Goal: Use online tool/utility: Use online tool/utility

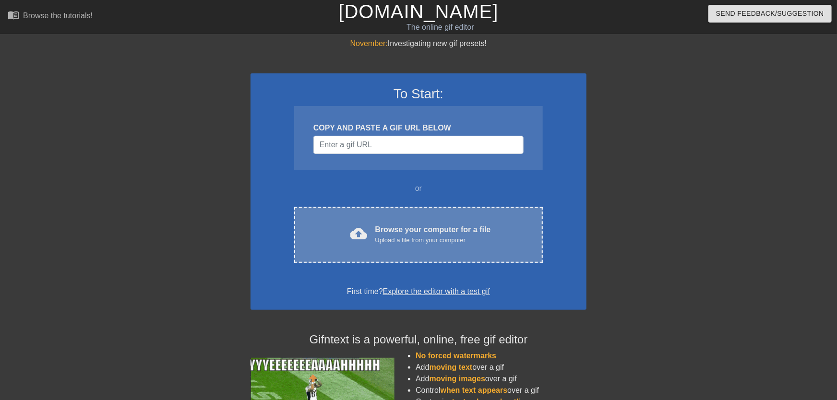
click at [380, 257] on div "cloud_upload Browse your computer for a file Upload a file from your computer C…" at bounding box center [418, 235] width 249 height 56
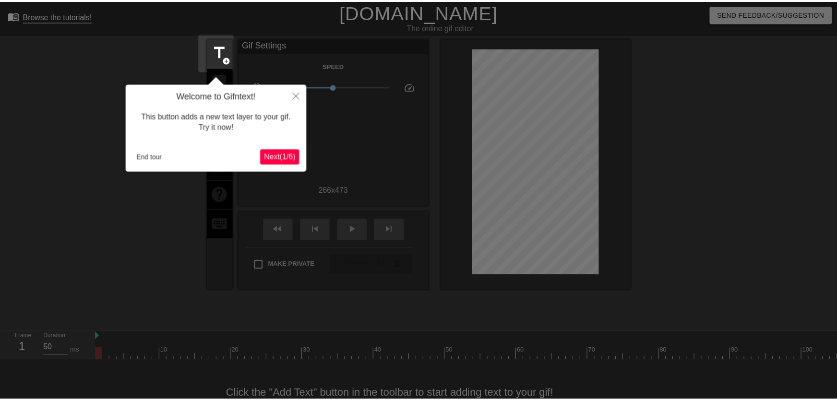
scroll to position [23, 0]
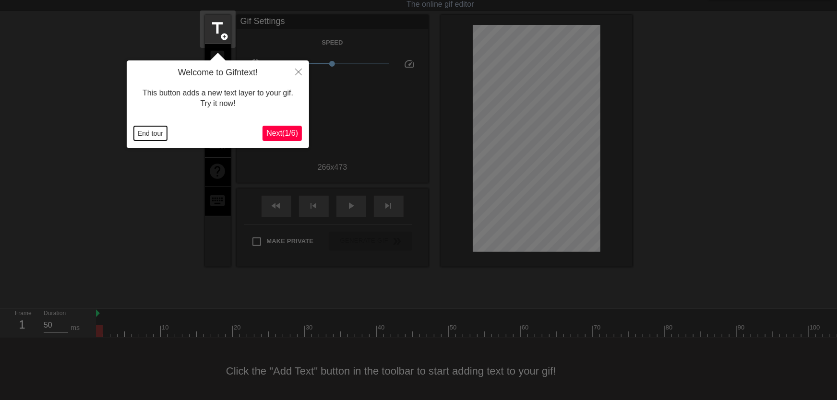
click at [150, 135] on button "End tour" at bounding box center [150, 133] width 33 height 14
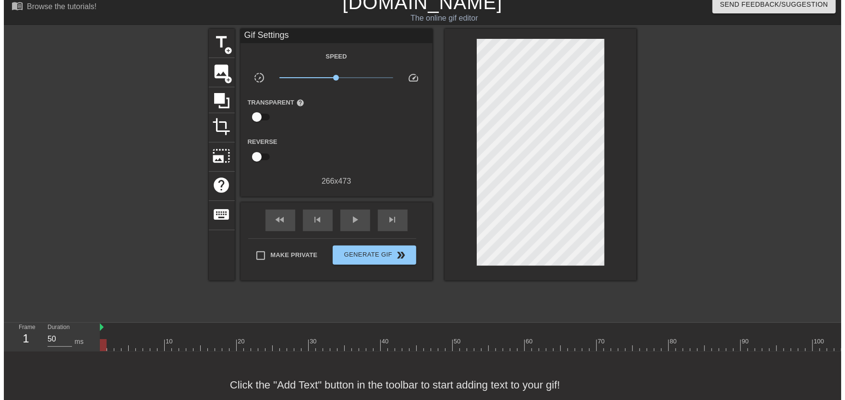
scroll to position [0, 0]
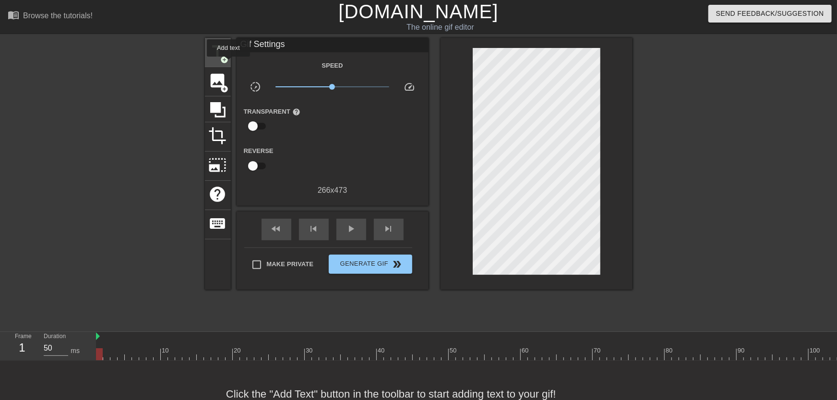
click at [225, 60] on span "add_circle" at bounding box center [225, 60] width 8 height 8
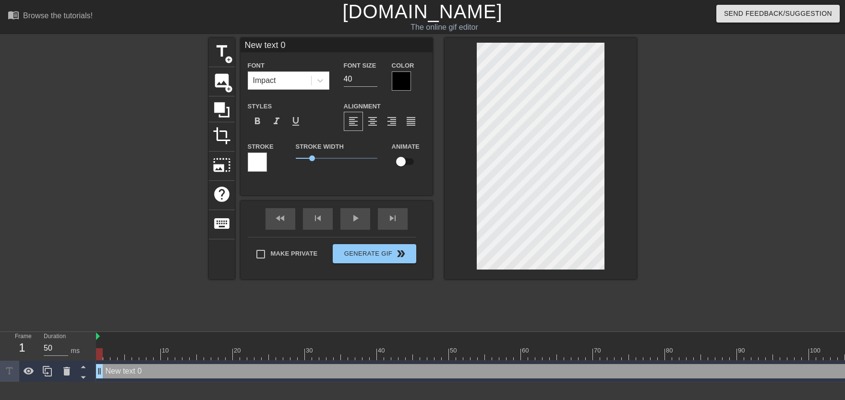
scroll to position [0, 1]
type input "New text"
type textarea "New text"
type input "New text"
type textarea "New text"
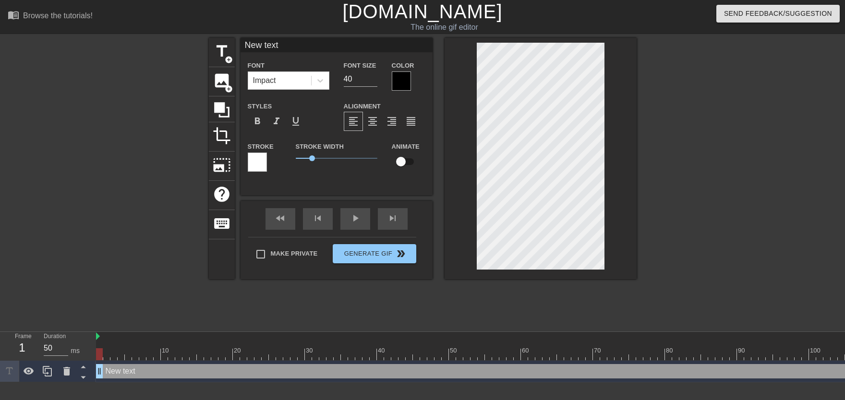
type input "New tex"
type textarea "New tex"
type input "New te"
type textarea "New te"
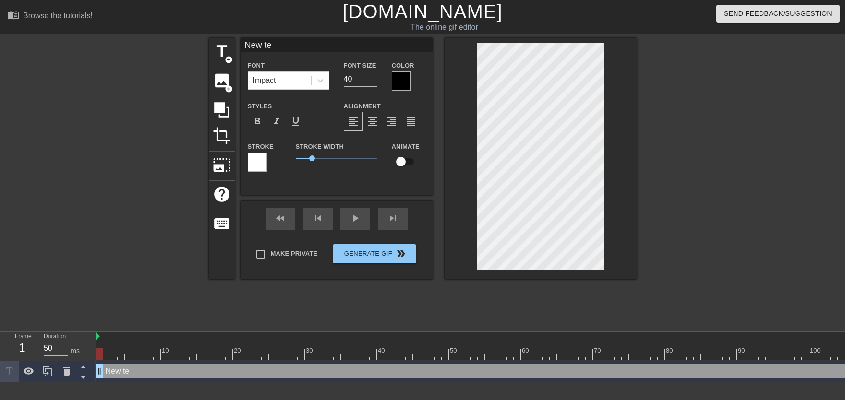
type input "New t"
type textarea "New t"
type input "New"
type textarea "New"
type input "New"
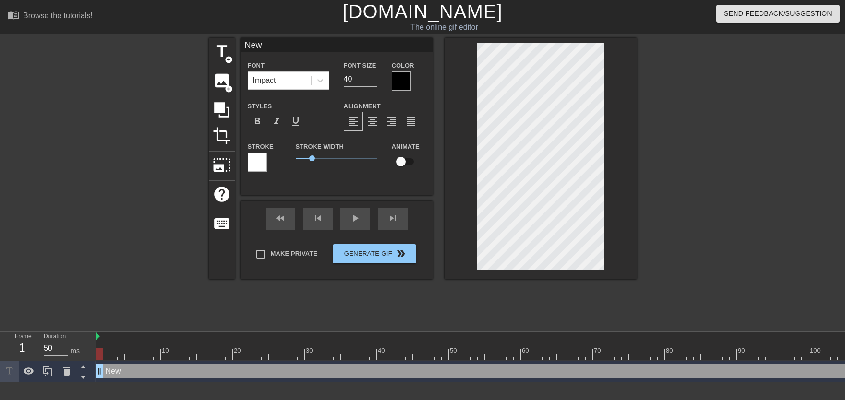
type textarea "New"
type input "Ne"
type textarea "Ne"
type input "N"
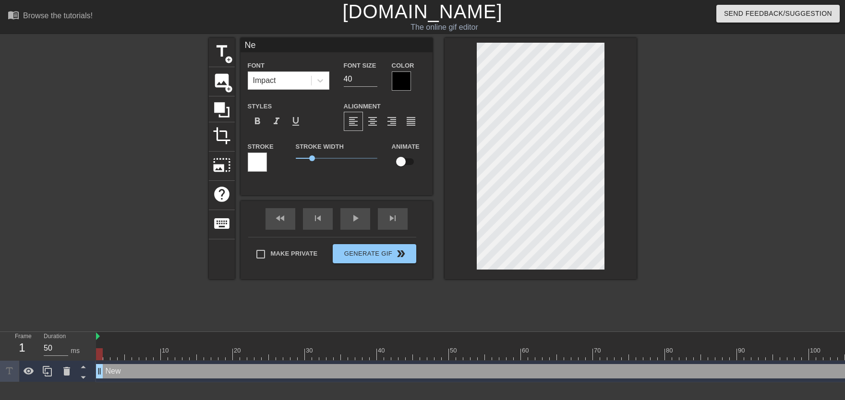
type textarea "N"
type input "M"
type textarea "M"
type input "Mi"
type textarea "Mi"
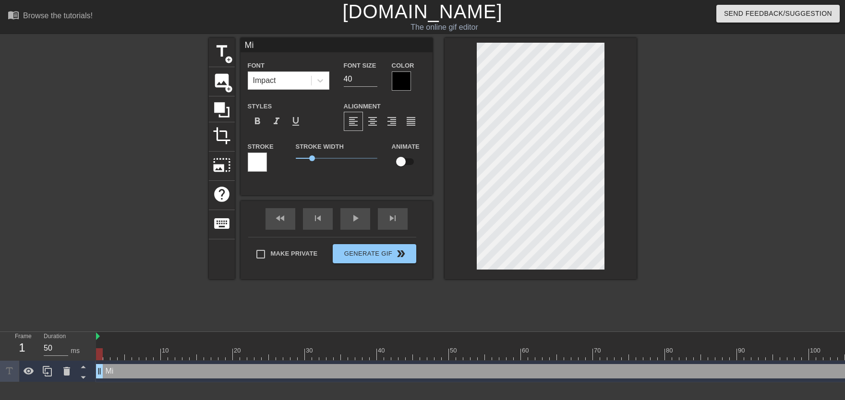
type input "Mil"
type textarea "Mil"
type input "Mill"
type textarea "Mill"
type input "Milly"
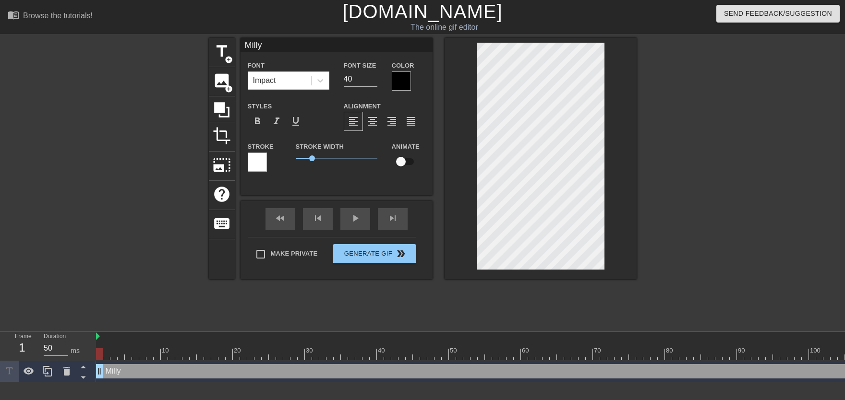
type textarea "Milly"
click at [401, 163] on input "checkbox" at bounding box center [401, 162] width 55 height 18
checkbox input "true"
click at [399, 83] on div at bounding box center [401, 81] width 19 height 19
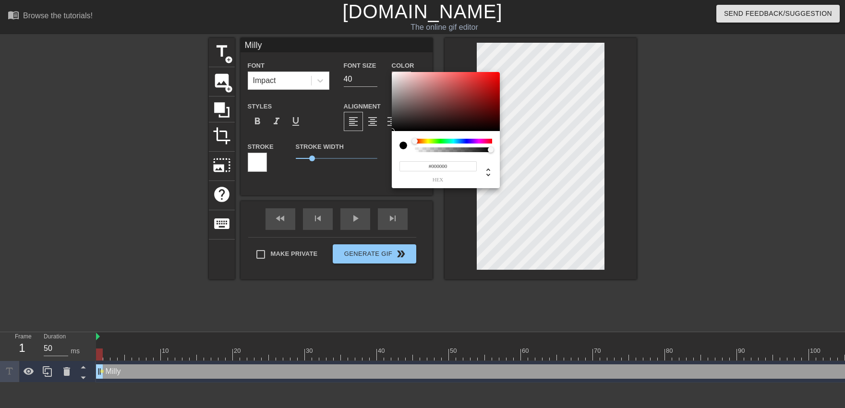
type input "#F6F2F2"
click at [393, 74] on div at bounding box center [446, 102] width 108 height 60
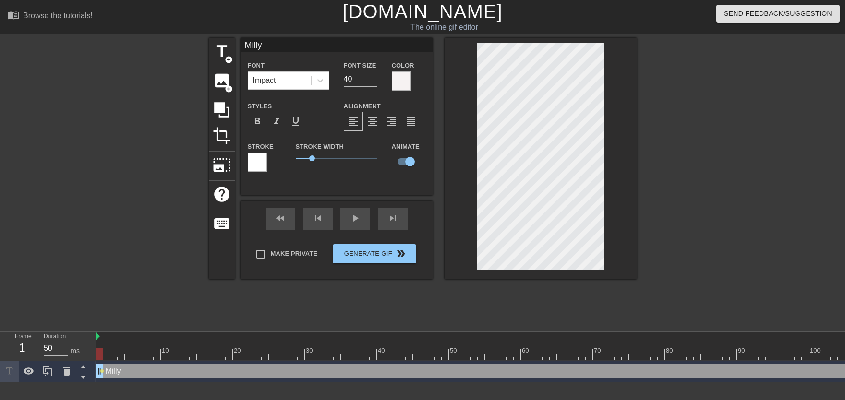
click at [264, 166] on div at bounding box center [257, 162] width 19 height 19
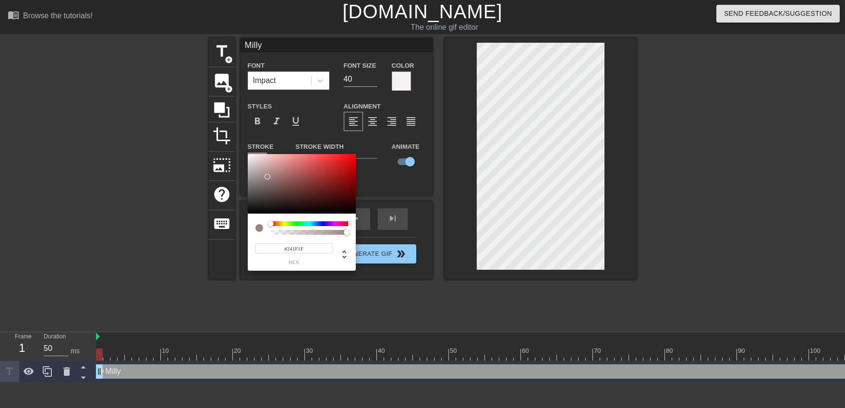
type input "#000000"
drag, startPoint x: 265, startPoint y: 194, endPoint x: 228, endPoint y: 369, distance: 178.7
click at [248, 214] on div at bounding box center [302, 184] width 108 height 60
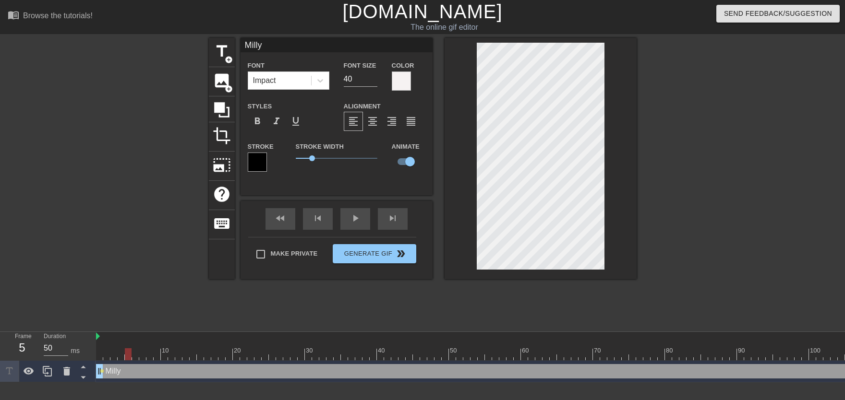
drag, startPoint x: 103, startPoint y: 353, endPoint x: 130, endPoint y: 358, distance: 27.3
click at [130, 359] on div at bounding box center [128, 355] width 7 height 12
drag, startPoint x: 140, startPoint y: 353, endPoint x: 167, endPoint y: 357, distance: 27.2
drag, startPoint x: 94, startPoint y: 357, endPoint x: 87, endPoint y: 368, distance: 12.9
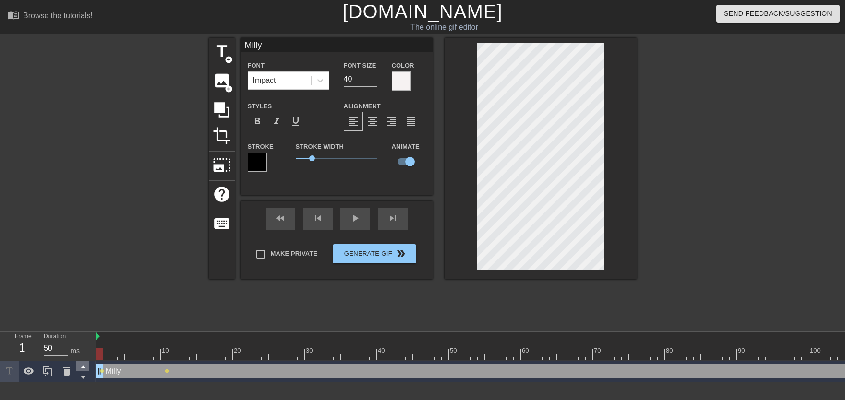
click at [74, 360] on div "Frame 1 Duration 50 ms 10 20 30 40 50 60 70 80 90 100 110 120 130 140 150" at bounding box center [422, 357] width 845 height 50
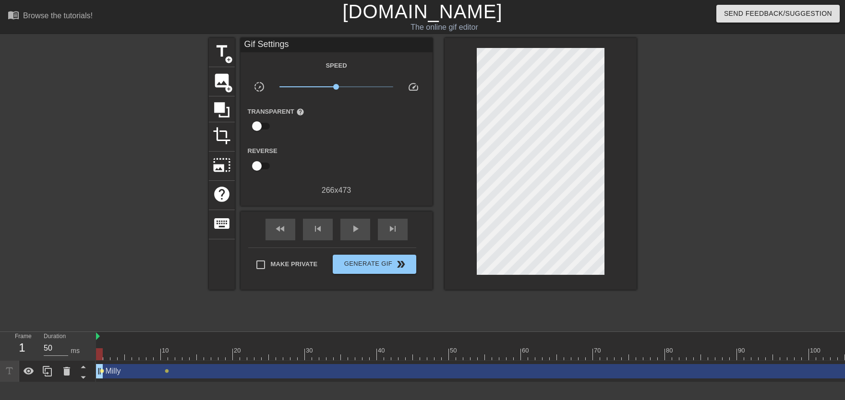
click at [100, 371] on span "lens" at bounding box center [102, 371] width 4 height 4
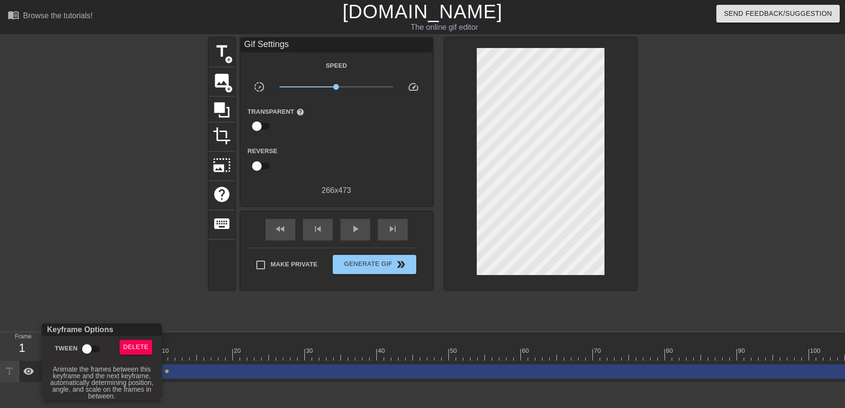
click at [82, 349] on input "Tween" at bounding box center [87, 349] width 55 height 18
checkbox input "true"
drag, startPoint x: 103, startPoint y: 302, endPoint x: 136, endPoint y: 295, distance: 33.8
click at [103, 301] on div at bounding box center [422, 204] width 845 height 408
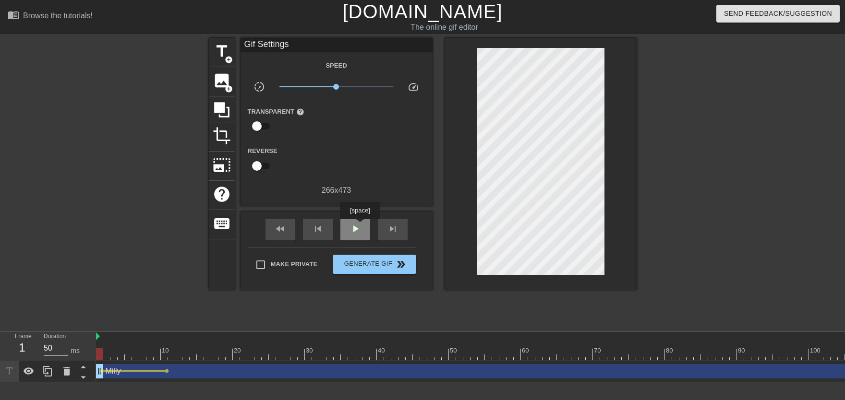
click at [360, 226] on span "play_arrow" at bounding box center [356, 229] width 12 height 12
click at [359, 228] on span "pause" at bounding box center [356, 229] width 12 height 12
drag, startPoint x: 94, startPoint y: 350, endPoint x: 95, endPoint y: 365, distance: 14.4
click at [95, 365] on div "Frame 1 Duration 50 ms 10 20 30 40 50 60 70 80 90 100 110 120 130 140 150" at bounding box center [422, 357] width 845 height 50
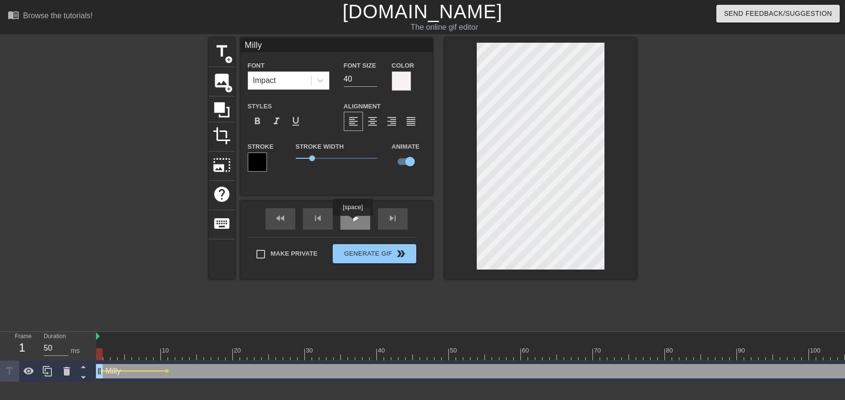
click at [352, 223] on div "play_arrow" at bounding box center [355, 219] width 30 height 22
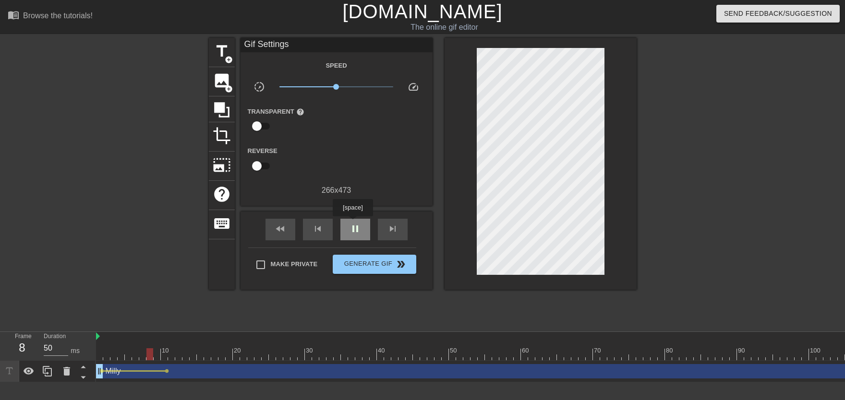
click at [352, 226] on span "pause" at bounding box center [356, 229] width 12 height 12
drag, startPoint x: 106, startPoint y: 351, endPoint x: 241, endPoint y: 287, distance: 149.2
click at [73, 363] on div "Frame 1 Duration 50 ms 10 20 30 40 50 60 70 80 90 100 110 120 130 140 150" at bounding box center [422, 357] width 845 height 50
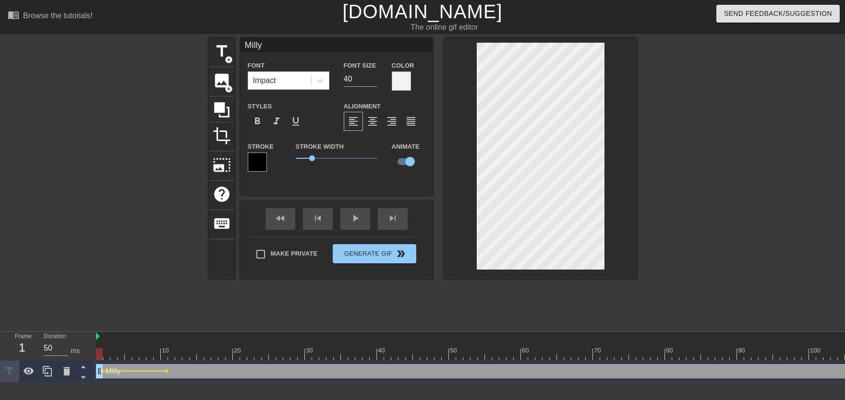
drag, startPoint x: 135, startPoint y: 349, endPoint x: 265, endPoint y: 283, distance: 145.1
click at [67, 350] on div "Frame 1 Duration 50 ms 10 20 30 40 50 60 70 80 90 100 110 120 130 140 150" at bounding box center [422, 357] width 845 height 50
click at [356, 221] on div "play_arrow" at bounding box center [355, 219] width 30 height 22
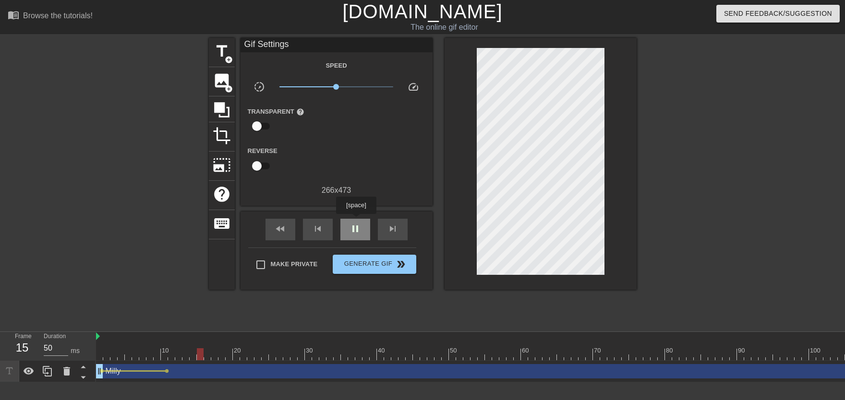
click at [356, 221] on div "pause" at bounding box center [355, 230] width 30 height 22
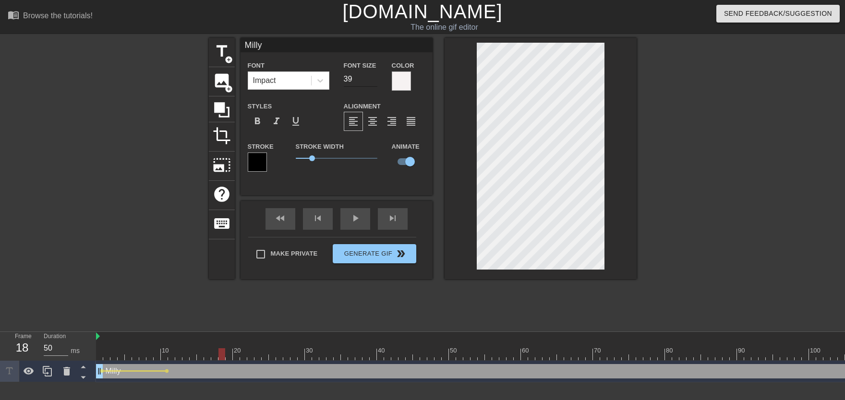
click at [372, 82] on input "39" at bounding box center [361, 79] width 34 height 15
type input "38"
click at [372, 82] on input "38" at bounding box center [361, 79] width 34 height 15
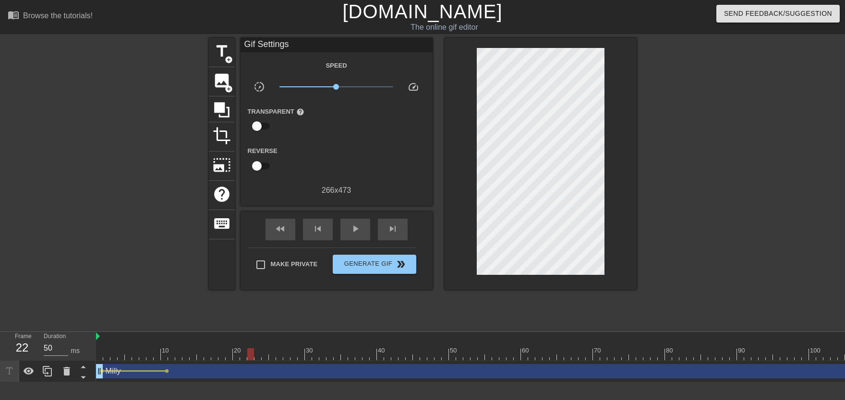
drag, startPoint x: 228, startPoint y: 356, endPoint x: 252, endPoint y: 358, distance: 24.1
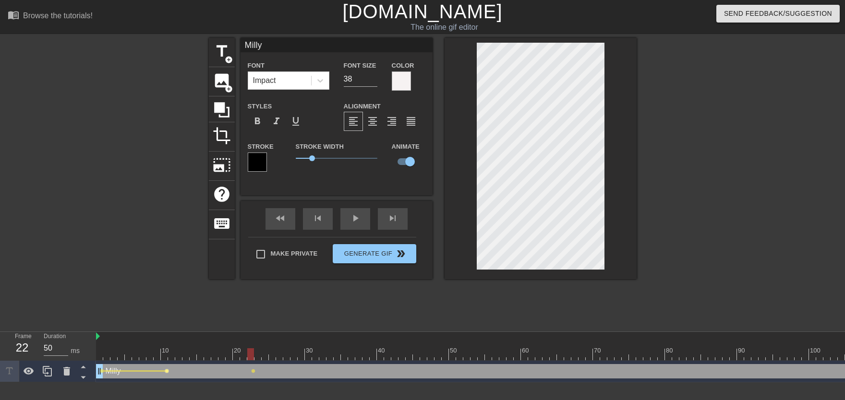
click at [168, 373] on span "lens" at bounding box center [167, 371] width 4 height 4
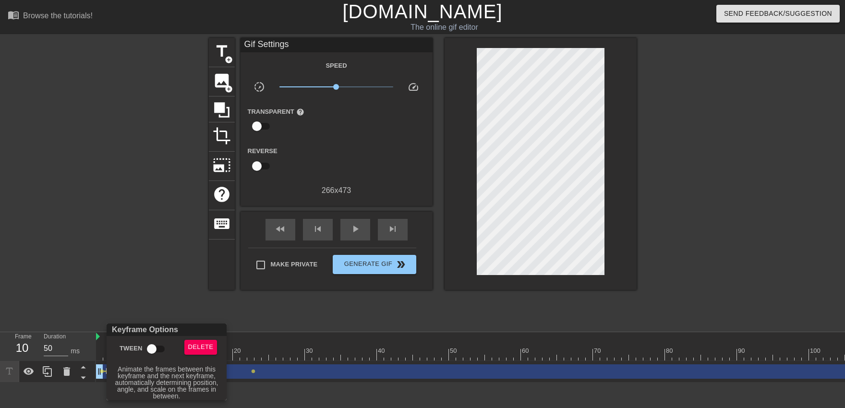
click at [156, 352] on input "Tween" at bounding box center [151, 349] width 55 height 18
checkbox input "true"
click at [146, 290] on div at bounding box center [422, 204] width 845 height 408
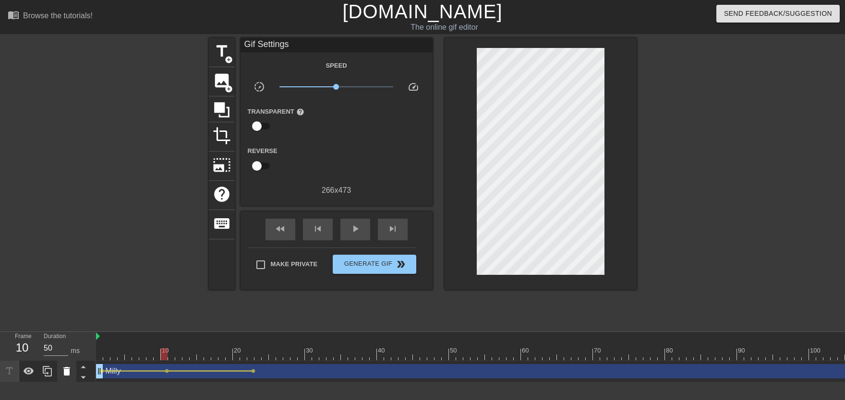
click at [72, 362] on div "Frame 10 Duration 50 ms 10 20 30 40 50 60 70 80 90 100 110 120 130 140 150" at bounding box center [422, 357] width 845 height 50
click at [341, 234] on div "play_arrow" at bounding box center [355, 230] width 30 height 22
drag, startPoint x: 128, startPoint y: 354, endPoint x: 169, endPoint y: 366, distance: 42.5
click at [169, 366] on div "10 20 30 40 50 60 70 80 90 100 110 120 130 140 150 160" at bounding box center [470, 357] width 749 height 50
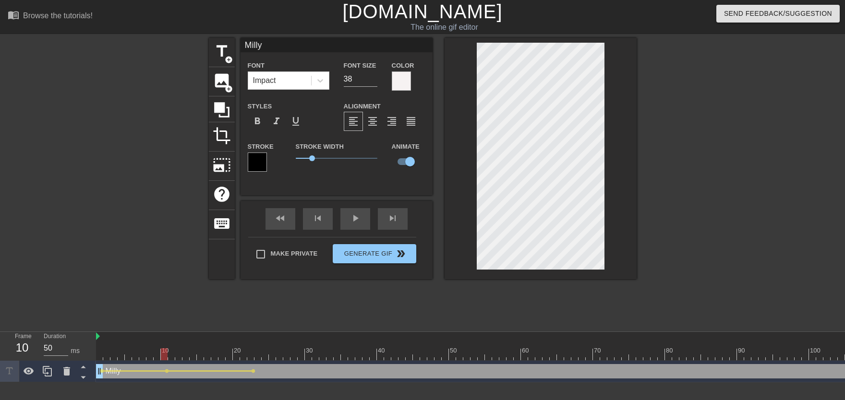
drag, startPoint x: 66, startPoint y: 353, endPoint x: 78, endPoint y: 330, distance: 26.0
click at [59, 353] on div "Frame 10 Duration 50 ms 10 20 30 40 50 60 70 80 90 100 110 120 130 140 150" at bounding box center [422, 357] width 845 height 50
click at [348, 221] on div "play_arrow" at bounding box center [355, 219] width 30 height 22
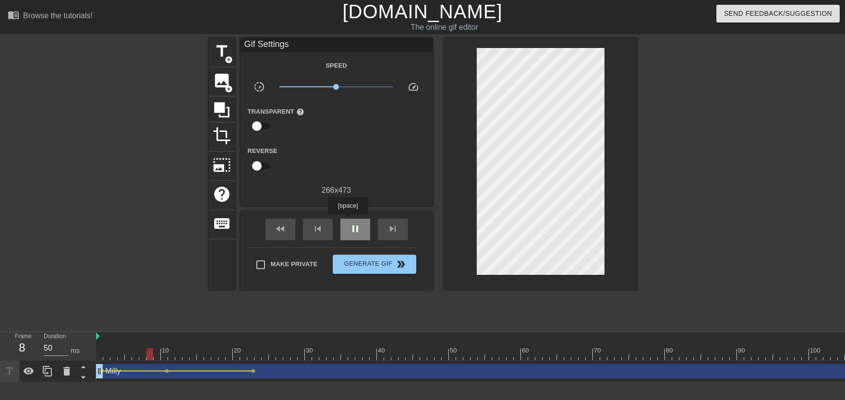
click at [348, 221] on div "pause" at bounding box center [355, 230] width 30 height 22
drag, startPoint x: 103, startPoint y: 350, endPoint x: 105, endPoint y: 355, distance: 5.5
click at [117, 365] on div "Frame 11 Duration 50 ms 10 20 30 40 50 60 70 80 90 100 110 120 130 140 150" at bounding box center [422, 357] width 845 height 50
drag, startPoint x: 105, startPoint y: 355, endPoint x: 88, endPoint y: 362, distance: 18.1
click at [88, 362] on div "Frame 1 Duration 50 ms 10 20 30 40 50 60 70 80 90 100 110 120 130 140 150" at bounding box center [422, 357] width 845 height 50
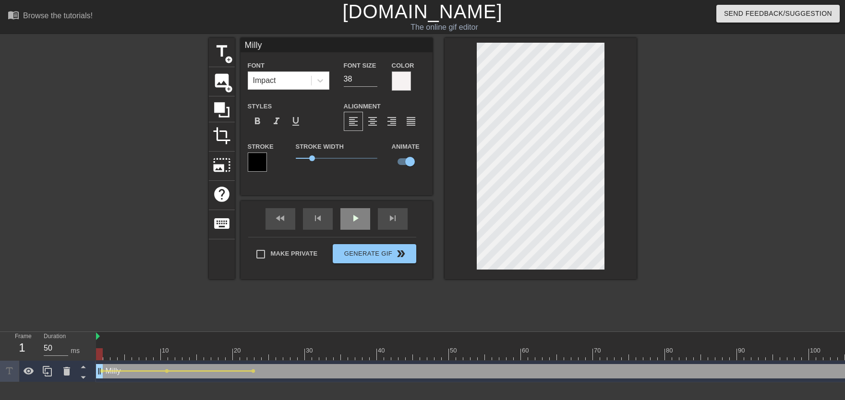
click at [347, 224] on div "play_arrow" at bounding box center [355, 219] width 30 height 22
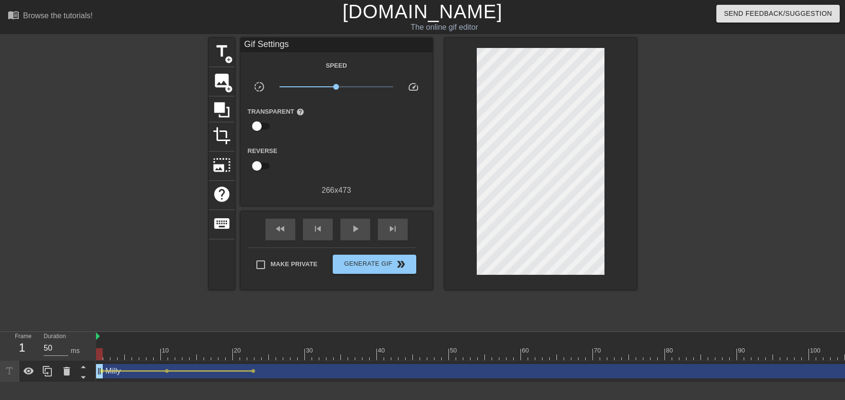
drag, startPoint x: 99, startPoint y: 347, endPoint x: 79, endPoint y: 348, distance: 19.7
click at [74, 351] on div "Frame 1 Duration 50 ms 10 20 30 40 50 60 70 80 90 100 110 120 130 140 150" at bounding box center [422, 357] width 845 height 50
click at [341, 228] on div "play_arrow" at bounding box center [355, 230] width 30 height 22
click at [341, 228] on div "pause" at bounding box center [355, 230] width 30 height 22
click at [341, 228] on div "play_arrow" at bounding box center [355, 230] width 30 height 22
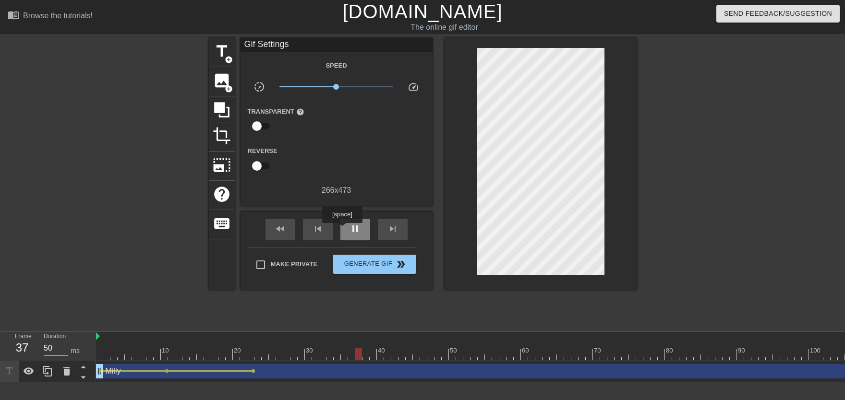
click at [342, 230] on div "pause" at bounding box center [355, 230] width 30 height 22
drag, startPoint x: 256, startPoint y: 347, endPoint x: 260, endPoint y: 351, distance: 6.5
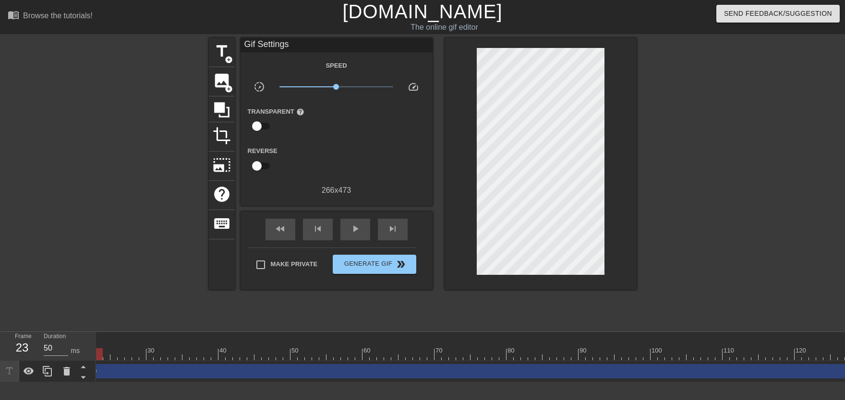
scroll to position [0, 1068]
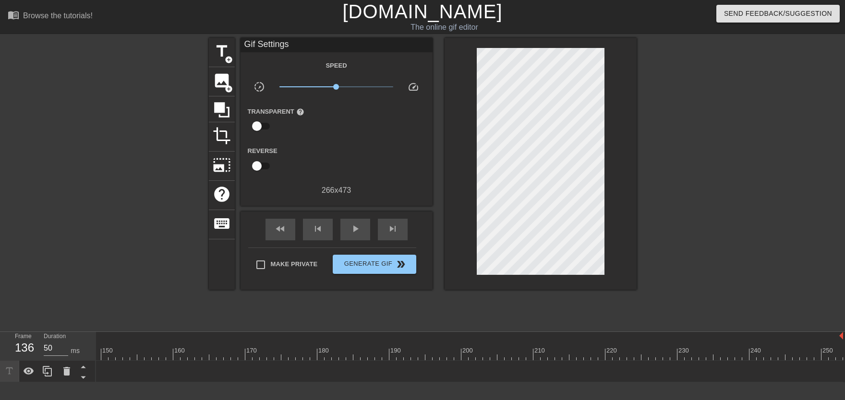
drag, startPoint x: 837, startPoint y: 369, endPoint x: 0, endPoint y: 362, distance: 837.3
click at [0, 362] on div "Frame 136 Duration 50 ms 10 20 30 40 50 60 70 80 90 100 110 120 130 140 150" at bounding box center [422, 357] width 845 height 50
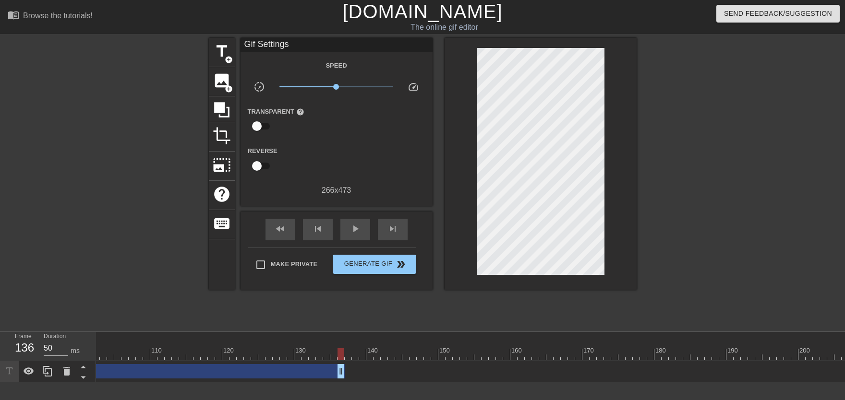
scroll to position [0, 604]
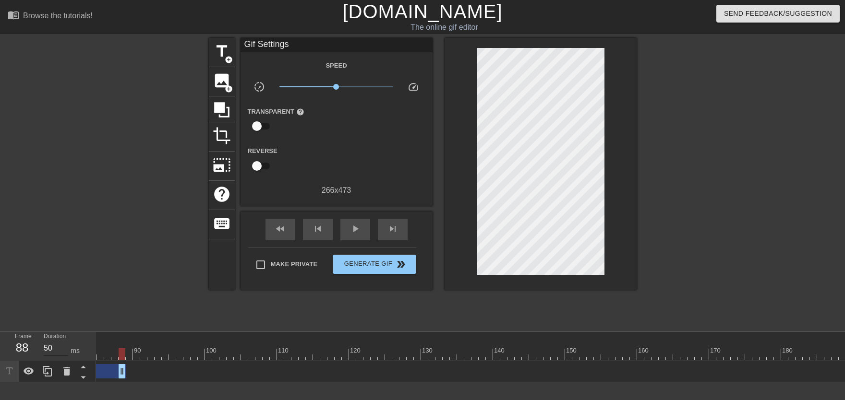
drag, startPoint x: 468, startPoint y: 373, endPoint x: 50, endPoint y: 356, distance: 418.0
click at [49, 357] on div "Frame 88 Duration 50 ms 10 20 30 40 50 60 70 80 90 100 110 120 130 140 150" at bounding box center [422, 357] width 845 height 50
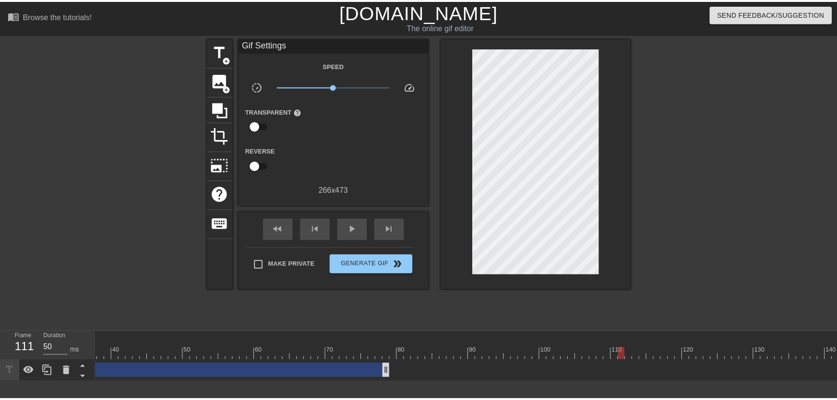
scroll to position [0, 33]
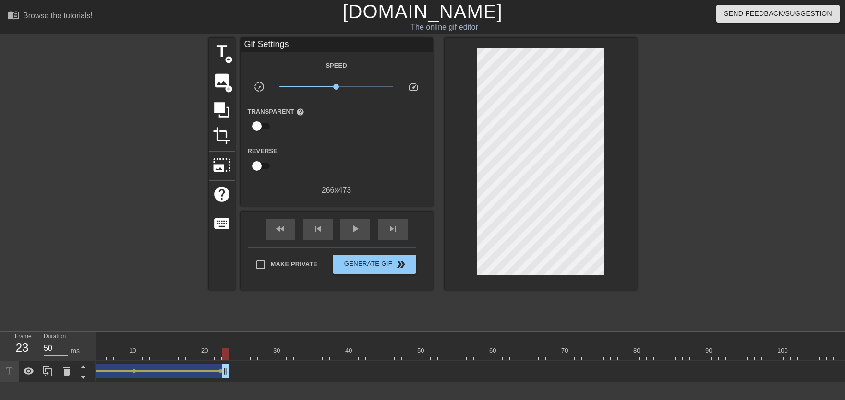
drag, startPoint x: 618, startPoint y: 372, endPoint x: 225, endPoint y: 366, distance: 393.7
click at [225, 366] on div "Milly drag_handle drag_handle" at bounding box center [146, 371] width 166 height 14
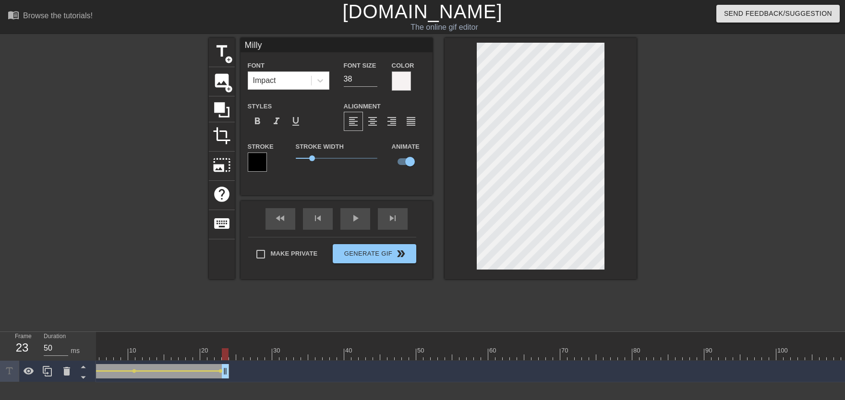
click at [228, 350] on div at bounding box center [225, 355] width 7 height 12
click at [229, 351] on div at bounding box center [225, 355] width 7 height 12
click at [156, 247] on div at bounding box center [125, 182] width 144 height 288
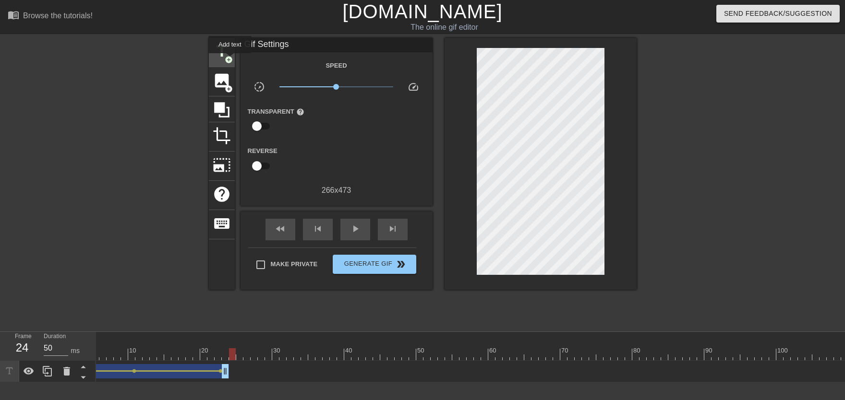
click at [230, 60] on span "add_circle" at bounding box center [229, 60] width 8 height 8
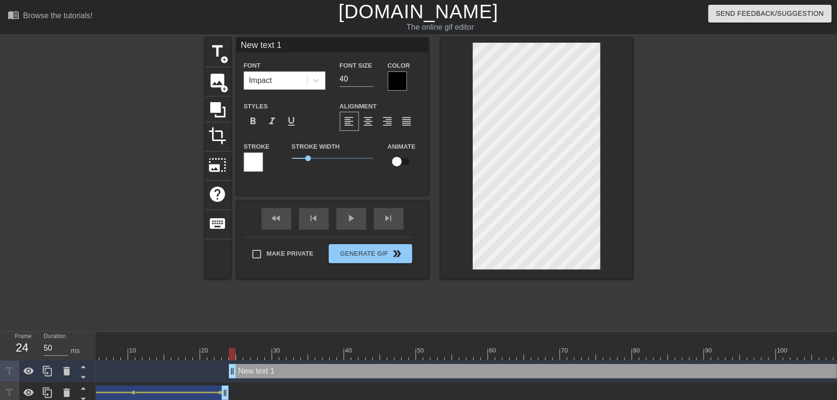
type input "New text"
type textarea "New text"
type input "New text"
type textarea "New text"
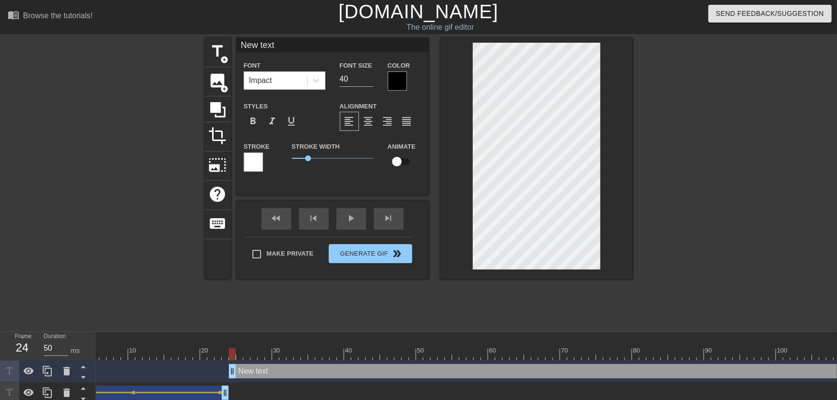
type input "New tex"
type textarea "New tex"
type input "New te"
type textarea "New te"
type input "New t"
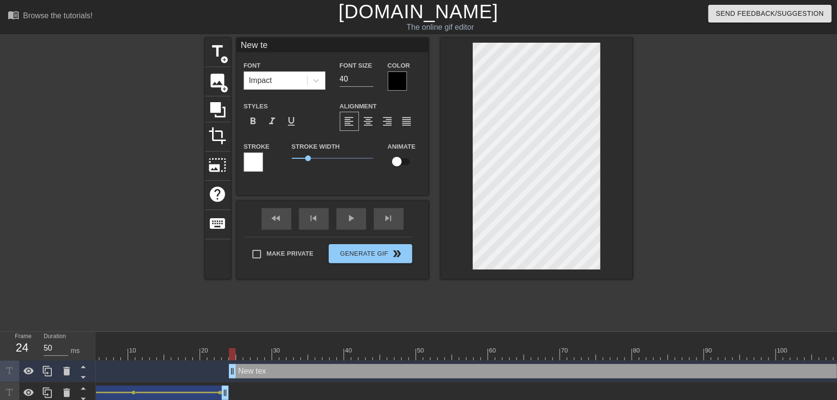
type textarea "New t"
type input "New"
type textarea "New"
type input "New"
type textarea "New"
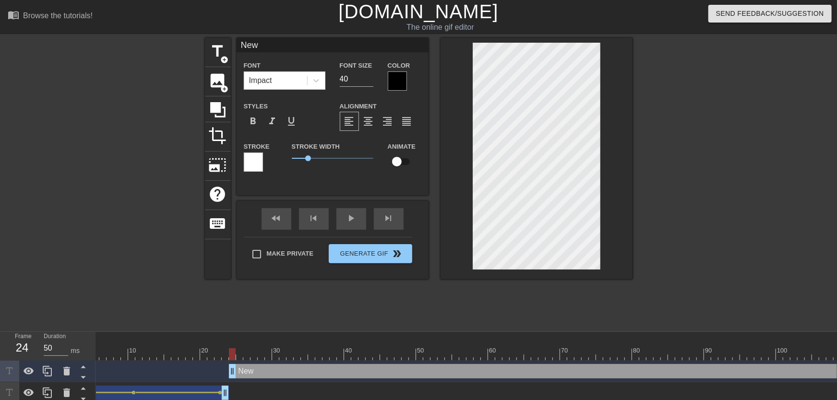
scroll to position [0, 0]
type input "Ne"
type textarea "Ne"
type input "N"
type textarea "N"
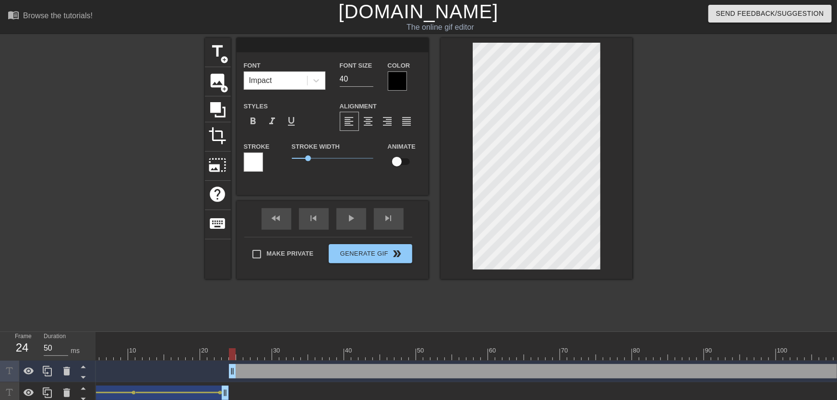
type input "M"
type textarea "M"
type input "Mi"
type textarea "Mi"
type input "Mil"
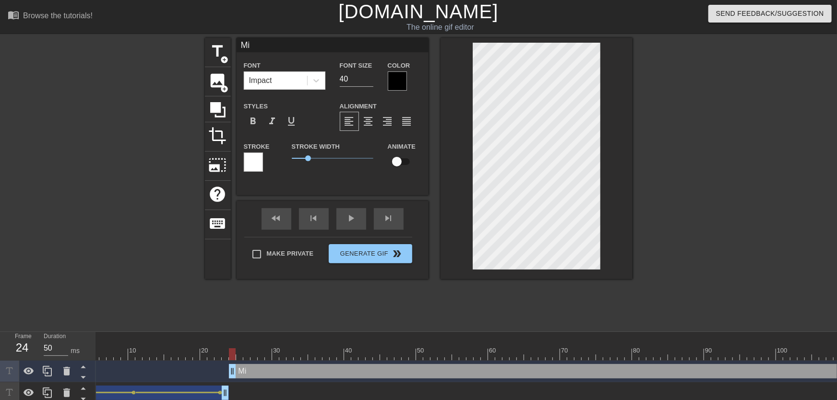
type textarea "Mil"
type input "Mill"
type textarea "Mill"
type input "Milly"
type textarea "Milly"
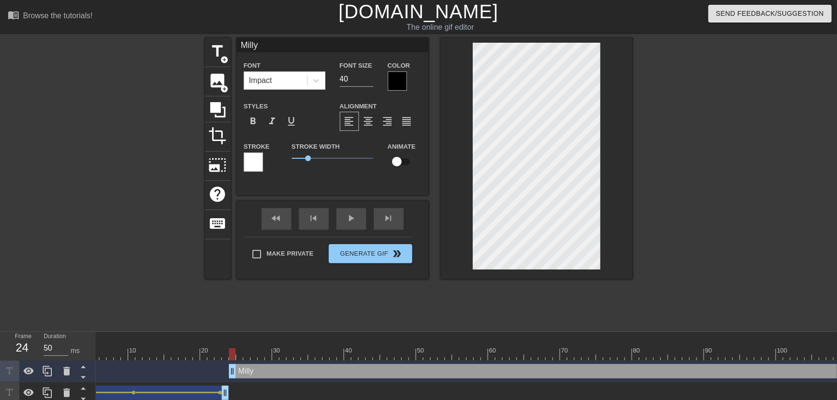
click at [402, 161] on input "checkbox" at bounding box center [397, 162] width 55 height 18
checkbox input "true"
click at [396, 87] on div at bounding box center [397, 81] width 19 height 19
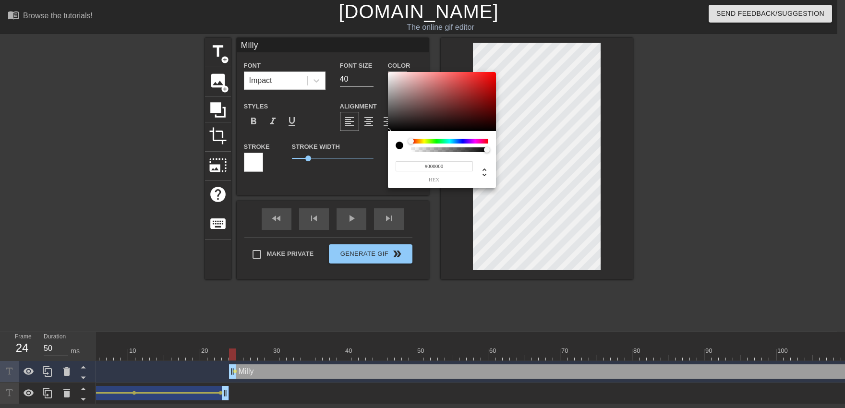
type input "#F6F3F3"
click at [389, 74] on div at bounding box center [442, 102] width 108 height 60
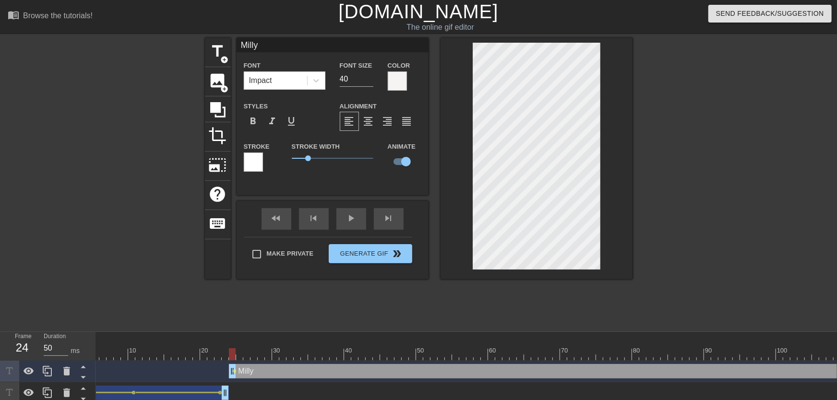
click at [255, 166] on div at bounding box center [253, 162] width 19 height 19
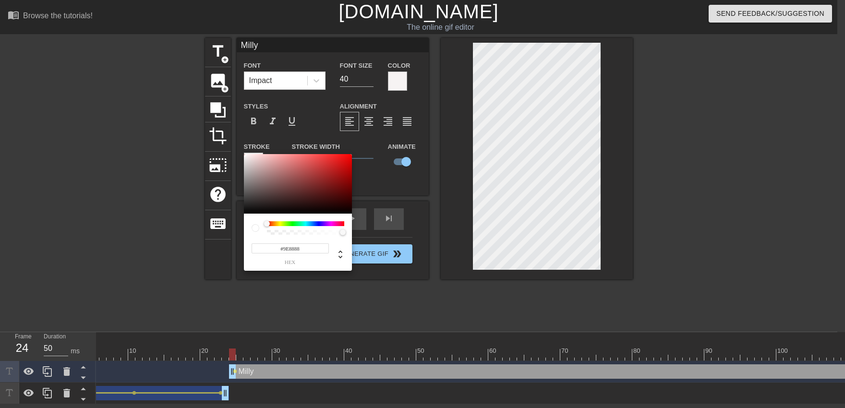
type input "#000000"
drag, startPoint x: 207, startPoint y: 300, endPoint x: 213, endPoint y: 324, distance: 24.7
click at [244, 214] on div at bounding box center [298, 184] width 108 height 60
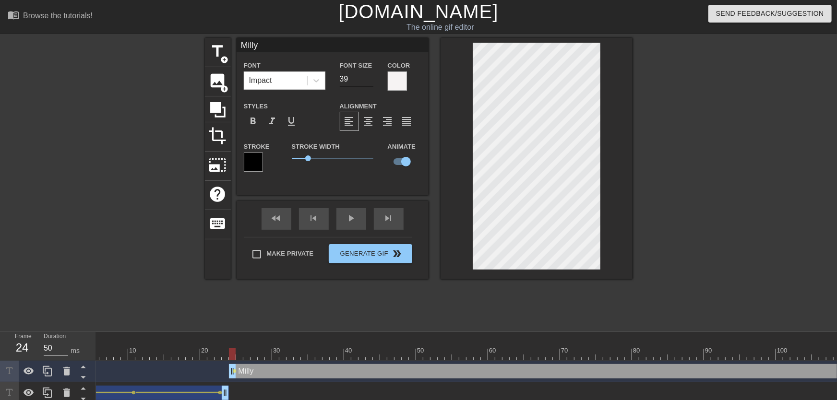
click at [369, 81] on input "39" at bounding box center [357, 79] width 34 height 15
click at [368, 84] on input "29" at bounding box center [357, 79] width 34 height 15
click at [369, 81] on input "28" at bounding box center [357, 79] width 34 height 15
click at [368, 81] on input "27" at bounding box center [357, 79] width 34 height 15
click at [368, 81] on input "26" at bounding box center [357, 79] width 34 height 15
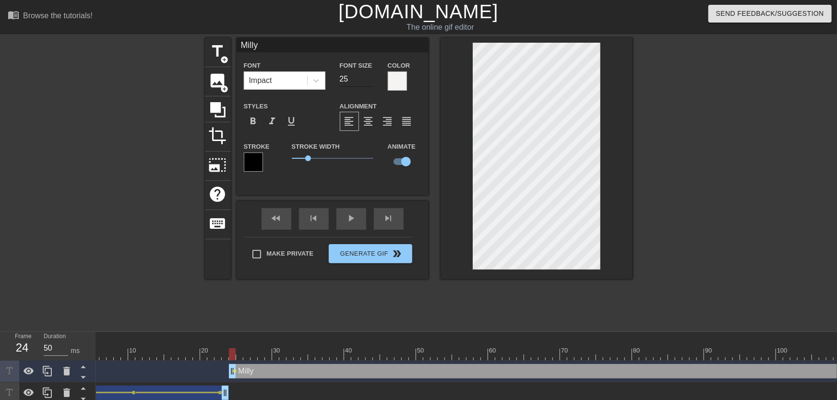
type input "25"
click at [368, 81] on input "25" at bounding box center [357, 79] width 34 height 15
drag, startPoint x: 235, startPoint y: 357, endPoint x: 243, endPoint y: 355, distance: 7.8
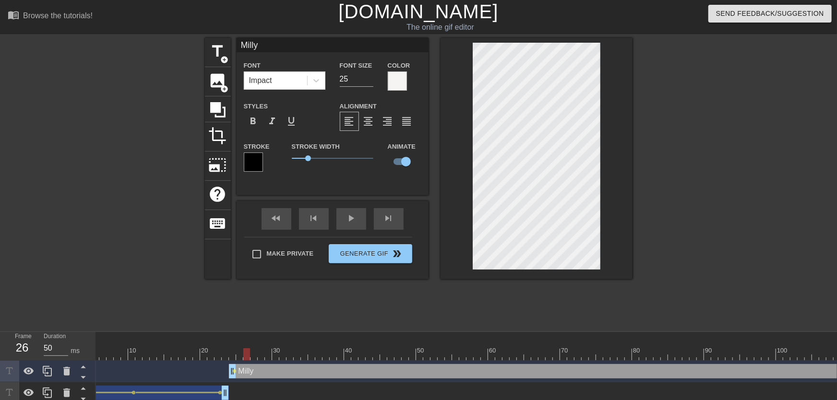
click at [242, 358] on div at bounding box center [239, 355] width 7 height 12
click at [235, 373] on span "lens" at bounding box center [235, 371] width 4 height 4
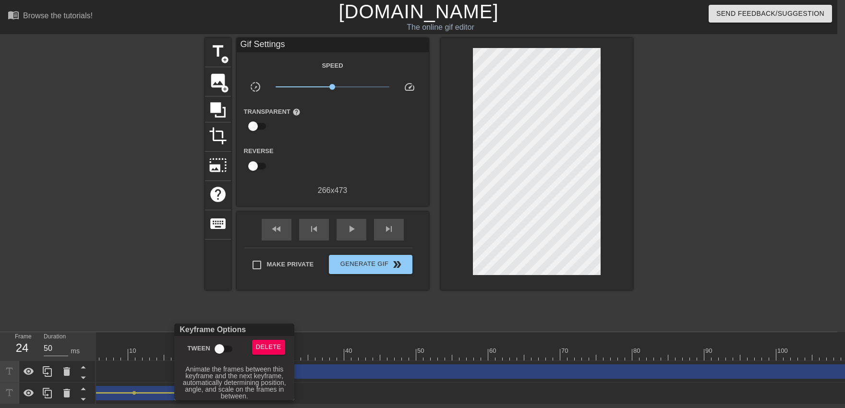
click at [225, 351] on input "Tween" at bounding box center [219, 349] width 55 height 18
checkbox input "true"
click at [203, 316] on div at bounding box center [422, 204] width 845 height 408
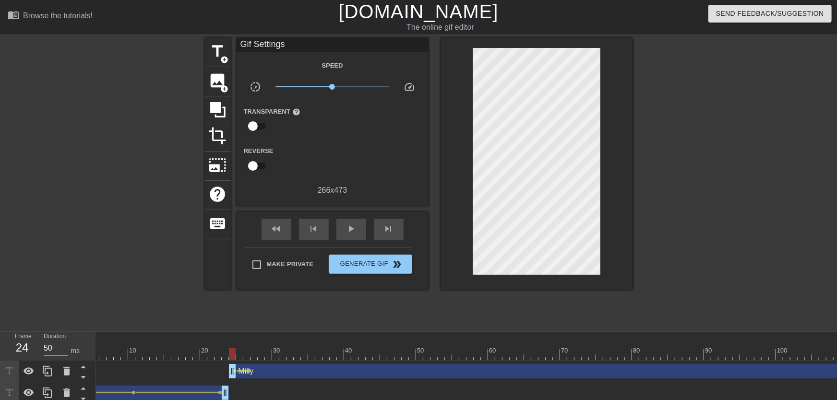
drag, startPoint x: 206, startPoint y: 357, endPoint x: 214, endPoint y: 346, distance: 13.1
click at [353, 236] on div "play_arrow" at bounding box center [352, 230] width 30 height 22
click at [353, 236] on div "pause" at bounding box center [352, 230] width 30 height 22
drag, startPoint x: 235, startPoint y: 351, endPoint x: 238, endPoint y: 356, distance: 5.5
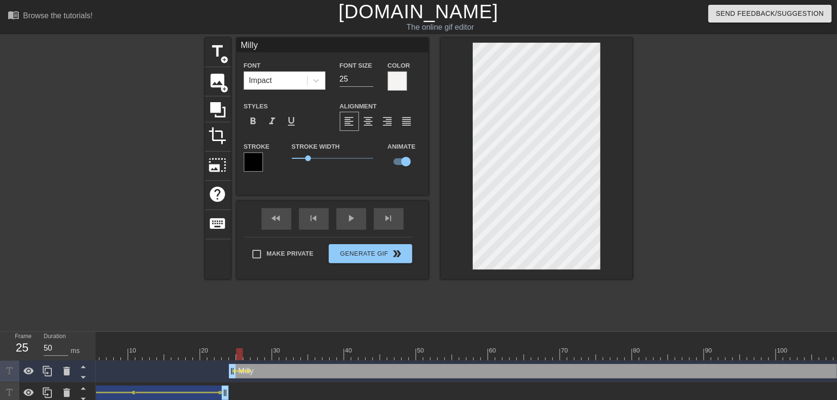
drag, startPoint x: 200, startPoint y: 356, endPoint x: 257, endPoint y: 312, distance: 71.5
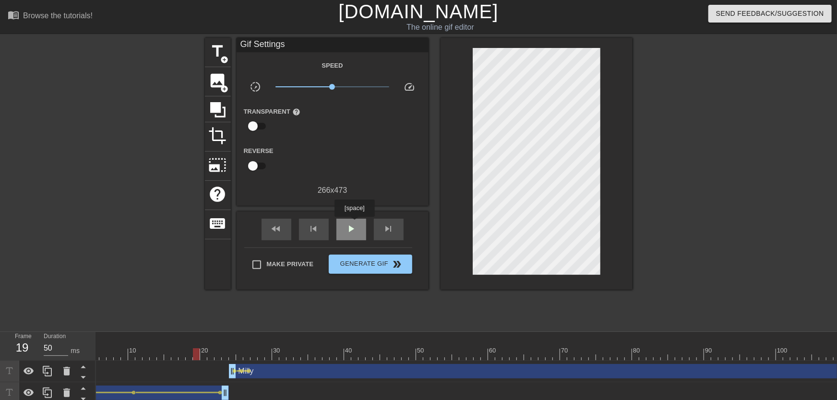
click at [354, 224] on div "play_arrow" at bounding box center [352, 230] width 30 height 22
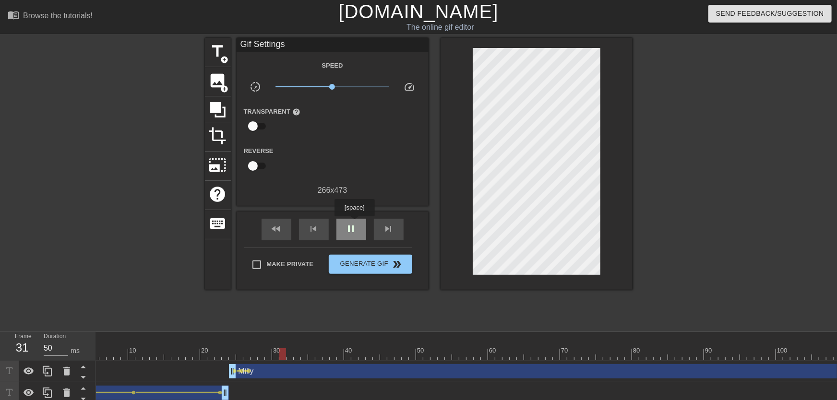
click at [354, 223] on div "pause" at bounding box center [352, 230] width 30 height 22
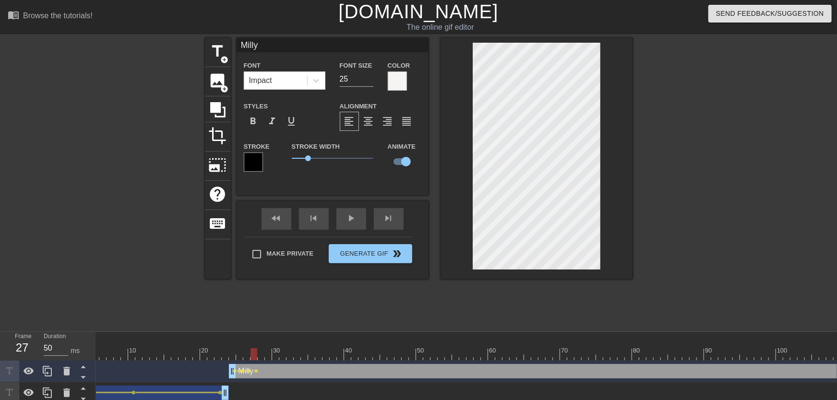
drag, startPoint x: 242, startPoint y: 357, endPoint x: 248, endPoint y: 359, distance: 5.6
click at [249, 371] on span "lens" at bounding box center [249, 371] width 4 height 4
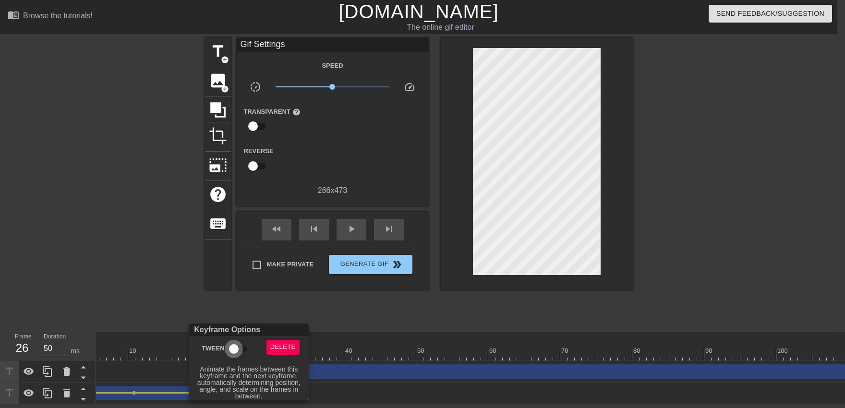
click at [240, 355] on input "Tween" at bounding box center [233, 349] width 55 height 18
checkbox input "true"
click at [336, 356] on div at bounding box center [422, 204] width 845 height 408
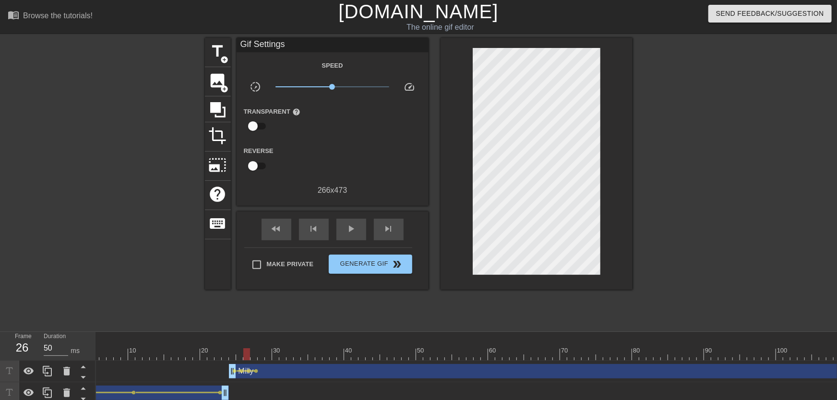
drag, startPoint x: 336, startPoint y: 355, endPoint x: 377, endPoint y: 318, distance: 55.4
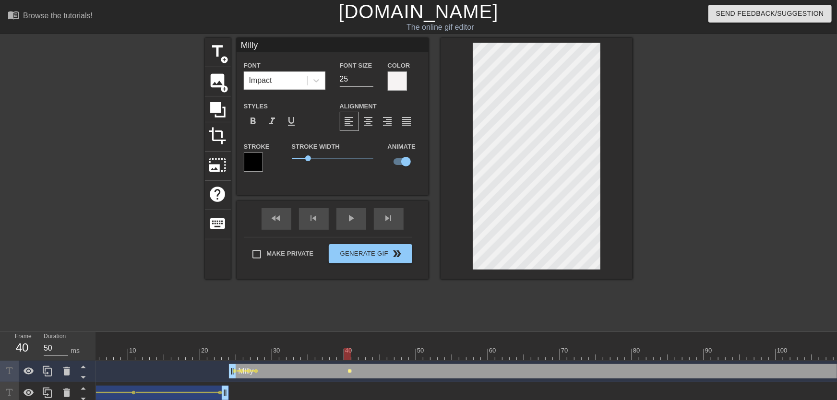
click at [350, 370] on span "lens" at bounding box center [350, 371] width 4 height 4
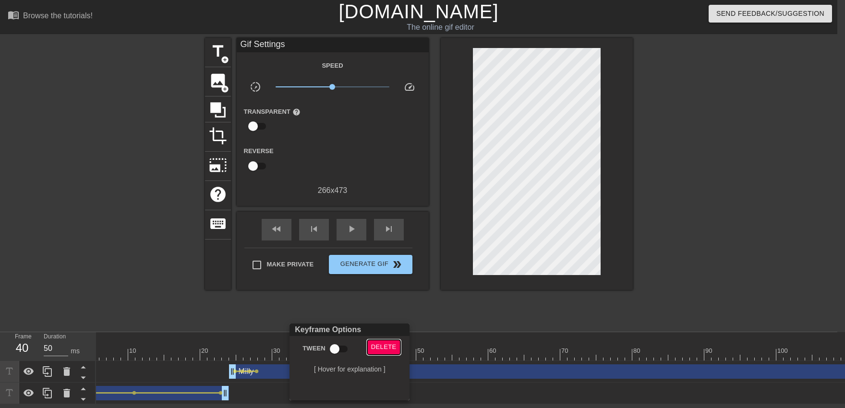
click at [380, 351] on span "Delete" at bounding box center [383, 347] width 25 height 11
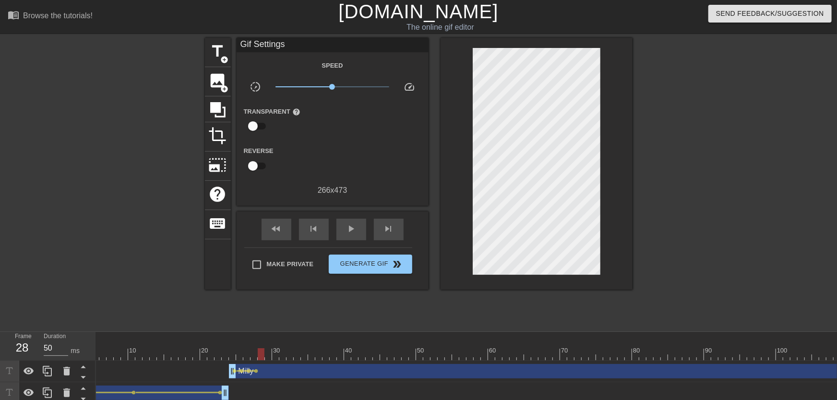
drag, startPoint x: 253, startPoint y: 356, endPoint x: 258, endPoint y: 357, distance: 5.8
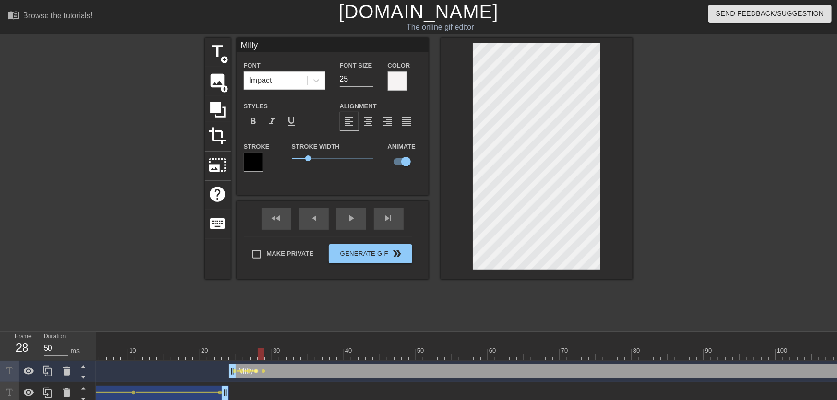
click at [256, 372] on span "lens" at bounding box center [256, 371] width 4 height 4
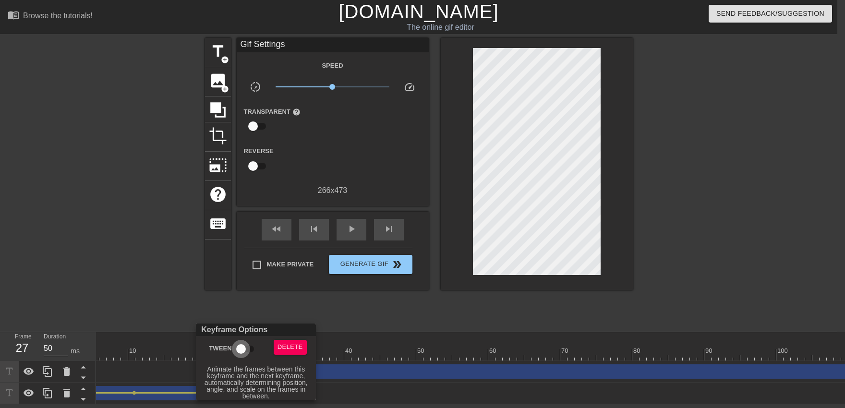
click at [248, 353] on input "Tween" at bounding box center [241, 349] width 55 height 18
checkbox input "true"
click at [370, 355] on div at bounding box center [422, 204] width 845 height 408
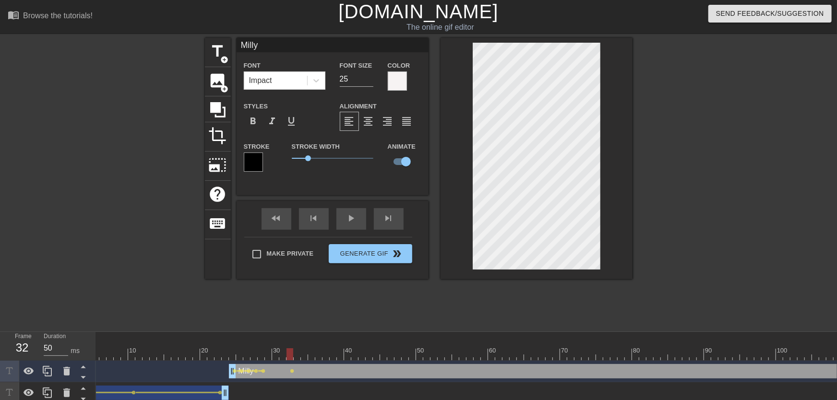
click at [262, 371] on span "lens" at bounding box center [264, 371] width 4 height 4
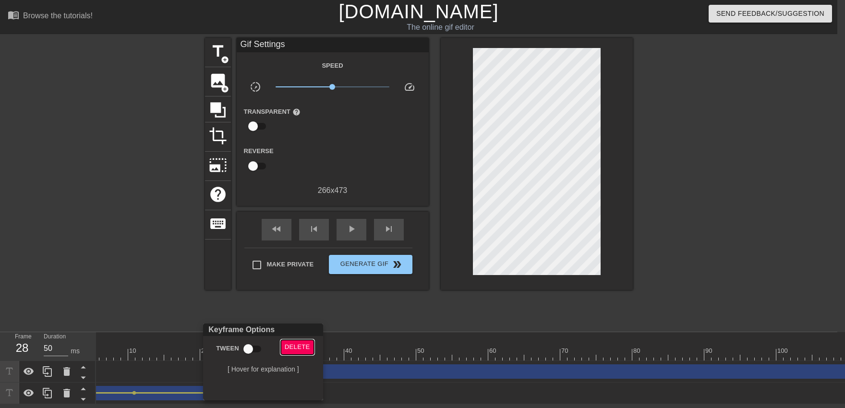
click at [289, 347] on span "Delete" at bounding box center [297, 347] width 25 height 11
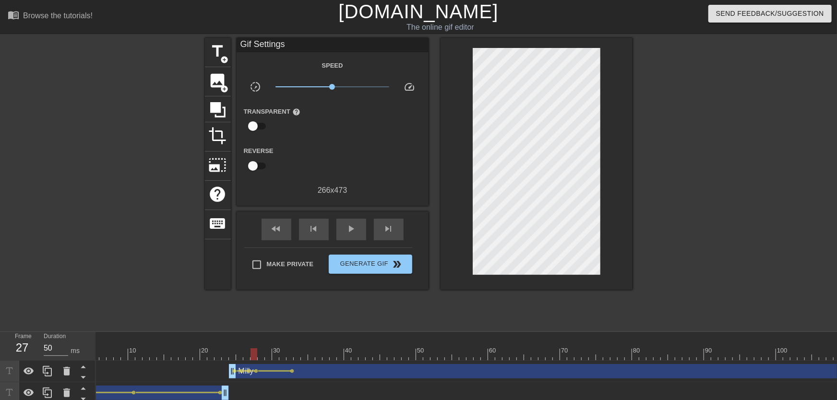
click at [349, 230] on span "play_arrow" at bounding box center [352, 229] width 12 height 12
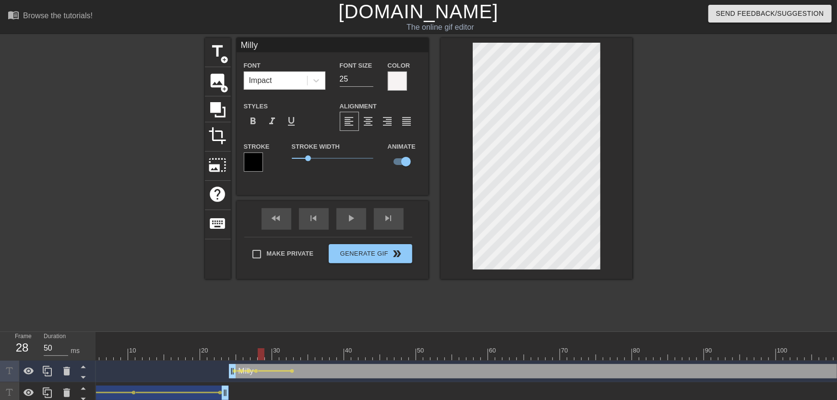
drag, startPoint x: 254, startPoint y: 360, endPoint x: 260, endPoint y: 362, distance: 5.9
click at [260, 362] on div "10 20 30 40 50 60 70 80 90 100 110 120 130 140 150 160" at bounding box center [466, 368] width 741 height 72
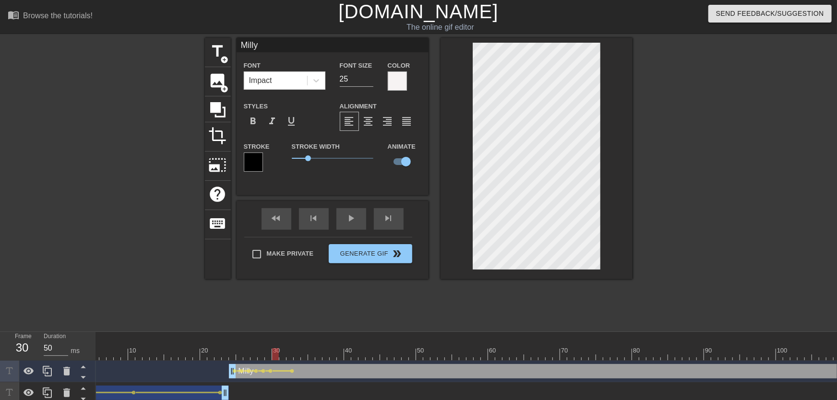
click at [286, 356] on div at bounding box center [282, 355] width 7 height 12
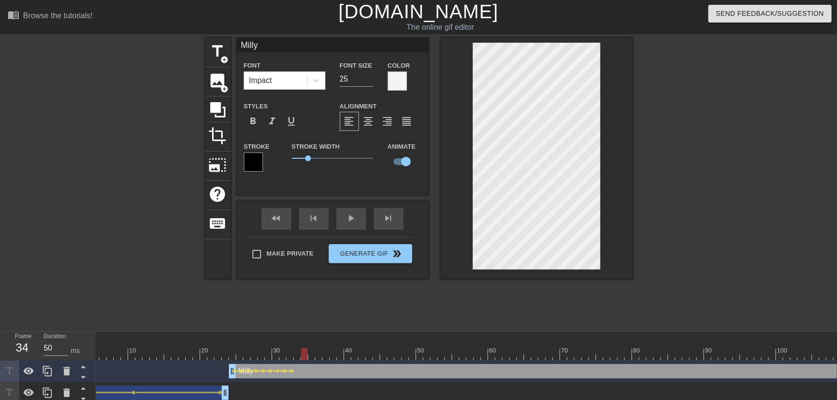
drag, startPoint x: 195, startPoint y: 349, endPoint x: 326, endPoint y: 249, distance: 164.5
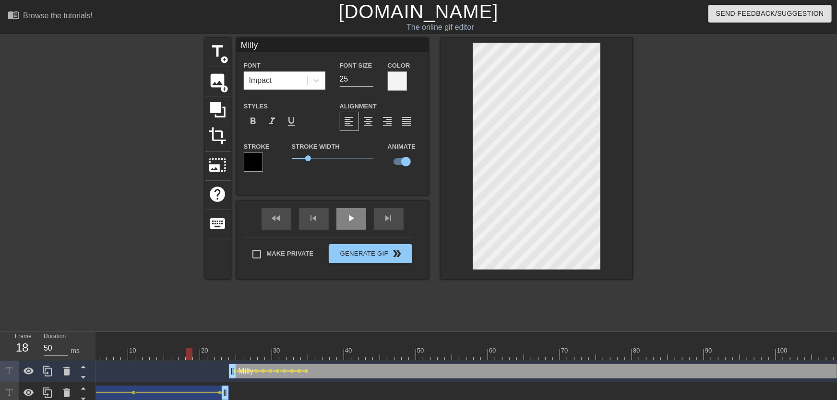
click at [365, 219] on div "play_arrow" at bounding box center [352, 219] width 30 height 22
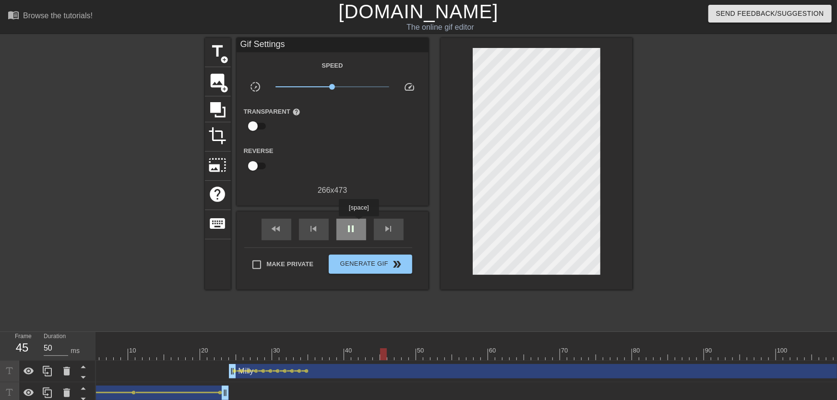
click at [359, 223] on div "pause" at bounding box center [352, 230] width 30 height 22
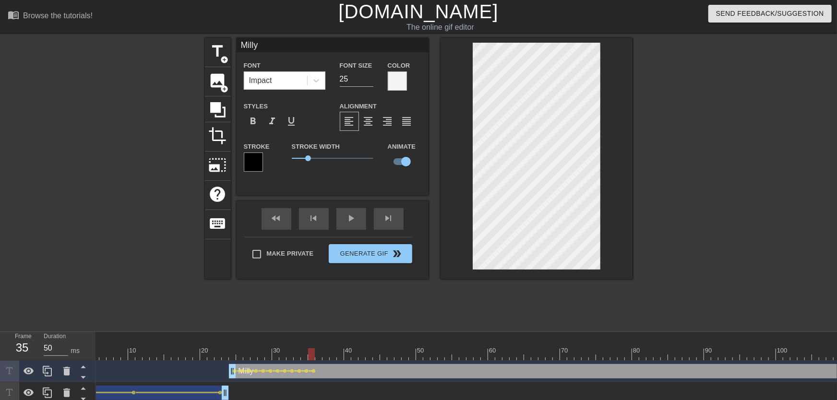
click at [330, 353] on div at bounding box center [333, 355] width 7 height 12
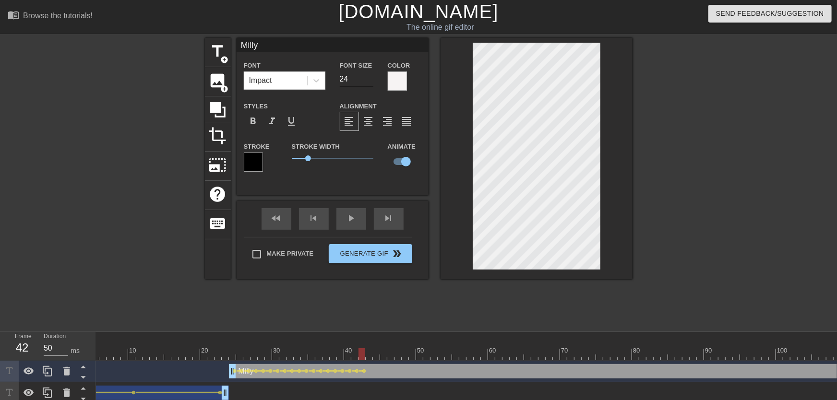
type input "24"
click at [372, 82] on input "24" at bounding box center [357, 79] width 34 height 15
click at [662, 187] on div at bounding box center [716, 182] width 144 height 288
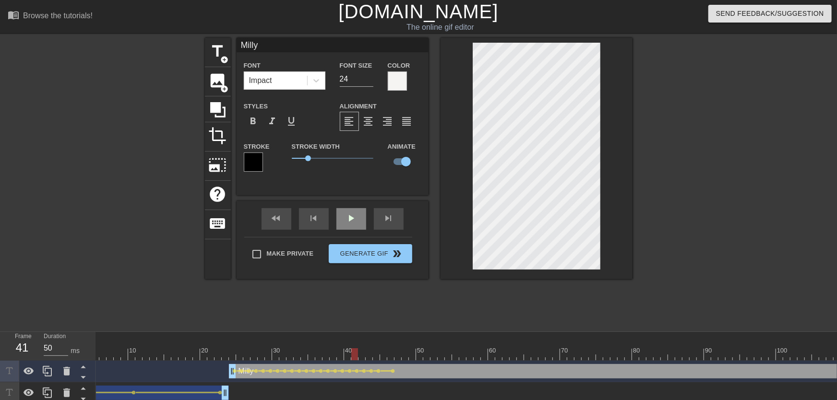
click at [351, 217] on div "fast_rewind skip_previous play_arrow skip_next" at bounding box center [332, 219] width 157 height 36
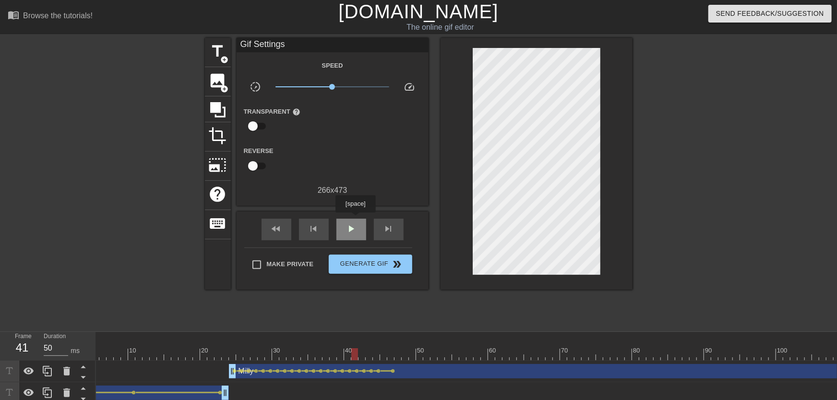
click at [355, 219] on div "play_arrow" at bounding box center [352, 230] width 30 height 22
click at [355, 219] on div "pause" at bounding box center [352, 230] width 30 height 22
drag, startPoint x: 390, startPoint y: 346, endPoint x: 408, endPoint y: 352, distance: 19.3
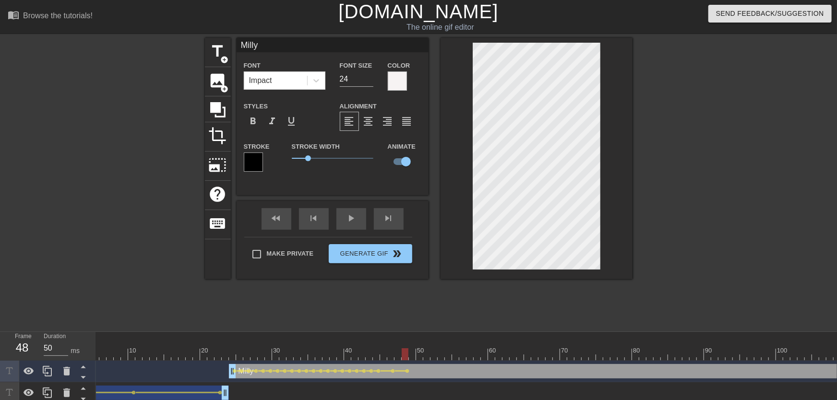
click at [412, 348] on div at bounding box center [412, 348] width 7 height 12
drag, startPoint x: 335, startPoint y: 351, endPoint x: 330, endPoint y: 350, distance: 5.2
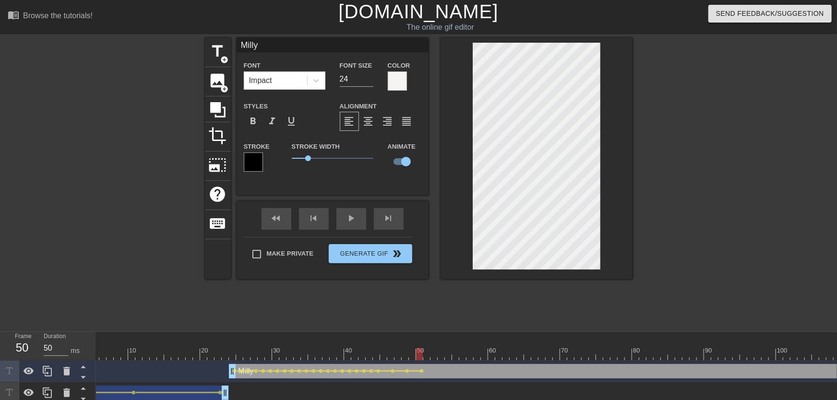
click at [354, 226] on div "play_arrow" at bounding box center [352, 219] width 30 height 22
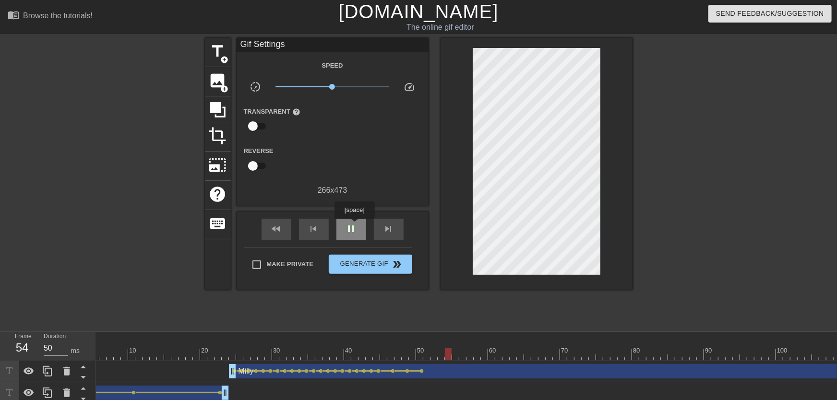
click at [354, 225] on span "pause" at bounding box center [352, 229] width 12 height 12
drag, startPoint x: 411, startPoint y: 354, endPoint x: 428, endPoint y: 356, distance: 16.9
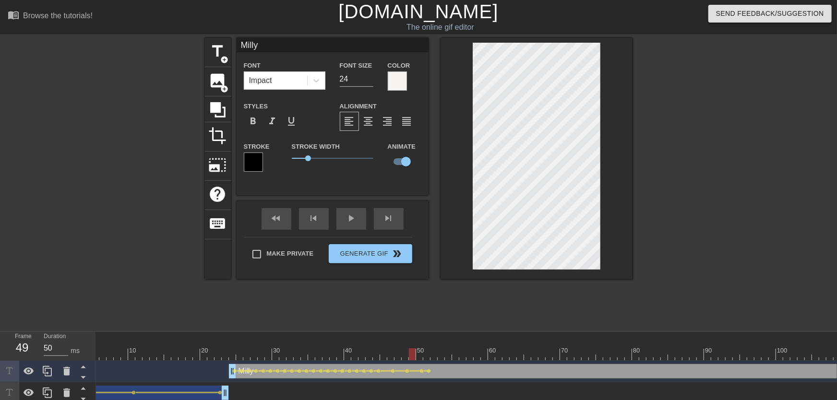
drag, startPoint x: 411, startPoint y: 357, endPoint x: 377, endPoint y: 278, distance: 86.7
click at [362, 219] on div "fast_rewind skip_previous play_arrow skip_next" at bounding box center [332, 219] width 157 height 36
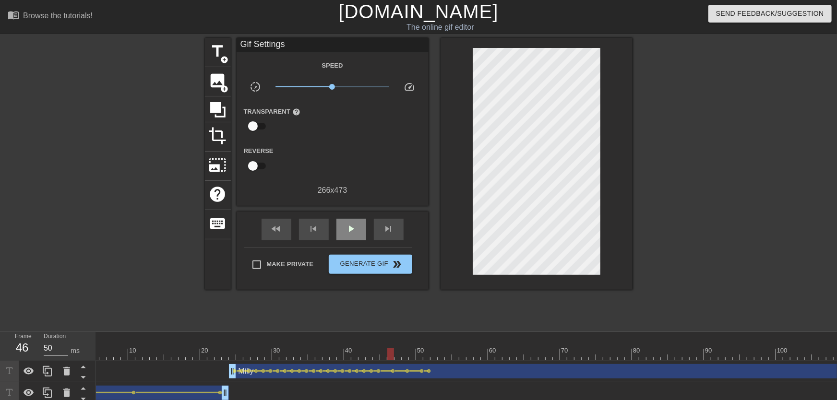
click at [362, 219] on div "fast_rewind skip_previous play_arrow skip_next" at bounding box center [332, 230] width 157 height 36
click at [360, 222] on div "play_arrow" at bounding box center [352, 230] width 30 height 22
click at [359, 222] on div "pause" at bounding box center [352, 230] width 30 height 22
drag, startPoint x: 429, startPoint y: 356, endPoint x: 437, endPoint y: 356, distance: 7.7
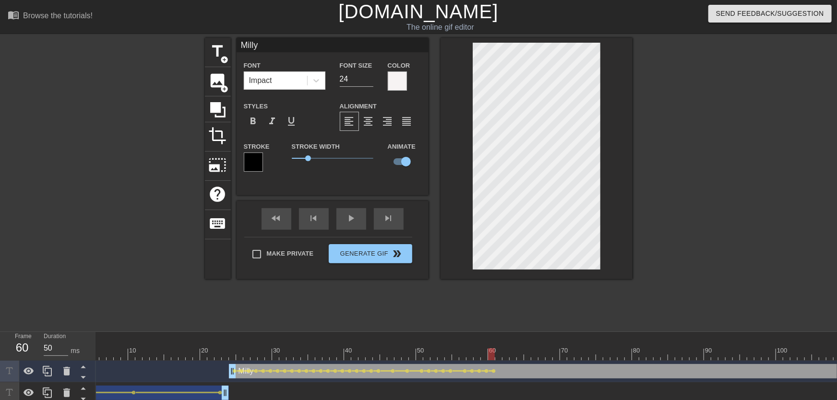
drag, startPoint x: 499, startPoint y: 357, endPoint x: 506, endPoint y: 354, distance: 7.3
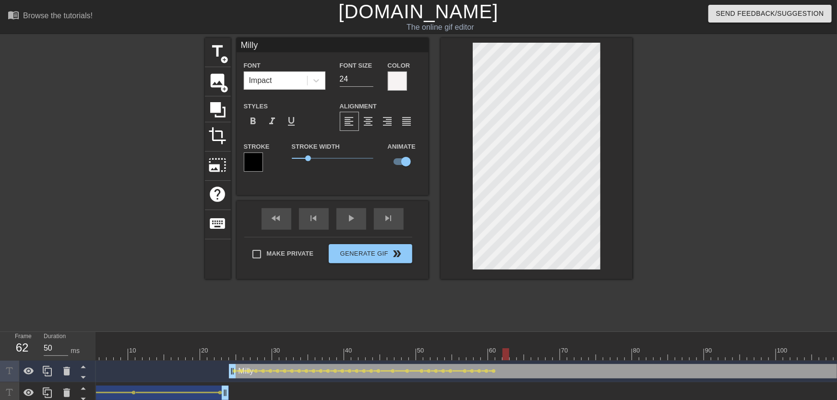
drag, startPoint x: 419, startPoint y: 356, endPoint x: 372, endPoint y: 312, distance: 64.2
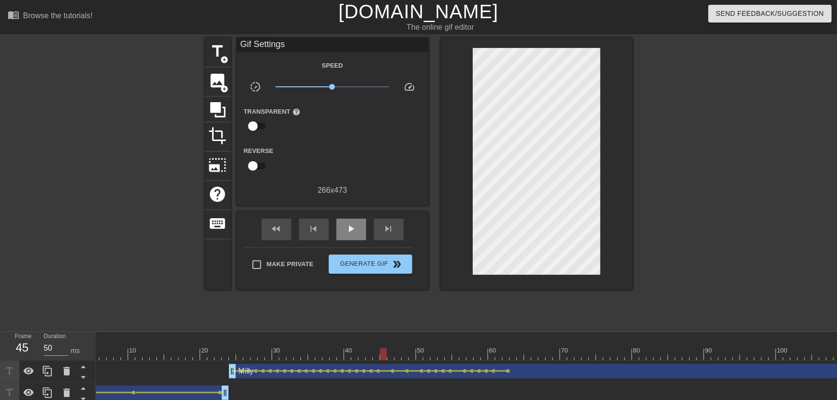
click at [350, 211] on div "Gif Settings Speed slow_motion_video x1.00 speed Transparent help Reverse 266 x…" at bounding box center [333, 164] width 192 height 252
click at [350, 221] on div "play_arrow" at bounding box center [352, 230] width 30 height 22
drag, startPoint x: 503, startPoint y: 354, endPoint x: 514, endPoint y: 348, distance: 12.7
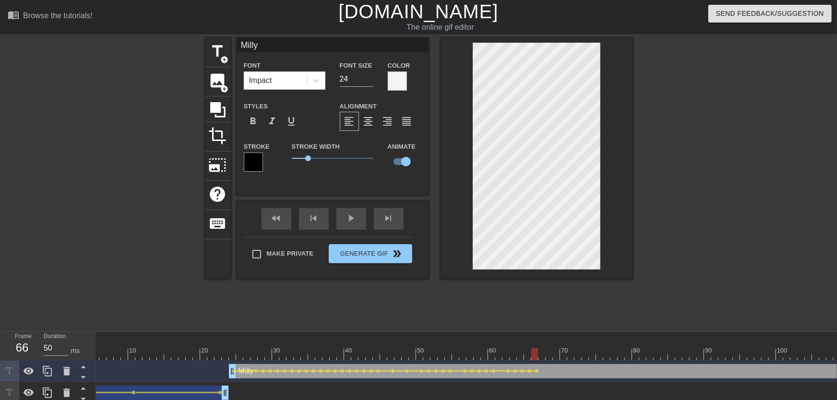
drag, startPoint x: 496, startPoint y: 353, endPoint x: 469, endPoint y: 356, distance: 27.0
click at [348, 221] on div "play_arrow" at bounding box center [352, 219] width 30 height 22
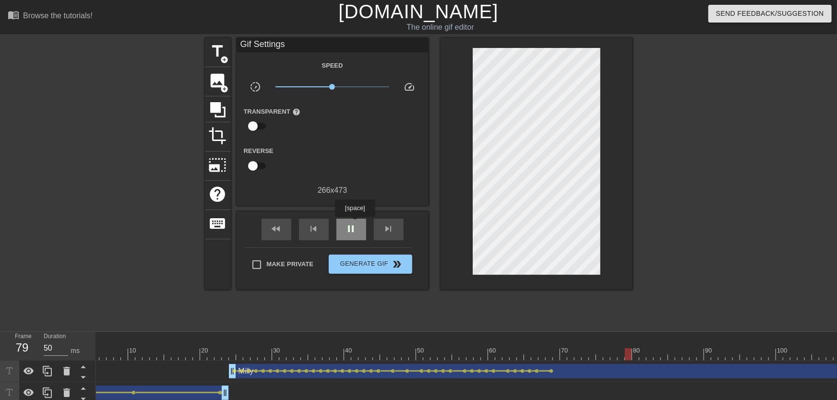
click at [355, 224] on div "pause" at bounding box center [352, 230] width 30 height 22
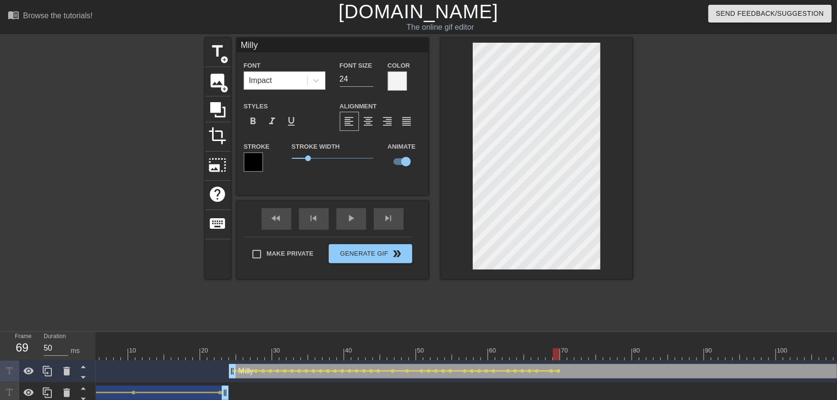
click at [570, 357] on div at bounding box center [570, 355] width 7 height 12
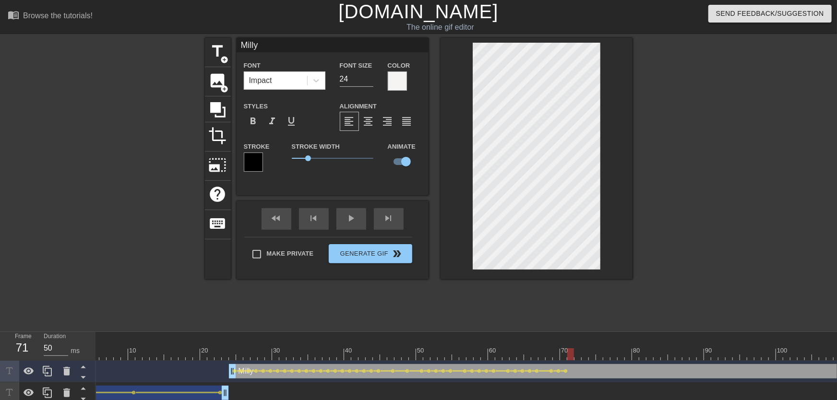
drag, startPoint x: 560, startPoint y: 354, endPoint x: 519, endPoint y: 351, distance: 41.4
click at [358, 223] on div "play_arrow" at bounding box center [352, 219] width 30 height 22
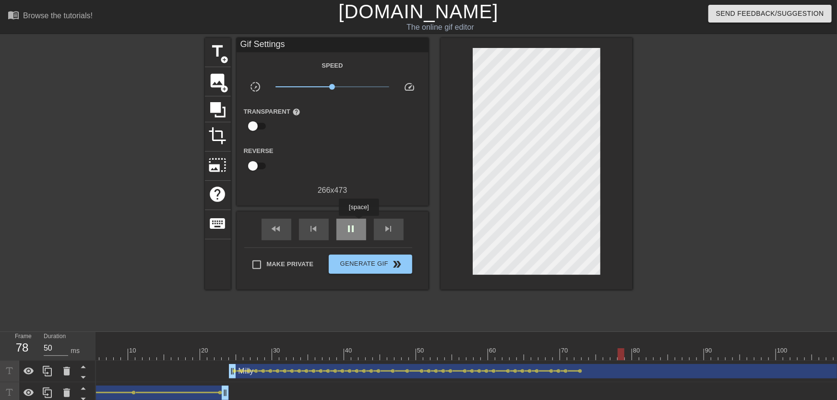
click at [359, 220] on div "pause" at bounding box center [352, 230] width 30 height 22
drag, startPoint x: 561, startPoint y: 345, endPoint x: 572, endPoint y: 352, distance: 13.2
drag, startPoint x: 572, startPoint y: 352, endPoint x: 582, endPoint y: 356, distance: 11.2
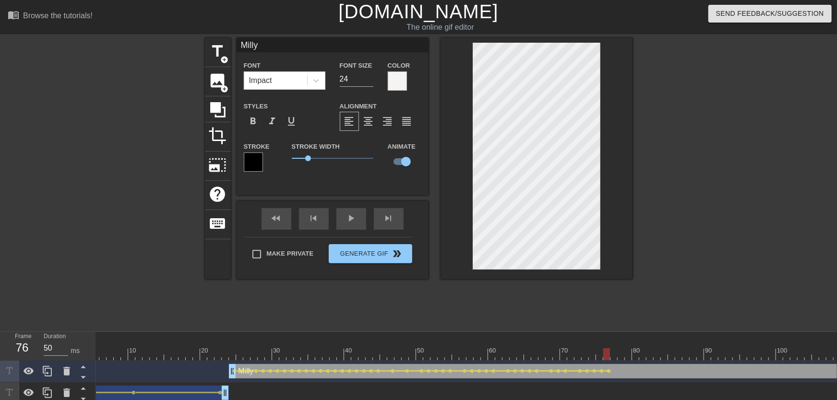
drag, startPoint x: 536, startPoint y: 348, endPoint x: 421, endPoint y: 273, distance: 137.4
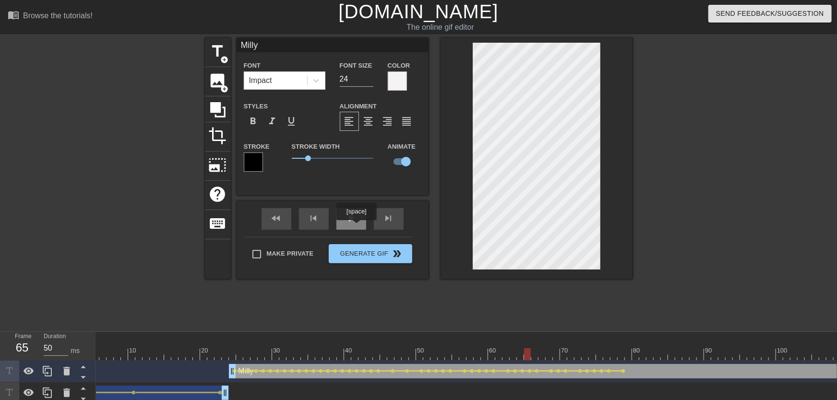
click at [356, 227] on div "play_arrow" at bounding box center [352, 219] width 30 height 22
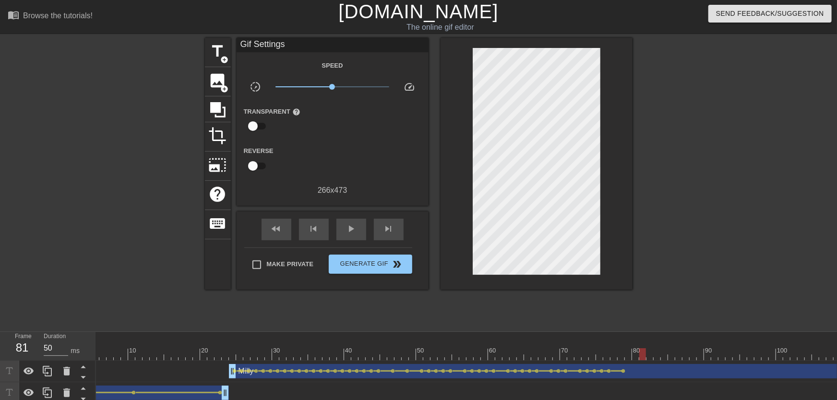
drag, startPoint x: 610, startPoint y: 357, endPoint x: 644, endPoint y: 355, distance: 34.1
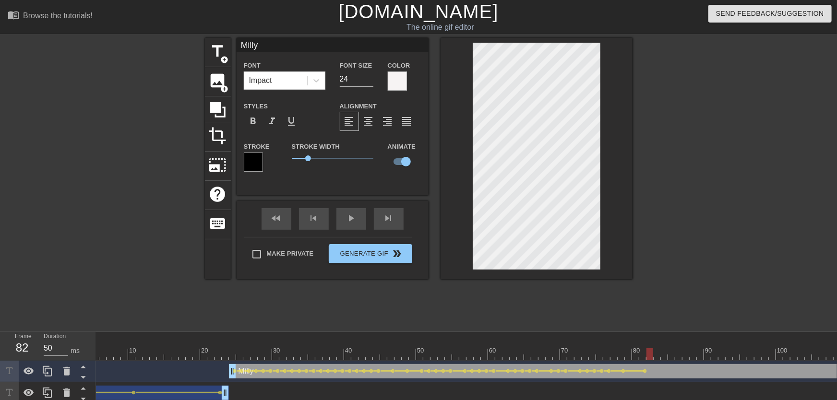
drag, startPoint x: 642, startPoint y: 357, endPoint x: 651, endPoint y: 352, distance: 10.3
click at [651, 352] on div at bounding box center [650, 355] width 7 height 12
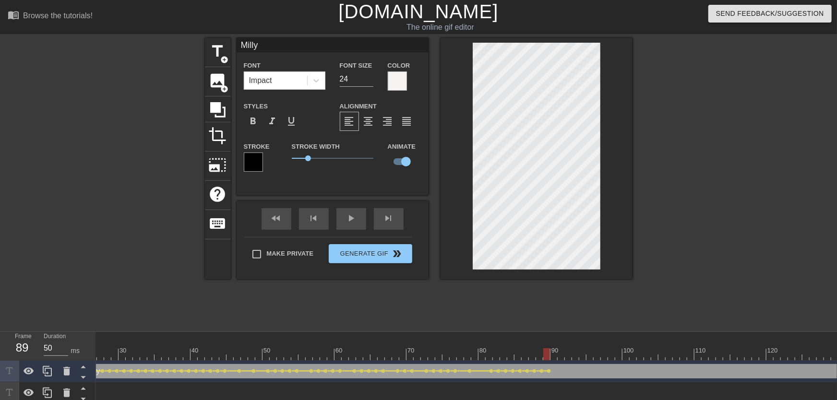
scroll to position [0, 296]
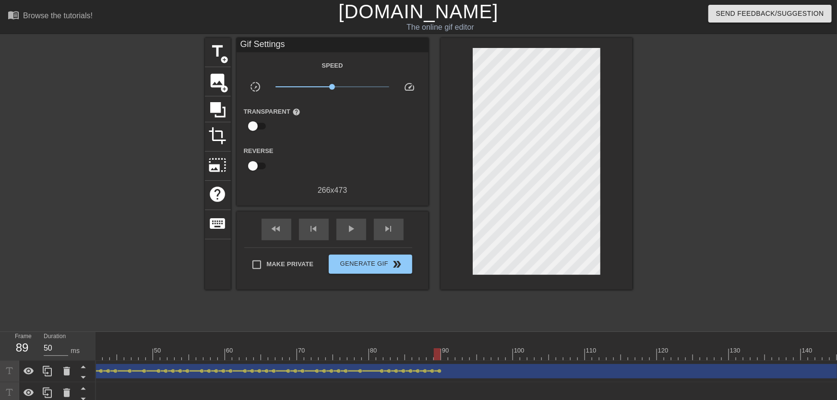
click at [446, 361] on div "10 20 30 40 50 60 70 80 90 100 110 120 130 140 150 160" at bounding box center [707, 346] width 1815 height 29
click at [445, 357] on div at bounding box center [707, 355] width 1815 height 12
click at [446, 357] on div at bounding box center [444, 355] width 7 height 12
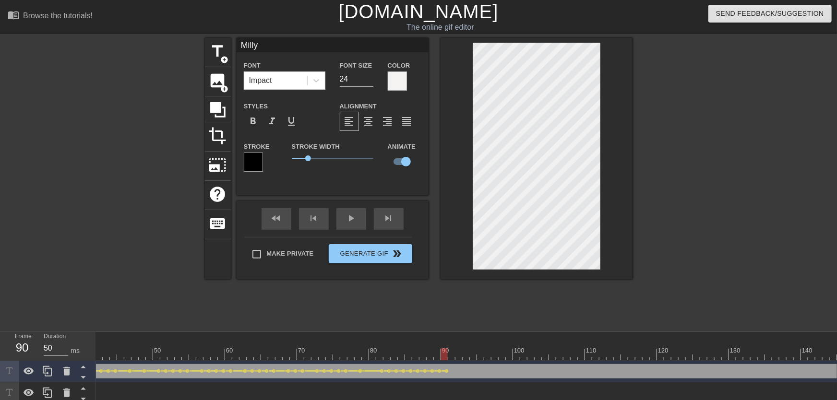
click at [452, 354] on div at bounding box center [707, 355] width 1815 height 12
click at [455, 355] on div at bounding box center [707, 355] width 1815 height 12
click at [463, 355] on div at bounding box center [707, 355] width 1815 height 12
click at [455, 356] on div at bounding box center [707, 355] width 1815 height 12
click at [463, 356] on div at bounding box center [707, 355] width 1815 height 12
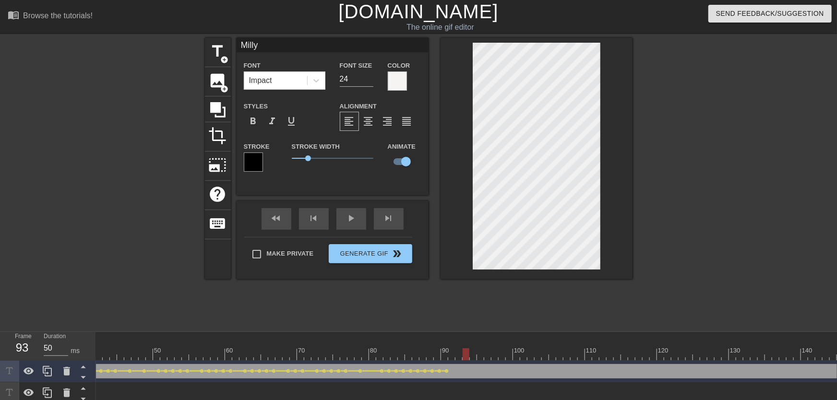
click at [471, 354] on div at bounding box center [707, 355] width 1815 height 12
click at [463, 354] on div at bounding box center [707, 355] width 1815 height 12
click at [471, 355] on div at bounding box center [707, 355] width 1815 height 12
click at [457, 357] on div at bounding box center [707, 355] width 1815 height 12
drag, startPoint x: 449, startPoint y: 359, endPoint x: 477, endPoint y: 359, distance: 27.4
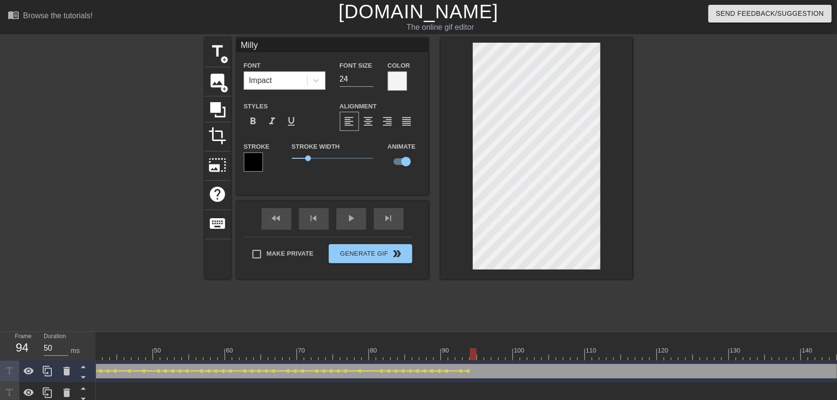
click at [477, 359] on div at bounding box center [707, 355] width 1815 height 12
drag, startPoint x: 238, startPoint y: 353, endPoint x: 243, endPoint y: 355, distance: 5.2
click at [243, 355] on div at bounding box center [467, 355] width 1815 height 12
click at [244, 356] on div at bounding box center [467, 355] width 1815 height 12
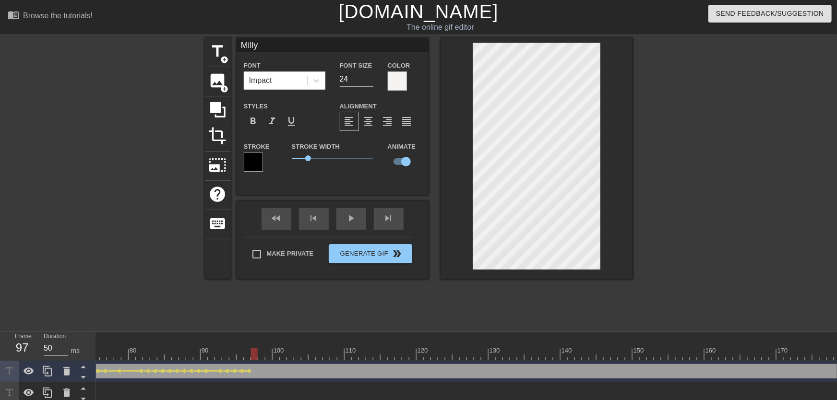
click at [253, 356] on div at bounding box center [467, 355] width 1815 height 12
drag, startPoint x: 264, startPoint y: 356, endPoint x: 256, endPoint y: 356, distance: 7.7
click at [256, 356] on div at bounding box center [467, 355] width 1815 height 12
click at [258, 357] on div at bounding box center [467, 355] width 1815 height 12
click at [272, 355] on div at bounding box center [467, 355] width 1815 height 12
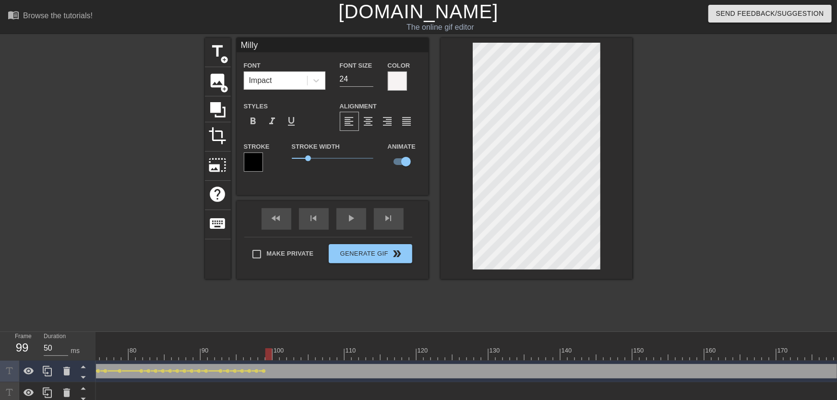
click at [277, 360] on div at bounding box center [467, 355] width 1815 height 12
click at [266, 357] on div at bounding box center [467, 355] width 1815 height 12
click at [275, 354] on div at bounding box center [467, 355] width 1815 height 12
click at [283, 353] on div at bounding box center [467, 355] width 1815 height 12
click at [289, 350] on div at bounding box center [467, 355] width 1815 height 12
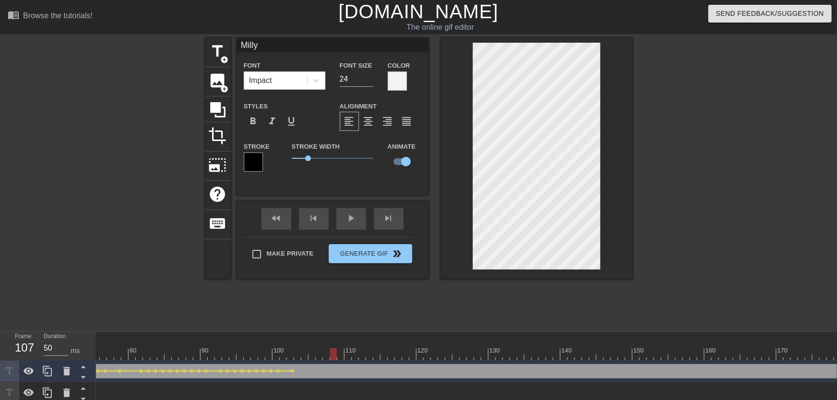
drag, startPoint x: 299, startPoint y: 361, endPoint x: 415, endPoint y: 265, distance: 150.4
click at [330, 356] on div at bounding box center [467, 355] width 1815 height 12
drag, startPoint x: 315, startPoint y: 351, endPoint x: 322, endPoint y: 352, distance: 7.2
click at [322, 352] on div at bounding box center [467, 355] width 1815 height 12
drag, startPoint x: 281, startPoint y: 357, endPoint x: 296, endPoint y: 358, distance: 14.9
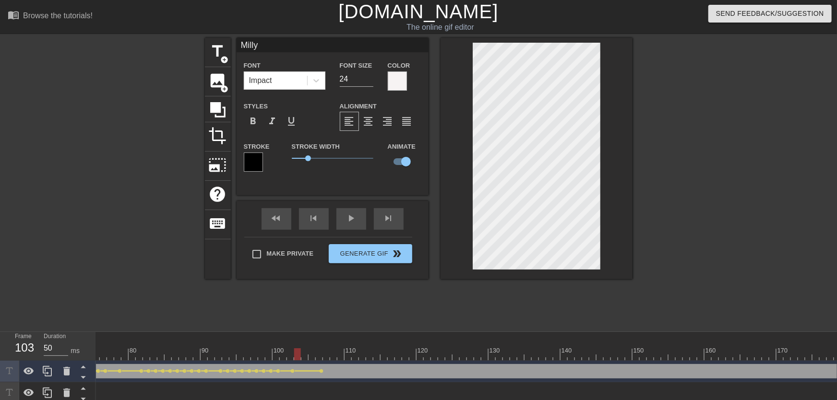
click at [296, 358] on div at bounding box center [467, 355] width 1815 height 12
drag, startPoint x: 301, startPoint y: 357, endPoint x: 336, endPoint y: 355, distance: 35.1
click at [335, 357] on div at bounding box center [467, 355] width 1815 height 12
drag, startPoint x: 332, startPoint y: 355, endPoint x: 354, endPoint y: 354, distance: 22.1
click at [354, 354] on div at bounding box center [355, 355] width 7 height 12
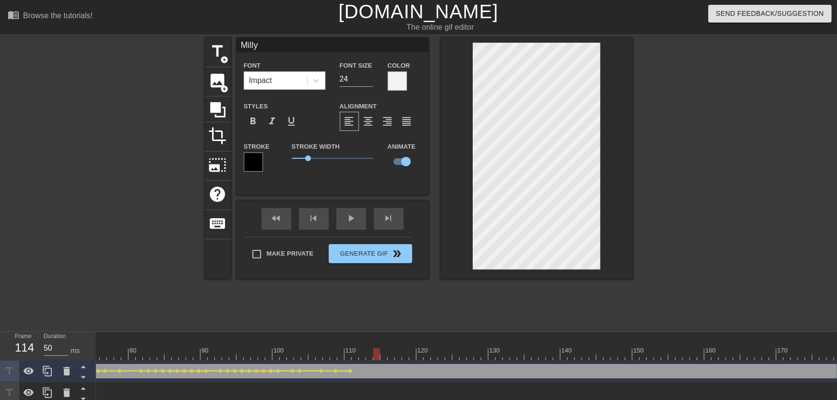
drag, startPoint x: 341, startPoint y: 360, endPoint x: 377, endPoint y: 360, distance: 36.0
click at [377, 360] on div at bounding box center [467, 355] width 1815 height 12
drag, startPoint x: 354, startPoint y: 346, endPoint x: 389, endPoint y: 350, distance: 35.3
click at [389, 350] on div "10 20 30 40 50 60 70 80 90 100 110 120 130 140 150 160" at bounding box center [467, 346] width 1815 height 28
drag, startPoint x: 388, startPoint y: 350, endPoint x: 405, endPoint y: 351, distance: 16.3
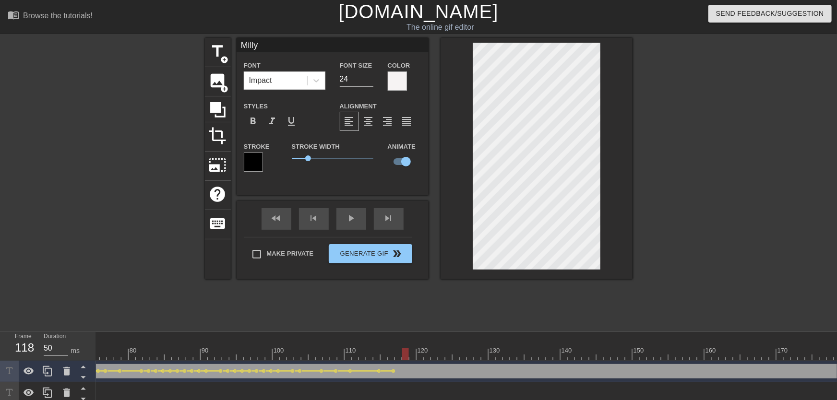
click at [405, 351] on div "10 20 30 40 50 60 70 80 90 100 110 120 130 140 150 160" at bounding box center [467, 346] width 1815 height 28
drag, startPoint x: 402, startPoint y: 351, endPoint x: 398, endPoint y: 351, distance: 4.8
click at [398, 351] on div at bounding box center [398, 355] width 7 height 12
drag, startPoint x: 406, startPoint y: 351, endPoint x: 420, endPoint y: 353, distance: 14.5
click at [420, 353] on div at bounding box center [467, 355] width 1815 height 12
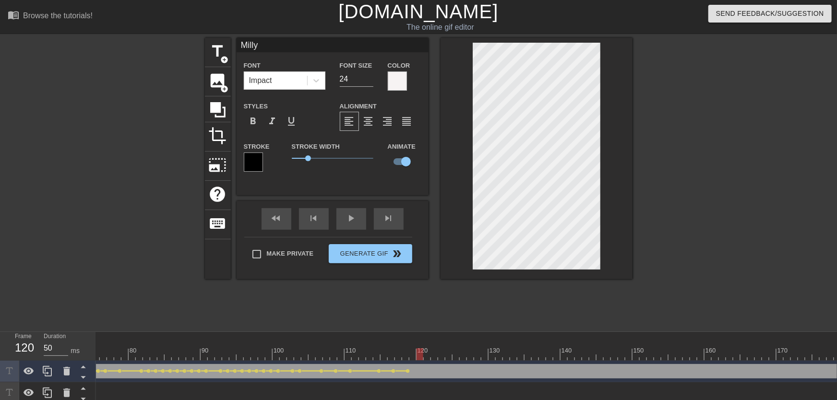
click at [412, 359] on div at bounding box center [467, 355] width 1815 height 12
click at [421, 354] on div at bounding box center [467, 355] width 1815 height 12
click at [425, 353] on div at bounding box center [467, 355] width 1815 height 12
click at [430, 353] on div at bounding box center [427, 355] width 7 height 12
click at [429, 355] on div at bounding box center [467, 355] width 1815 height 12
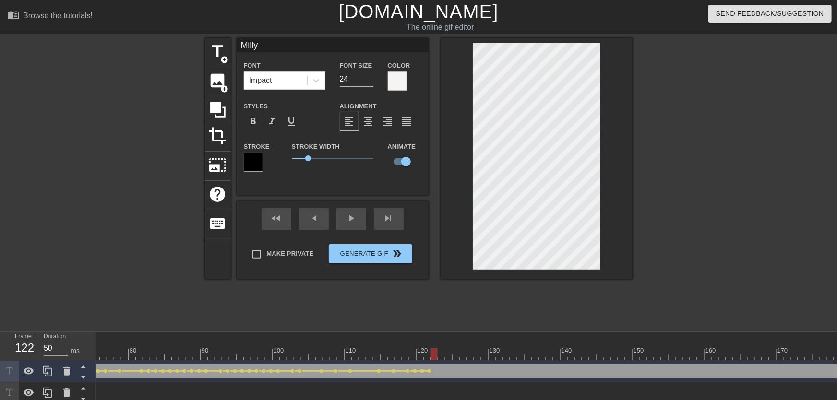
click at [433, 352] on div at bounding box center [467, 355] width 1815 height 12
click at [440, 352] on div at bounding box center [467, 355] width 1815 height 12
click at [445, 353] on div at bounding box center [467, 355] width 1815 height 12
click at [446, 354] on div at bounding box center [467, 355] width 1815 height 12
click at [455, 352] on div at bounding box center [467, 355] width 1815 height 12
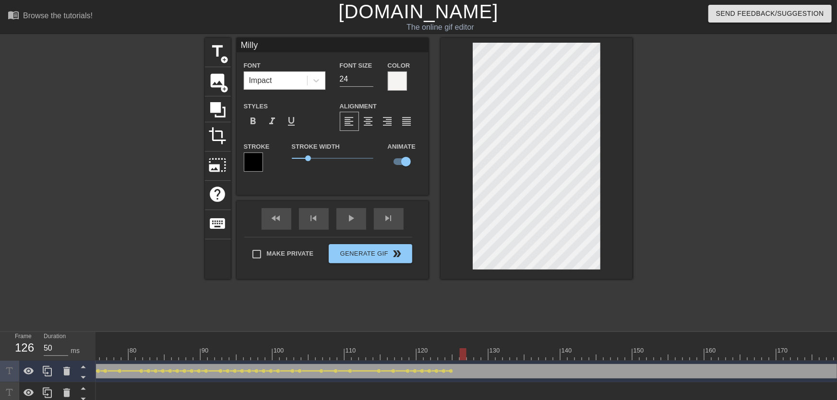
click at [461, 355] on div at bounding box center [467, 355] width 1815 height 12
click at [456, 357] on div at bounding box center [467, 355] width 1815 height 12
click at [463, 355] on div at bounding box center [467, 355] width 1815 height 12
click at [471, 352] on div at bounding box center [467, 355] width 1815 height 12
click at [477, 351] on div at bounding box center [467, 355] width 1815 height 12
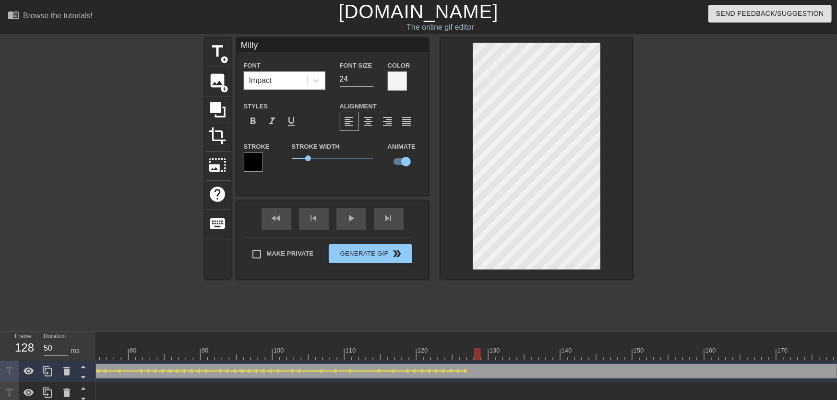
click at [475, 351] on div at bounding box center [477, 355] width 7 height 12
click at [474, 350] on div at bounding box center [467, 355] width 1815 height 12
click at [481, 352] on div at bounding box center [477, 355] width 7 height 12
click at [486, 353] on div at bounding box center [467, 355] width 1815 height 12
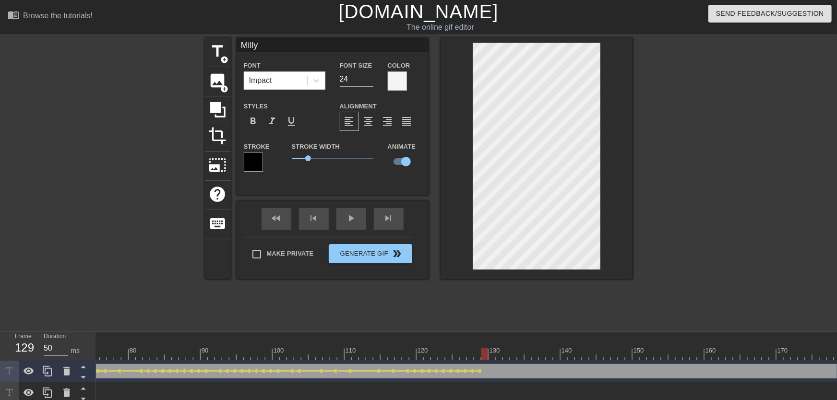
click at [488, 351] on div at bounding box center [467, 355] width 1815 height 12
click at [482, 348] on div at bounding box center [485, 348] width 7 height 12
click at [489, 350] on div at bounding box center [467, 355] width 1815 height 12
click at [500, 351] on div at bounding box center [467, 355] width 1815 height 12
click at [505, 351] on div at bounding box center [467, 355] width 1815 height 12
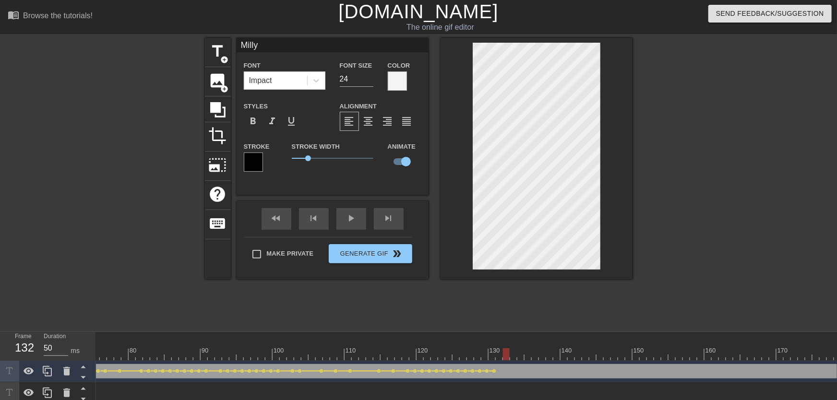
click at [497, 351] on div at bounding box center [467, 355] width 1815 height 12
click at [506, 356] on div at bounding box center [467, 355] width 1815 height 12
click at [509, 357] on div at bounding box center [506, 355] width 7 height 12
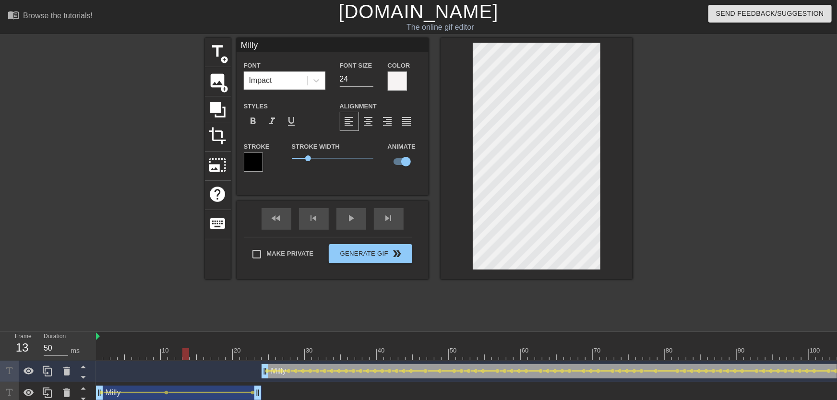
drag, startPoint x: 225, startPoint y: 354, endPoint x: 291, endPoint y: 286, distance: 95.1
click at [354, 227] on div "play_arrow" at bounding box center [352, 219] width 30 height 22
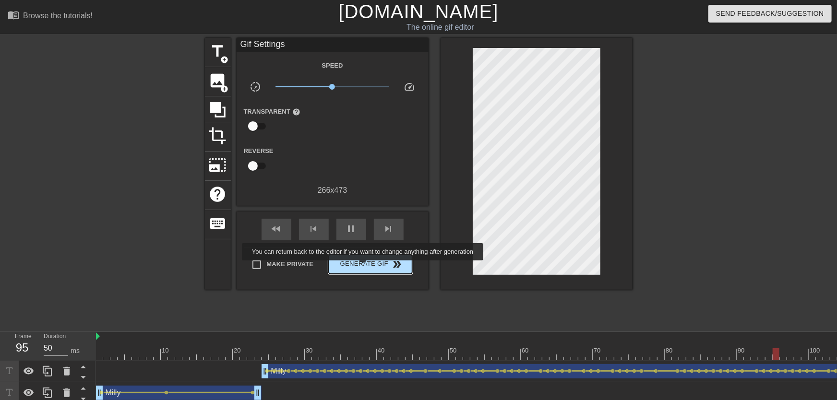
click at [366, 266] on span "Generate Gif double_arrow" at bounding box center [370, 265] width 75 height 12
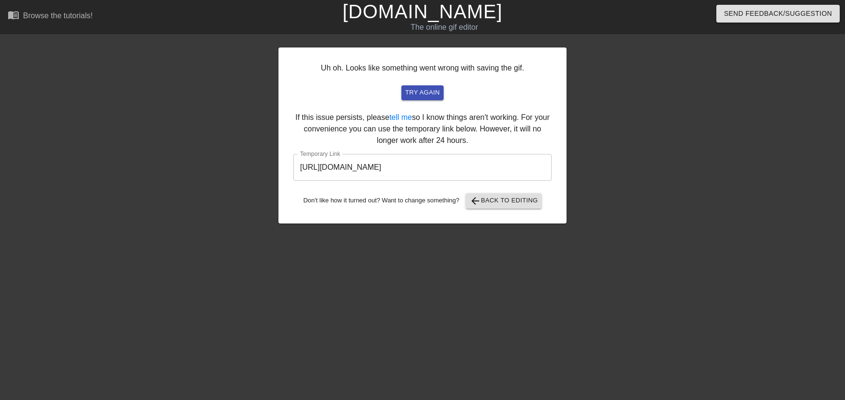
click at [364, 177] on input "[URL][DOMAIN_NAME]" at bounding box center [422, 167] width 258 height 27
click at [364, 176] on input "[URL][DOMAIN_NAME]" at bounding box center [422, 167] width 258 height 27
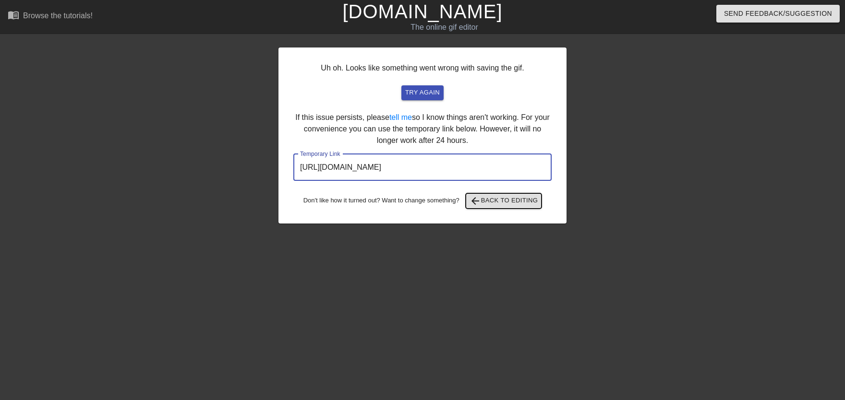
click at [486, 202] on span "arrow_back Back to Editing" at bounding box center [504, 201] width 69 height 12
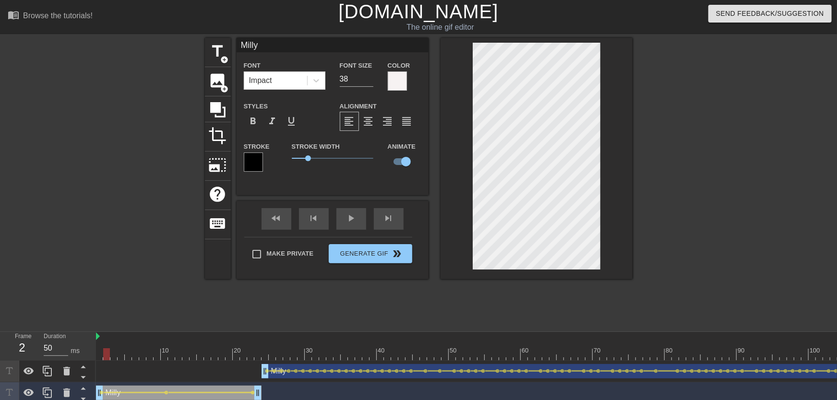
drag, startPoint x: 113, startPoint y: 346, endPoint x: 104, endPoint y: 349, distance: 10.0
drag, startPoint x: 99, startPoint y: 354, endPoint x: 112, endPoint y: 352, distance: 12.6
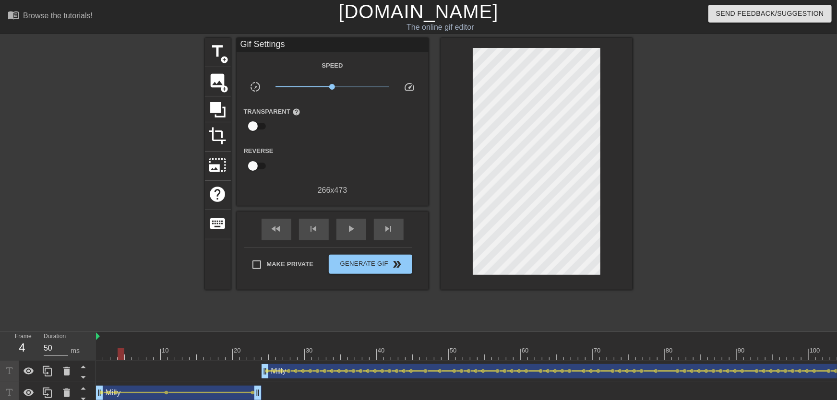
drag, startPoint x: 95, startPoint y: 367, endPoint x: 114, endPoint y: 356, distance: 22.2
click at [82, 359] on div "Frame 1 Duration 50 ms 10 20 30 40 50 60 70 80 90 100 110 120 130 140 150" at bounding box center [418, 368] width 837 height 72
click at [351, 231] on span "play_arrow" at bounding box center [352, 229] width 12 height 12
drag, startPoint x: 124, startPoint y: 352, endPoint x: 133, endPoint y: 353, distance: 8.2
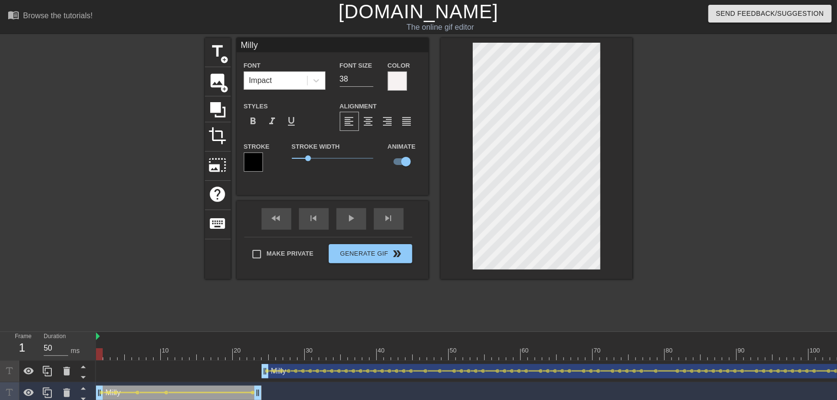
drag, startPoint x: 132, startPoint y: 345, endPoint x: 163, endPoint y: 308, distance: 48.1
click at [87, 352] on div "Frame 1 Duration 50 ms 10 20 30 40 50 60 70 80 90 100 110 120 130 140 150" at bounding box center [418, 368] width 837 height 72
click at [355, 226] on div "play_arrow" at bounding box center [352, 219] width 30 height 22
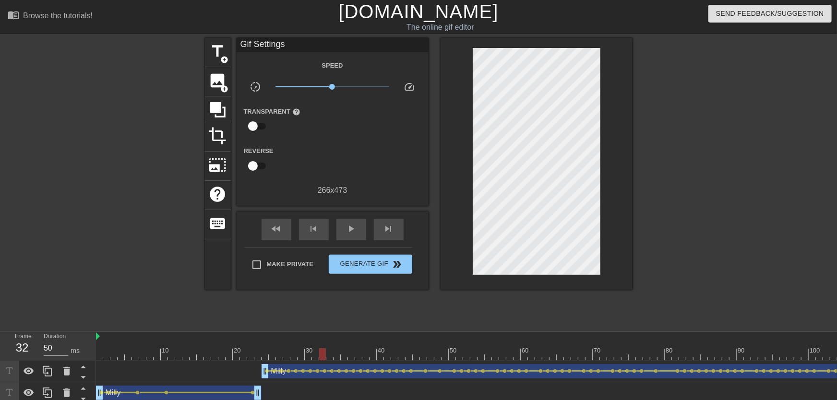
drag, startPoint x: 326, startPoint y: 353, endPoint x: 341, endPoint y: 356, distance: 15.6
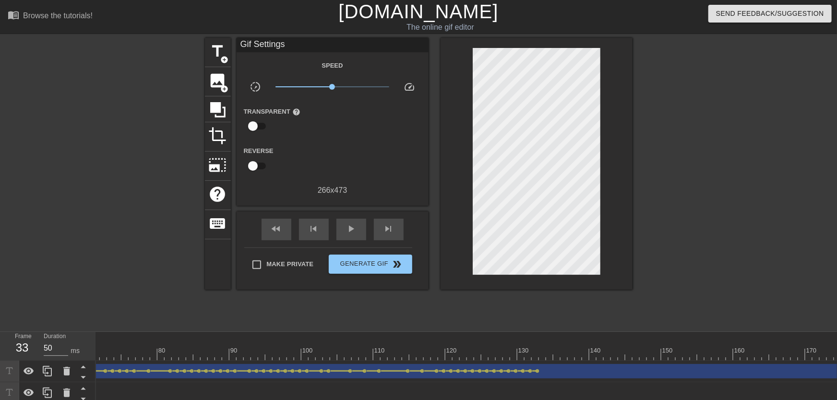
scroll to position [0, 565]
drag, startPoint x: 438, startPoint y: 349, endPoint x: 448, endPoint y: 348, distance: 10.6
click at [448, 348] on div "10 20 30 40 50 60 70 80 90 100 110 120 130 140 150 160" at bounding box center [438, 346] width 1815 height 28
drag, startPoint x: 472, startPoint y: 350, endPoint x: 487, endPoint y: 347, distance: 15.2
click at [487, 347] on div "10 20 30 40 50 60 70 80 90 100 110 120 130 140 150 160" at bounding box center [438, 346] width 1815 height 28
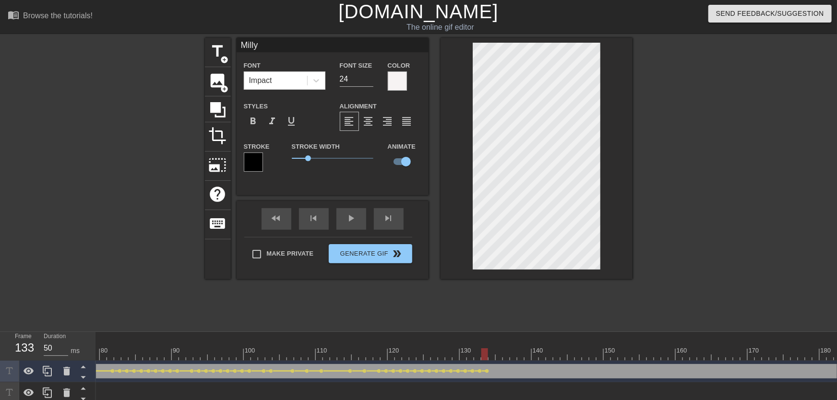
click at [493, 352] on div at bounding box center [438, 355] width 1815 height 12
click at [499, 353] on div at bounding box center [438, 355] width 1815 height 12
click at [502, 351] on div at bounding box center [499, 355] width 7 height 12
click at [506, 351] on div at bounding box center [438, 355] width 1815 height 12
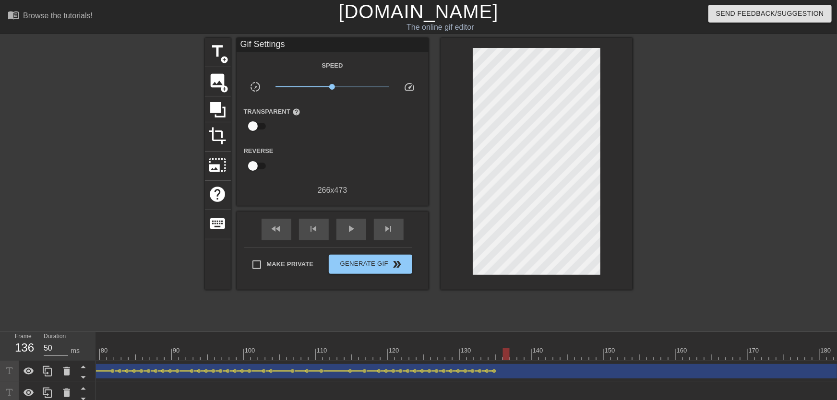
click at [499, 349] on div at bounding box center [438, 355] width 1815 height 12
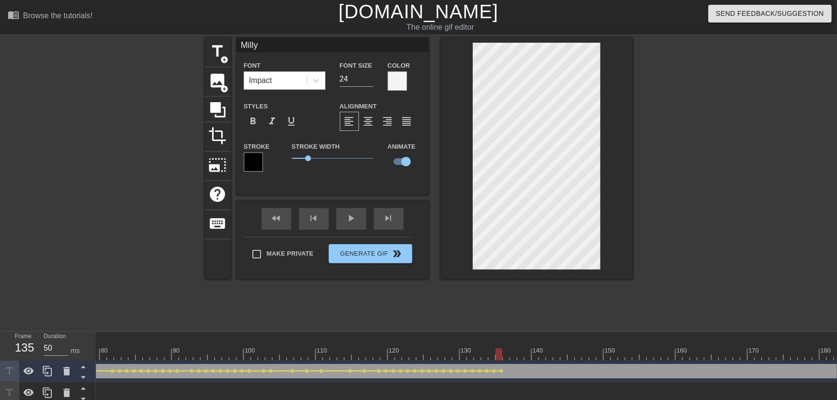
click at [504, 347] on div at bounding box center [506, 348] width 7 height 12
click at [519, 350] on div at bounding box center [438, 355] width 1815 height 12
click at [516, 350] on div at bounding box center [438, 355] width 1815 height 12
click at [517, 356] on div at bounding box center [513, 355] width 7 height 12
click at [512, 357] on div at bounding box center [513, 355] width 7 height 12
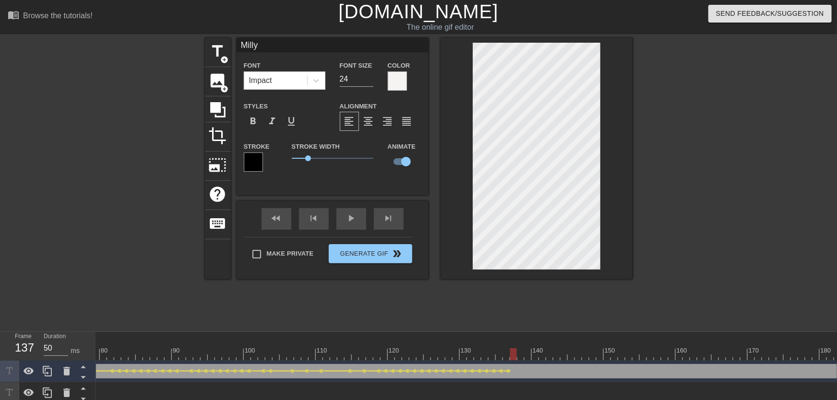
click at [640, 261] on div "title add_circle image add_circle crop photo_size_select_large help keyboard Mi…" at bounding box center [418, 182] width 837 height 288
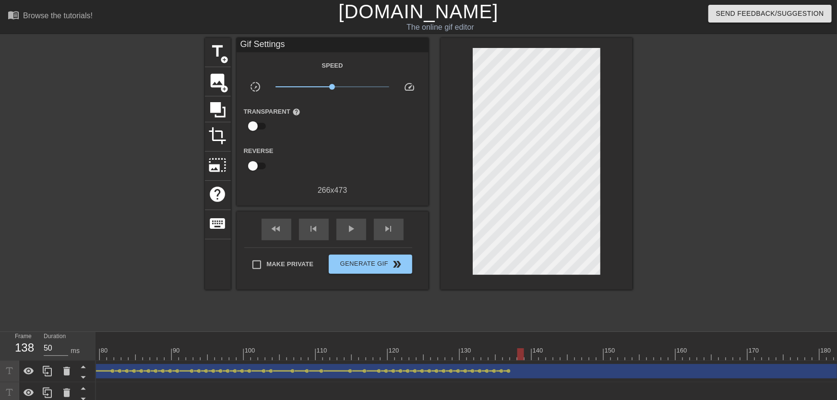
click at [519, 355] on div at bounding box center [438, 355] width 1815 height 12
click at [515, 352] on div at bounding box center [438, 355] width 1815 height 12
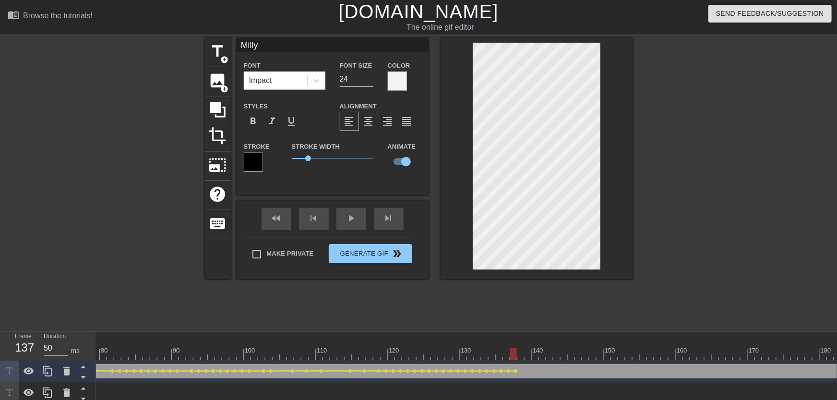
click at [519, 350] on div at bounding box center [438, 355] width 1815 height 12
click at [530, 352] on div at bounding box center [438, 355] width 1815 height 12
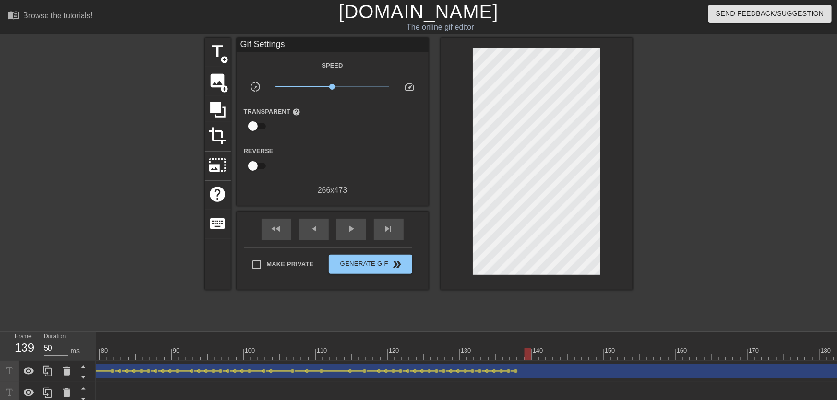
click at [590, 301] on div "title add_circle image add_circle crop photo_size_select_large help keyboard Gi…" at bounding box center [419, 182] width 428 height 288
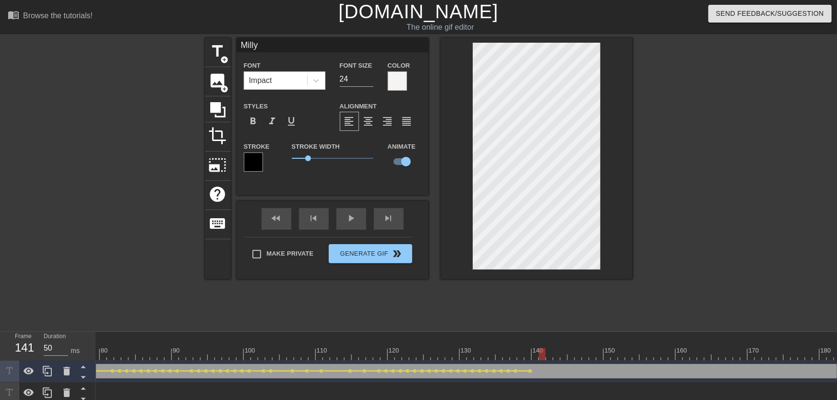
drag, startPoint x: 519, startPoint y: 358, endPoint x: 540, endPoint y: 354, distance: 21.0
click at [540, 354] on div at bounding box center [438, 355] width 1815 height 12
type input "23"
click at [368, 82] on input "23" at bounding box center [357, 79] width 34 height 15
click at [649, 191] on div at bounding box center [716, 182] width 144 height 288
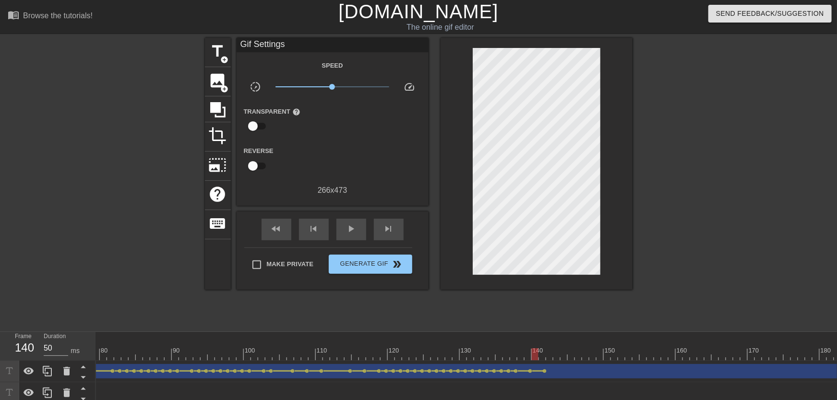
click at [532, 347] on div "140" at bounding box center [535, 348] width 7 height 12
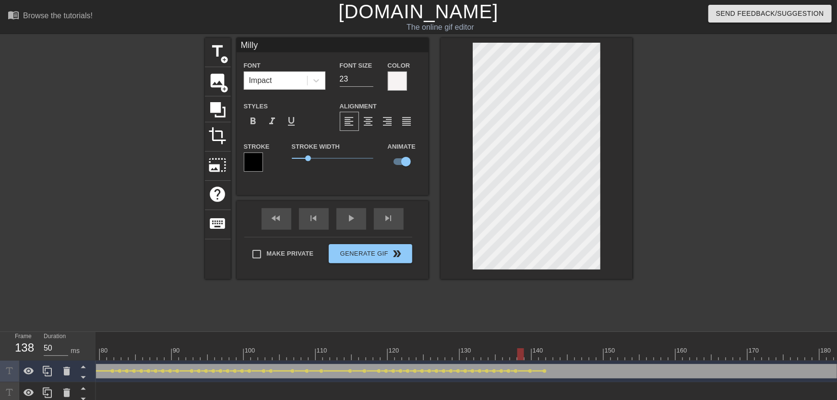
drag, startPoint x: 519, startPoint y: 349, endPoint x: 427, endPoint y: 274, distance: 118.1
click at [482, 351] on div "10 20 30 40 50 60 70 80 90 100 110 120 130 140 150 160" at bounding box center [438, 346] width 1815 height 28
click at [353, 214] on div "fast_rewind skip_previous play_arrow skip_next" at bounding box center [332, 219] width 157 height 36
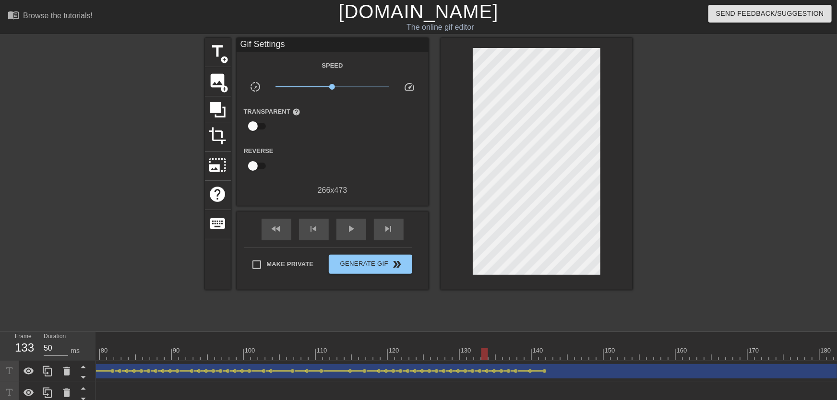
click at [355, 216] on div "fast_rewind skip_previous play_arrow skip_next" at bounding box center [332, 230] width 157 height 36
click at [356, 217] on div "fast_rewind skip_previous play_arrow skip_next" at bounding box center [332, 230] width 157 height 36
click at [357, 219] on div "fast_rewind skip_previous play_arrow skip_next" at bounding box center [332, 230] width 157 height 36
click at [356, 220] on div "play_arrow" at bounding box center [352, 230] width 30 height 22
click at [356, 221] on div "pause" at bounding box center [352, 230] width 30 height 22
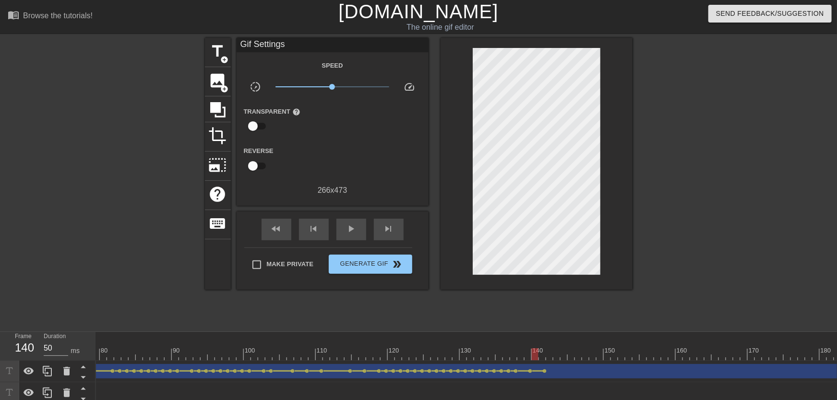
drag, startPoint x: 528, startPoint y: 346, endPoint x: 535, endPoint y: 351, distance: 8.9
click at [535, 351] on div "10 20 30 40 50 60 70 80 90 100 110 120 130 140 150 160" at bounding box center [438, 346] width 1815 height 28
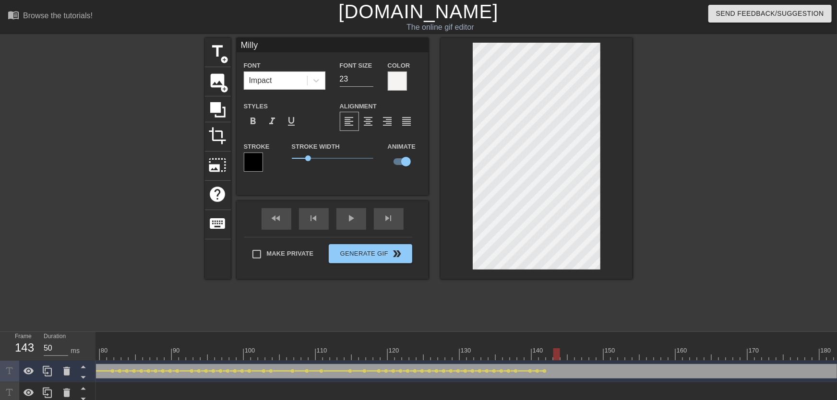
drag, startPoint x: 527, startPoint y: 356, endPoint x: 559, endPoint y: 351, distance: 32.5
click at [559, 351] on div at bounding box center [438, 355] width 1815 height 12
drag, startPoint x: 563, startPoint y: 353, endPoint x: 568, endPoint y: 353, distance: 5.3
click at [568, 353] on div at bounding box center [438, 355] width 1815 height 12
click at [657, 274] on div at bounding box center [716, 182] width 144 height 288
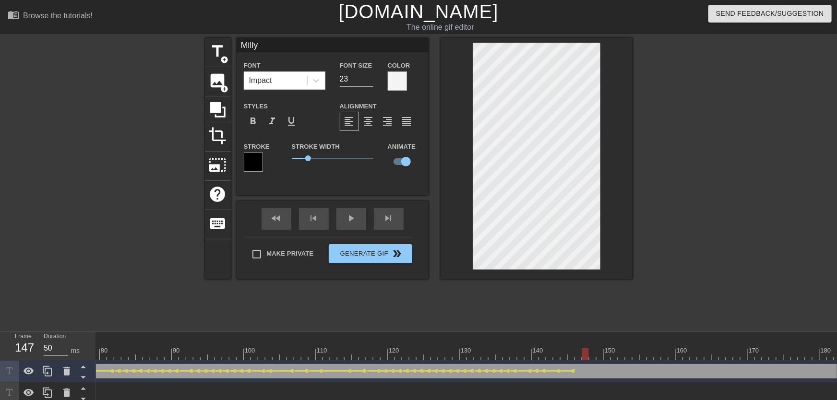
drag, startPoint x: 564, startPoint y: 354, endPoint x: 585, endPoint y: 351, distance: 21.3
click at [585, 351] on div at bounding box center [438, 355] width 1815 height 12
click at [649, 282] on div at bounding box center [716, 182] width 144 height 288
drag, startPoint x: 584, startPoint y: 352, endPoint x: 595, endPoint y: 348, distance: 11.7
click at [595, 348] on div "10 20 30 40 50 60 70 80 90 100 110 120 130 140 150 160" at bounding box center [438, 346] width 1815 height 28
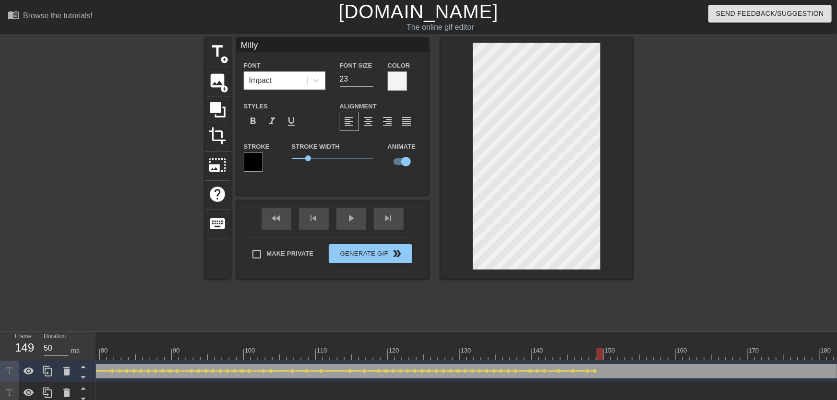
drag, startPoint x: 591, startPoint y: 353, endPoint x: 601, endPoint y: 350, distance: 10.0
click at [601, 350] on div at bounding box center [600, 355] width 7 height 12
click at [607, 354] on div at bounding box center [438, 355] width 1815 height 12
click at [627, 255] on div at bounding box center [537, 158] width 192 height 241
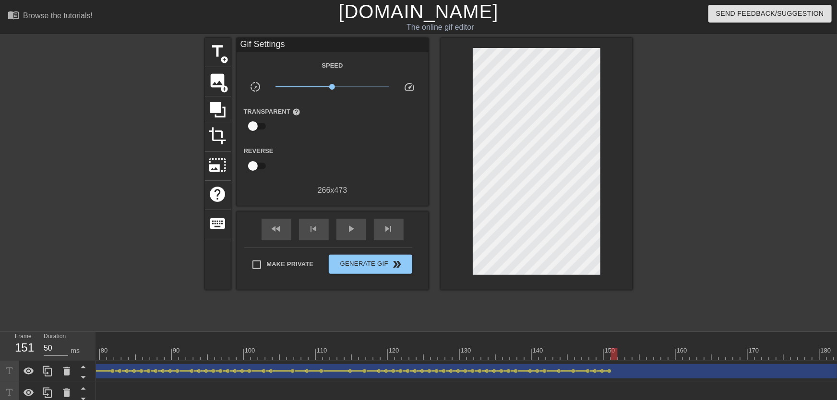
click at [612, 353] on div at bounding box center [438, 355] width 1815 height 12
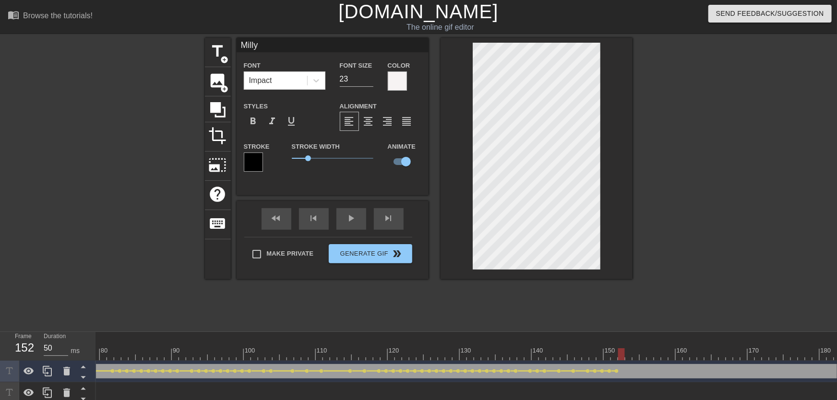
click at [619, 353] on div at bounding box center [438, 355] width 1815 height 12
click at [630, 353] on div at bounding box center [438, 355] width 1815 height 12
click at [634, 356] on div at bounding box center [438, 355] width 1815 height 12
click at [642, 358] on div at bounding box center [438, 355] width 1815 height 12
click at [654, 360] on div at bounding box center [438, 355] width 1815 height 12
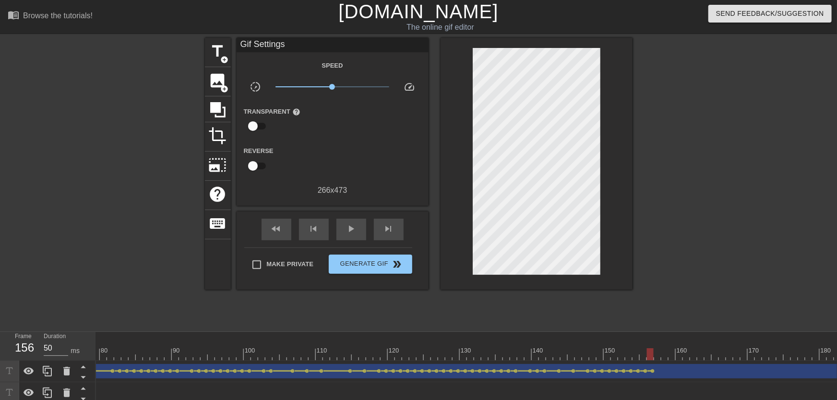
click at [657, 358] on div at bounding box center [438, 355] width 1815 height 12
click at [662, 355] on div at bounding box center [438, 355] width 1815 height 12
click at [652, 349] on div at bounding box center [438, 355] width 1815 height 12
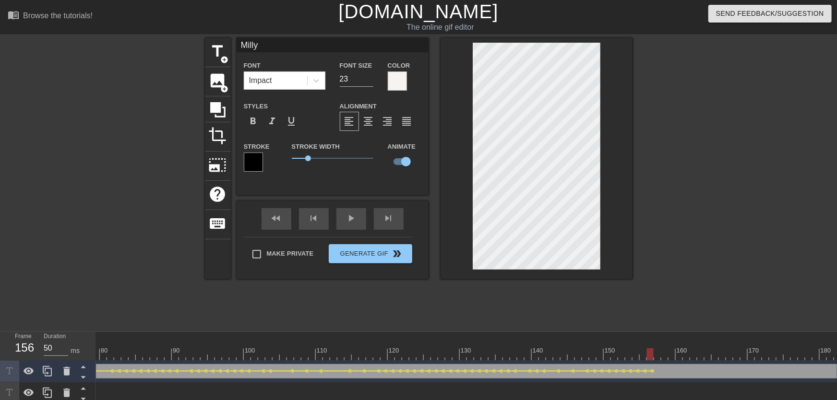
click at [658, 355] on div at bounding box center [438, 355] width 1815 height 12
click at [608, 196] on div at bounding box center [537, 158] width 192 height 241
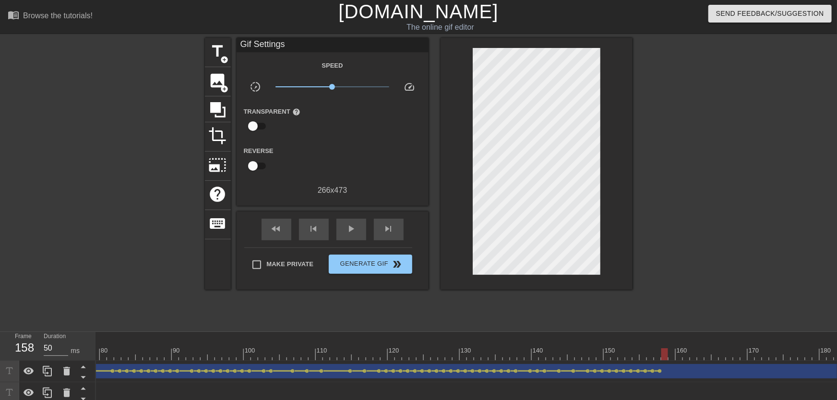
click at [666, 352] on div at bounding box center [438, 355] width 1815 height 12
click at [673, 354] on div at bounding box center [438, 355] width 1815 height 12
click at [670, 353] on div at bounding box center [672, 355] width 7 height 12
click at [666, 351] on div at bounding box center [438, 355] width 1815 height 12
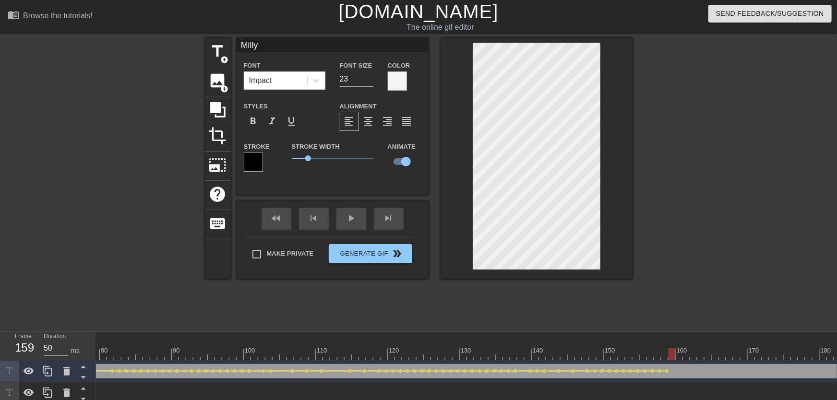
click at [673, 346] on div at bounding box center [672, 348] width 7 height 12
click at [679, 350] on div at bounding box center [438, 355] width 1815 height 12
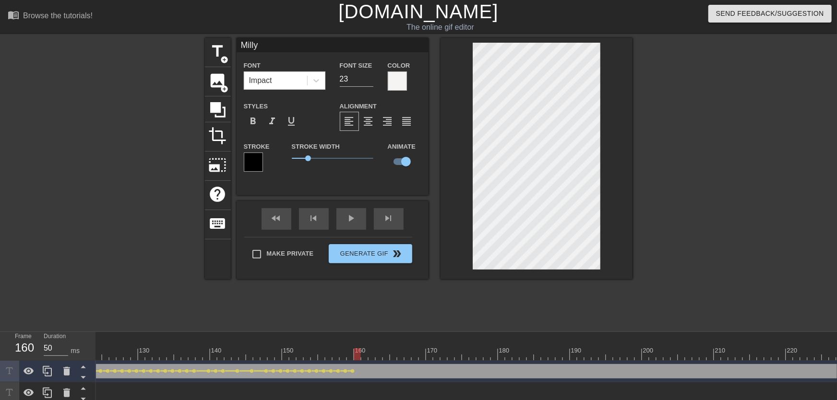
scroll to position [0, 1068]
click at [179, 373] on span "lens" at bounding box center [179, 371] width 4 height 4
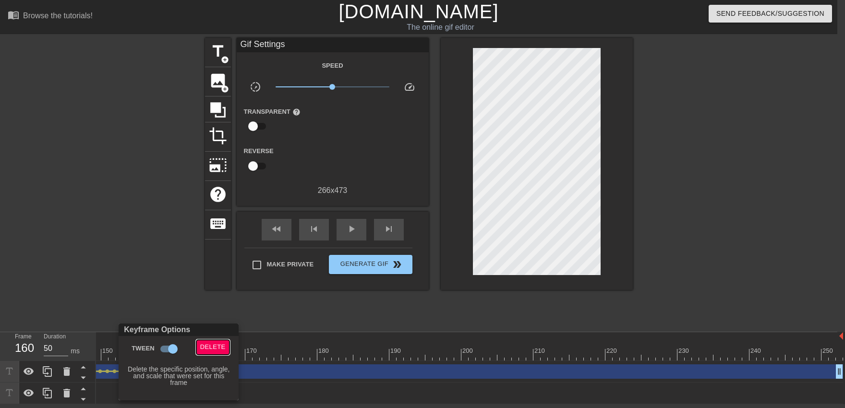
click at [211, 348] on span "Delete" at bounding box center [212, 347] width 25 height 11
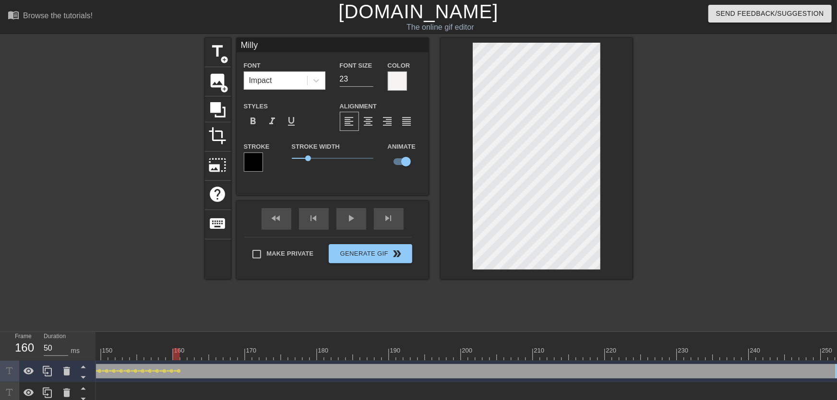
click at [201, 357] on div at bounding box center [198, 355] width 7 height 12
drag, startPoint x: 207, startPoint y: 357, endPoint x: 226, endPoint y: 346, distance: 21.6
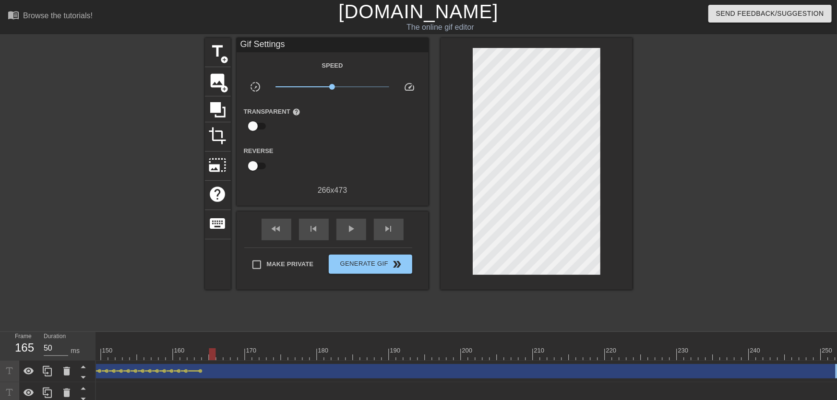
scroll to position [11, 0]
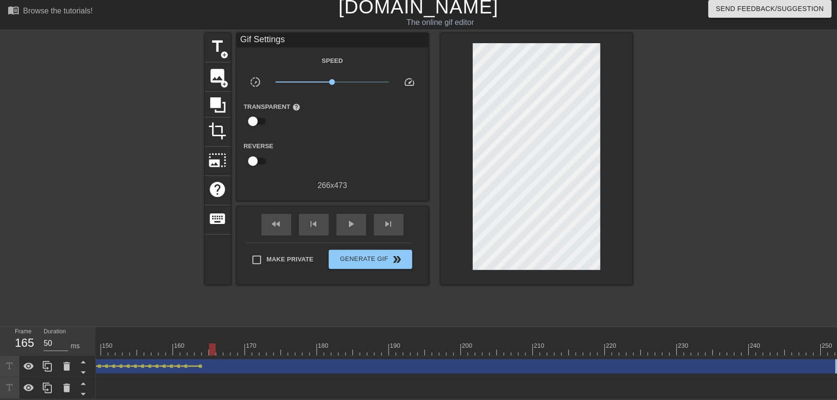
drag, startPoint x: 198, startPoint y: 345, endPoint x: 203, endPoint y: 346, distance: 4.9
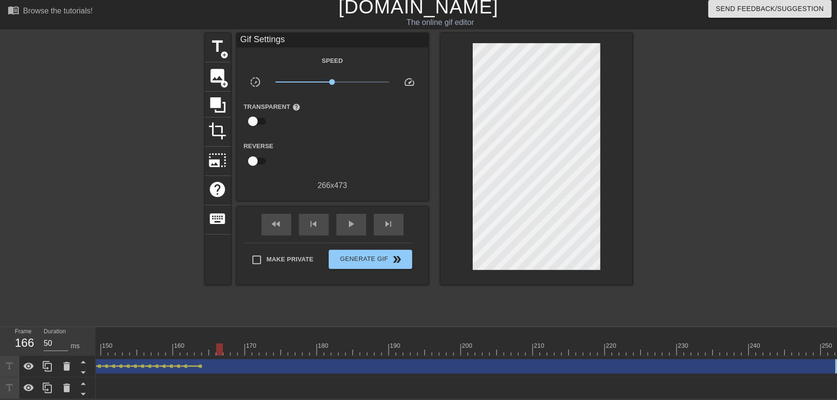
click at [460, 144] on div at bounding box center [537, 159] width 192 height 252
click at [451, 144] on div at bounding box center [537, 159] width 192 height 252
click at [199, 364] on span "lens" at bounding box center [201, 366] width 4 height 4
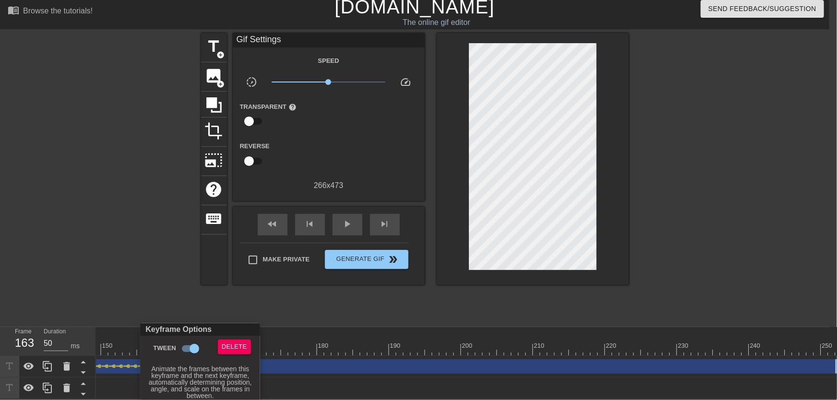
scroll to position [3, 0]
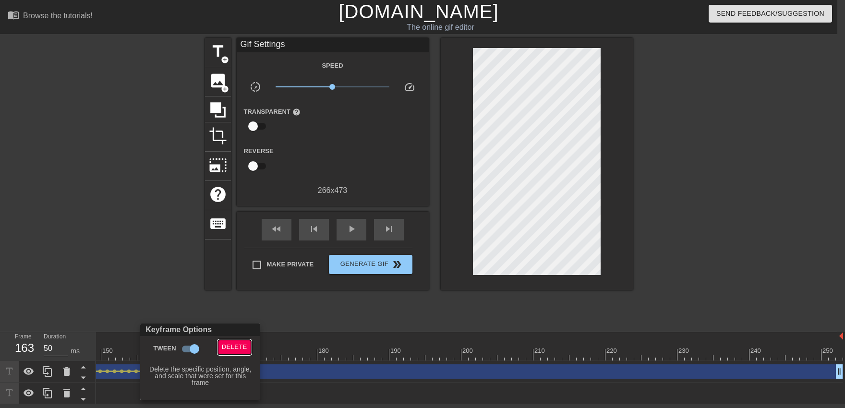
click at [237, 342] on span "Delete" at bounding box center [234, 347] width 25 height 11
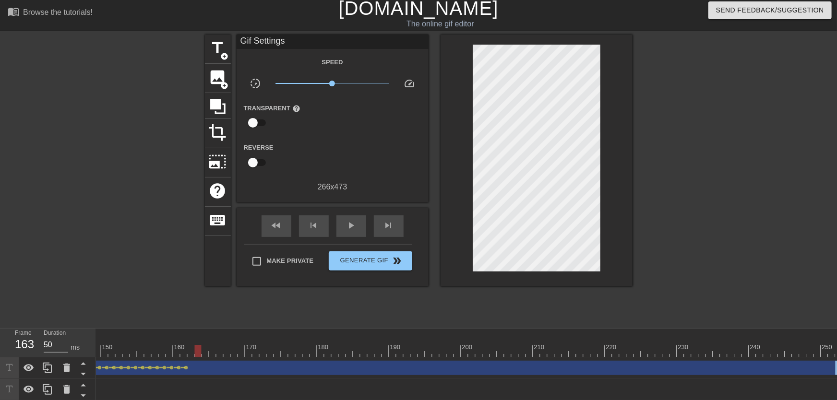
click at [461, 137] on div at bounding box center [537, 161] width 192 height 252
type textarea "Milly"
click at [629, 242] on div at bounding box center [537, 161] width 192 height 252
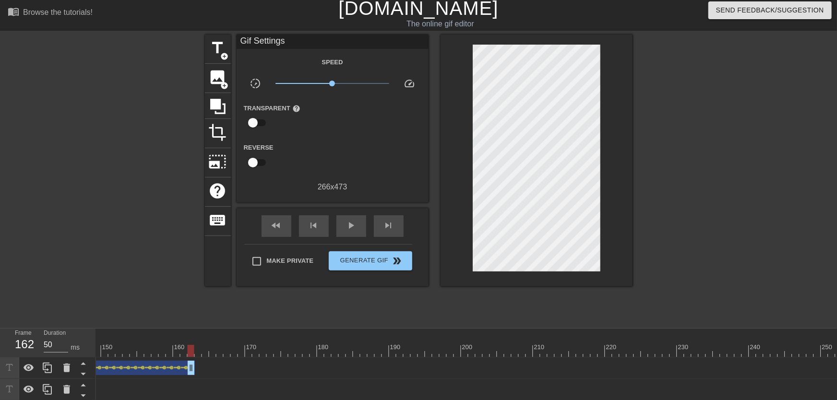
drag, startPoint x: 837, startPoint y: 365, endPoint x: 185, endPoint y: 362, distance: 651.5
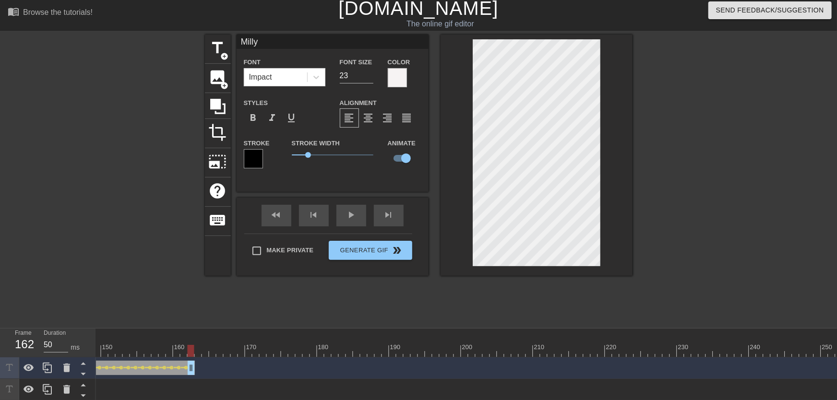
drag, startPoint x: 188, startPoint y: 350, endPoint x: 193, endPoint y: 350, distance: 5.8
click at [193, 350] on div at bounding box center [191, 351] width 7 height 12
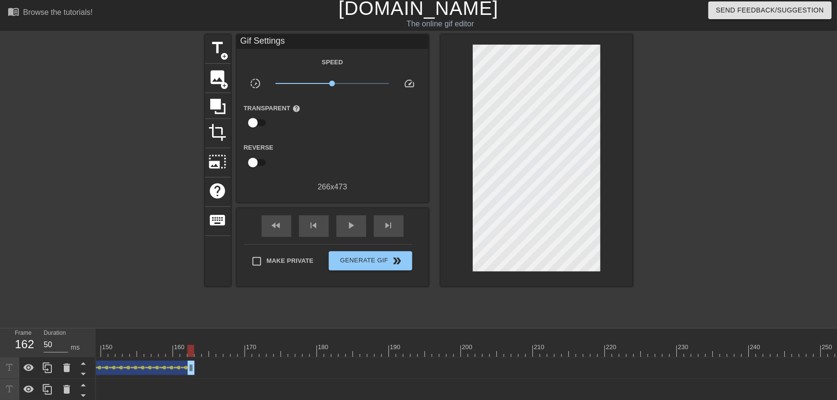
drag, startPoint x: 183, startPoint y: 348, endPoint x: 189, endPoint y: 349, distance: 5.9
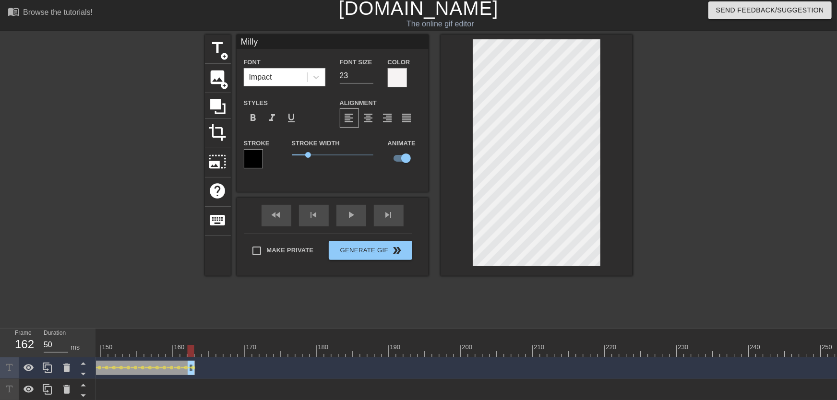
drag, startPoint x: 193, startPoint y: 372, endPoint x: 209, endPoint y: 370, distance: 16.0
drag, startPoint x: 190, startPoint y: 355, endPoint x: 203, endPoint y: 355, distance: 13.0
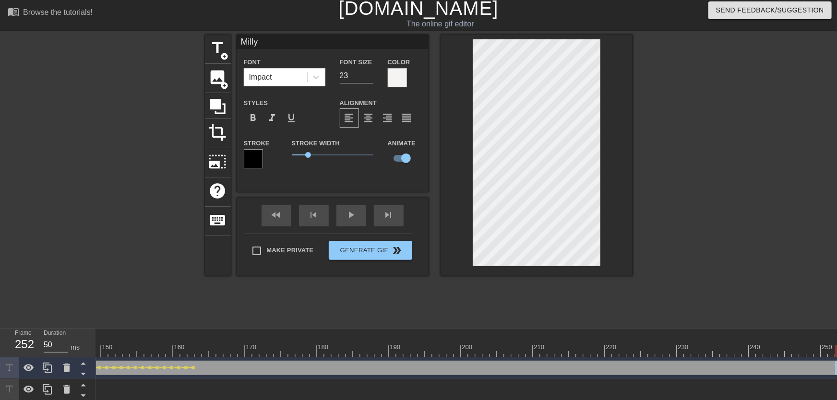
drag, startPoint x: 213, startPoint y: 370, endPoint x: 845, endPoint y: 366, distance: 631.8
click at [837, 366] on html "menu_book Browse the tutorials! [DOMAIN_NAME] The online gif editor Send Feedba…" at bounding box center [418, 199] width 837 height 404
drag, startPoint x: 182, startPoint y: 351, endPoint x: 204, endPoint y: 352, distance: 21.1
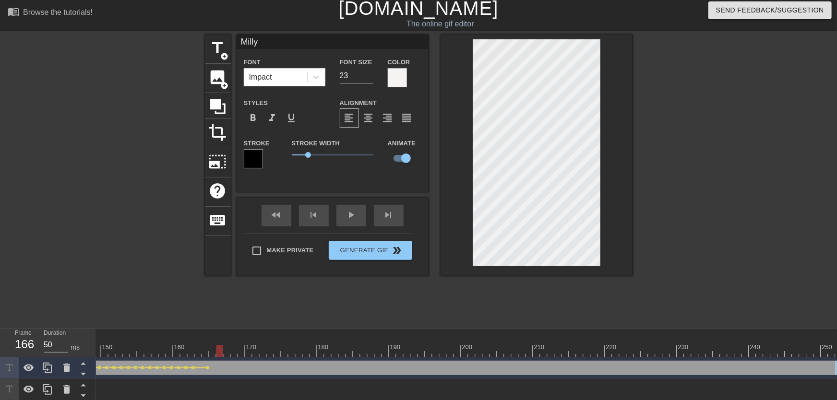
drag, startPoint x: 198, startPoint y: 355, endPoint x: 220, endPoint y: 361, distance: 22.2
click at [220, 361] on div "10 20 30 40 50 60 70 80 90 100 110 120 130 140 150 160" at bounding box center [466, 365] width 741 height 72
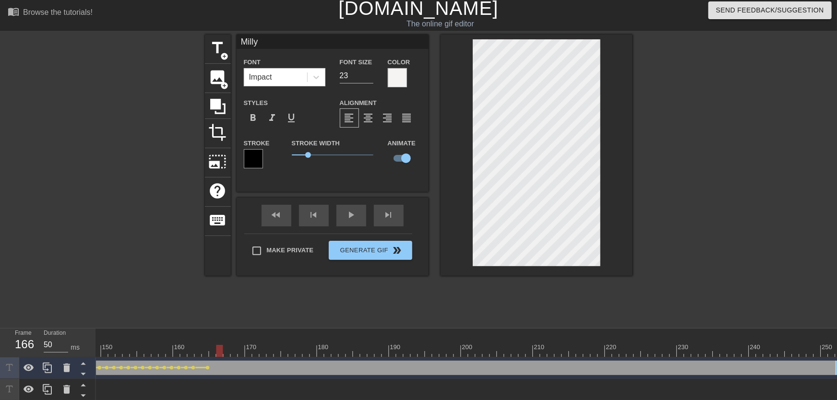
drag, startPoint x: 240, startPoint y: 348, endPoint x: 248, endPoint y: 349, distance: 8.2
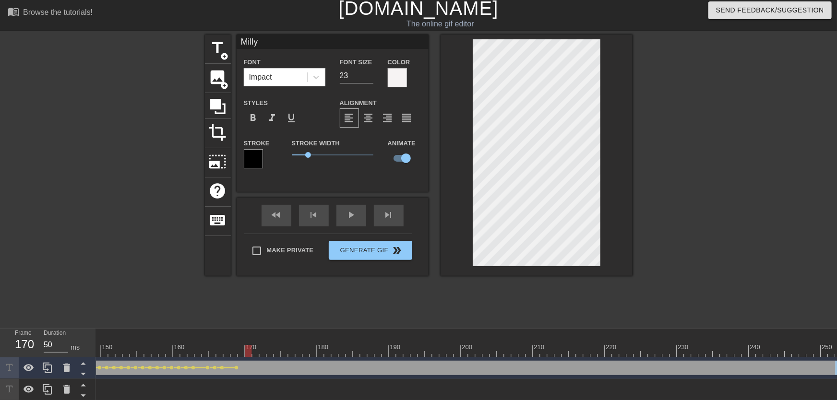
drag, startPoint x: 251, startPoint y: 355, endPoint x: 259, endPoint y: 352, distance: 8.8
click at [259, 352] on div at bounding box center [256, 351] width 7 height 12
drag, startPoint x: 272, startPoint y: 351, endPoint x: 265, endPoint y: 352, distance: 7.7
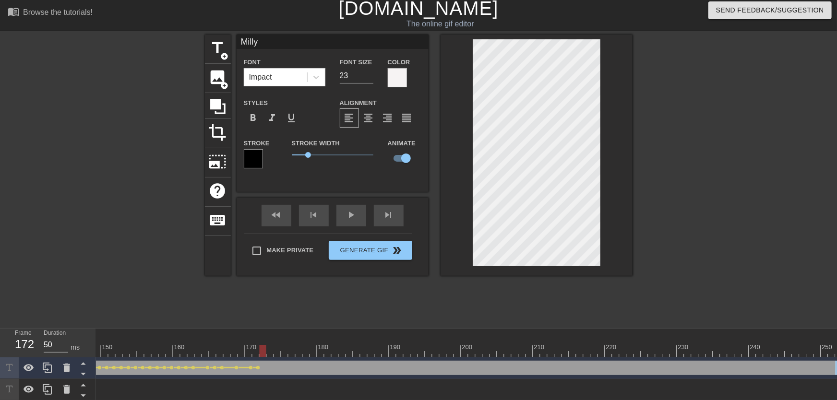
drag, startPoint x: 278, startPoint y: 354, endPoint x: 273, endPoint y: 353, distance: 5.3
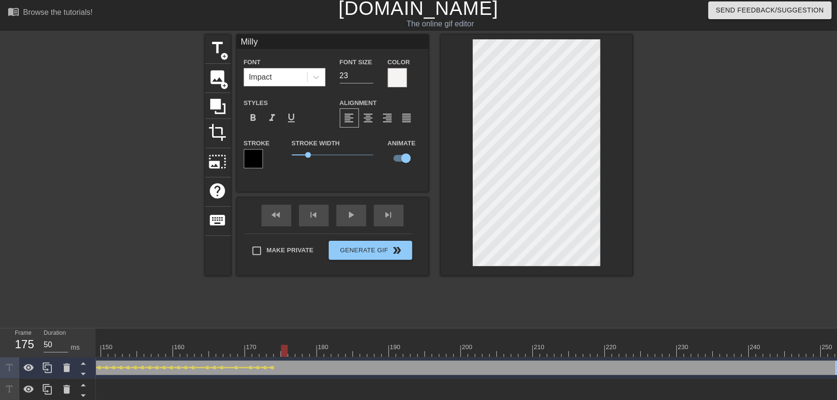
drag, startPoint x: 281, startPoint y: 348, endPoint x: 288, endPoint y: 348, distance: 6.7
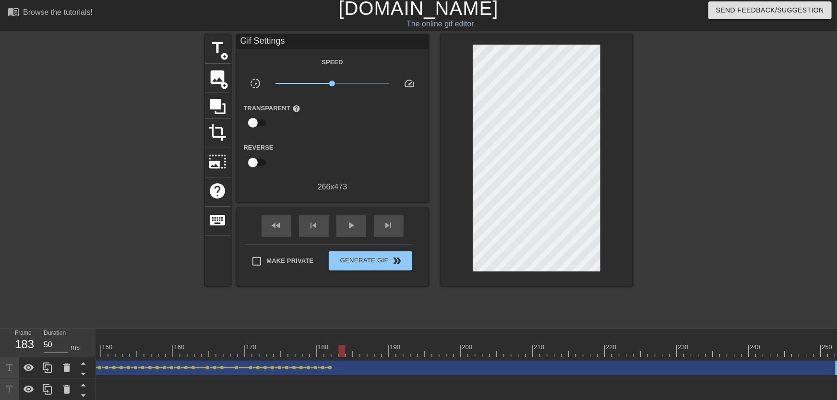
click at [610, 252] on div at bounding box center [537, 161] width 192 height 252
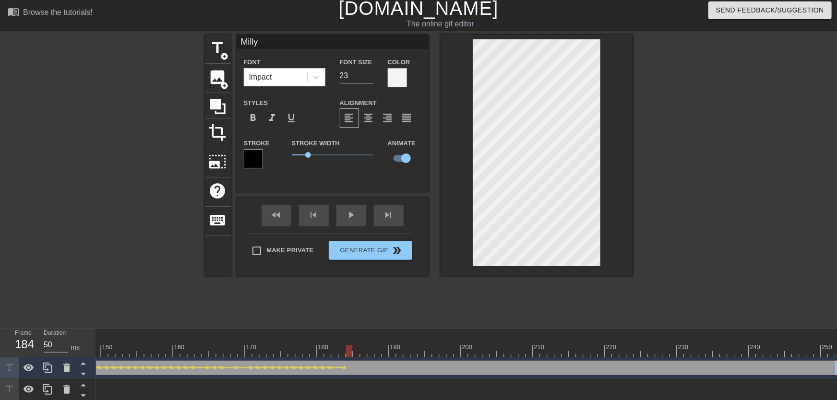
drag, startPoint x: 332, startPoint y: 356, endPoint x: 349, endPoint y: 355, distance: 16.3
drag, startPoint x: 341, startPoint y: 353, endPoint x: 350, endPoint y: 352, distance: 9.2
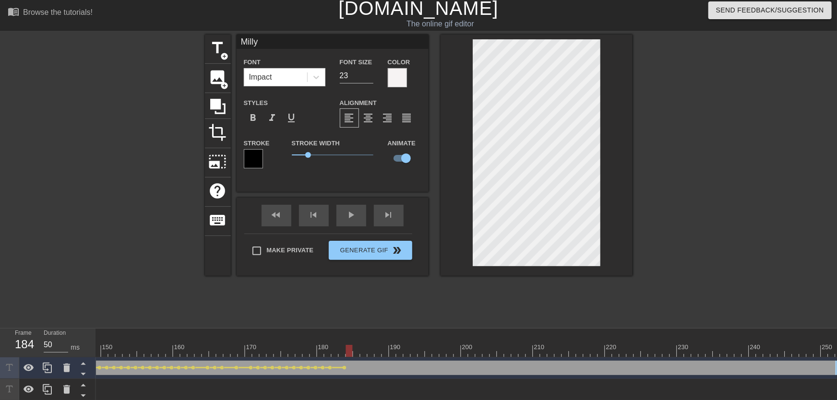
click at [550, 279] on div "title add_circle image add_circle crop photo_size_select_large help keyboard Mi…" at bounding box center [419, 179] width 428 height 288
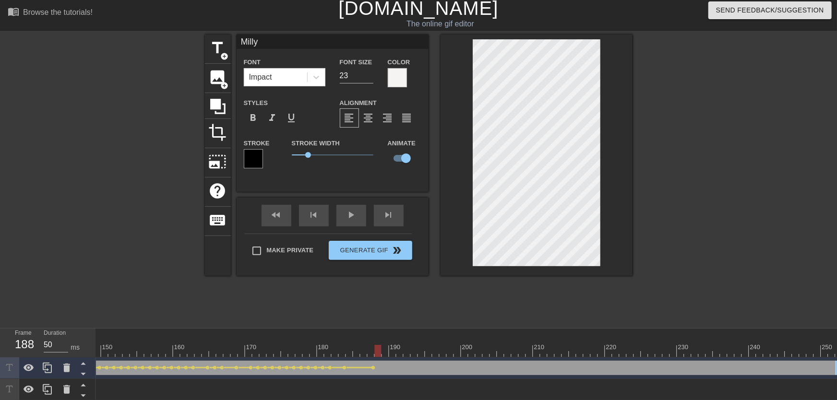
drag, startPoint x: 357, startPoint y: 353, endPoint x: 380, endPoint y: 349, distance: 23.4
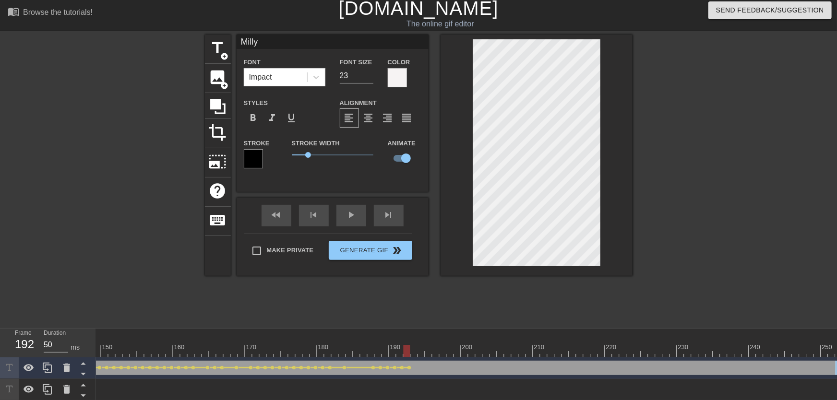
click at [422, 346] on div at bounding box center [421, 351] width 7 height 12
click at [420, 345] on div at bounding box center [421, 351] width 7 height 12
click at [416, 342] on div at bounding box center [414, 344] width 7 height 12
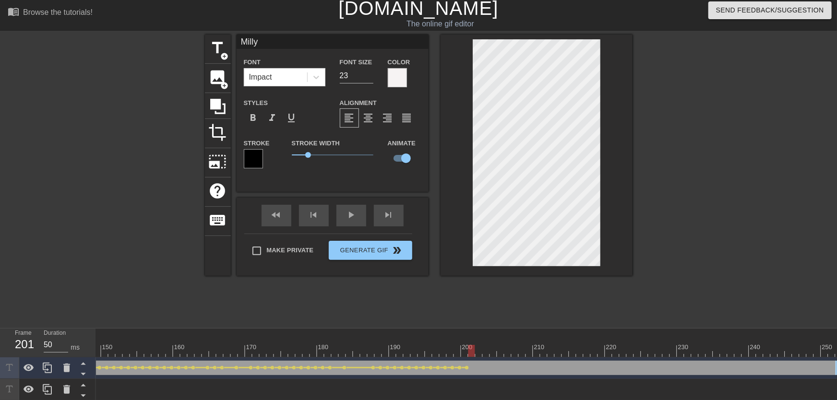
click at [482, 349] on div at bounding box center [479, 351] width 7 height 12
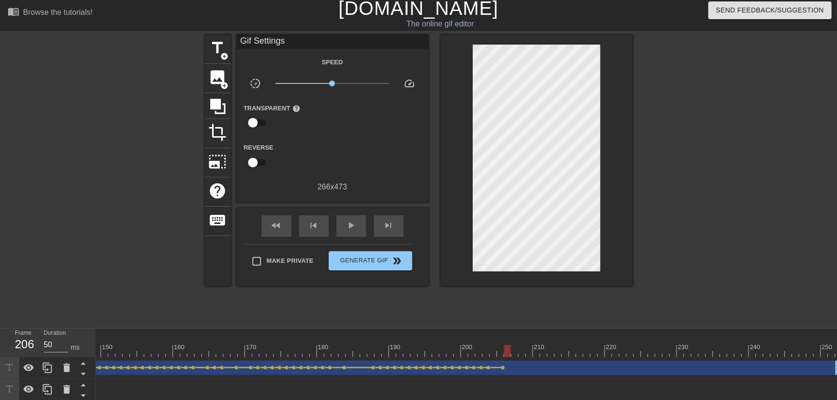
drag, startPoint x: 490, startPoint y: 351, endPoint x: 506, endPoint y: 350, distance: 15.4
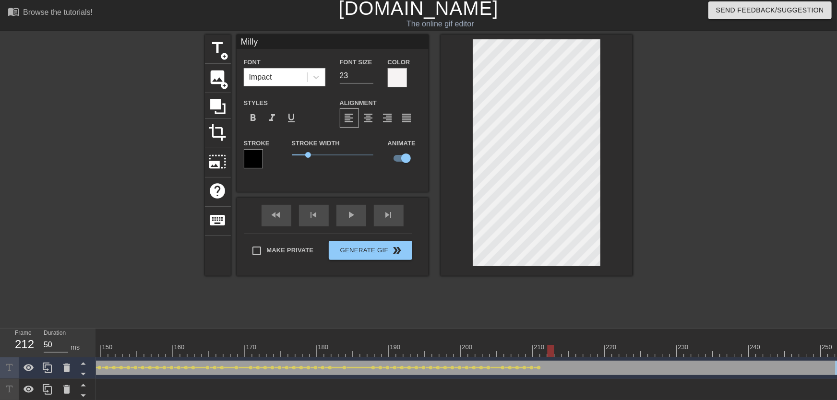
drag, startPoint x: 540, startPoint y: 353, endPoint x: 557, endPoint y: 351, distance: 17.8
click at [563, 343] on div at bounding box center [565, 344] width 7 height 12
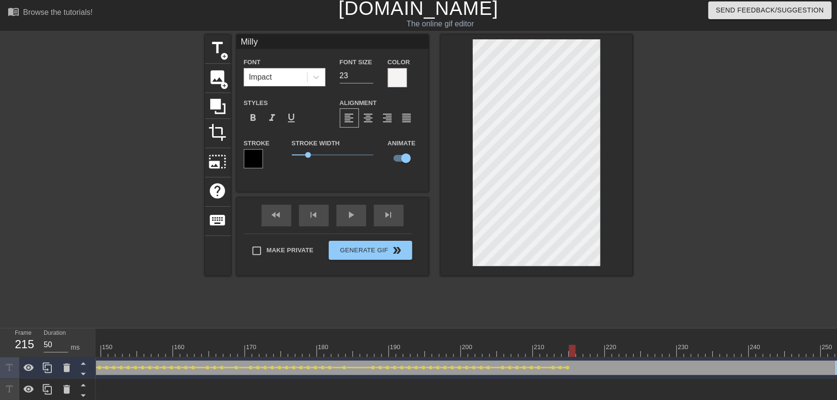
drag, startPoint x: 589, startPoint y: 350, endPoint x: 591, endPoint y: 344, distance: 5.5
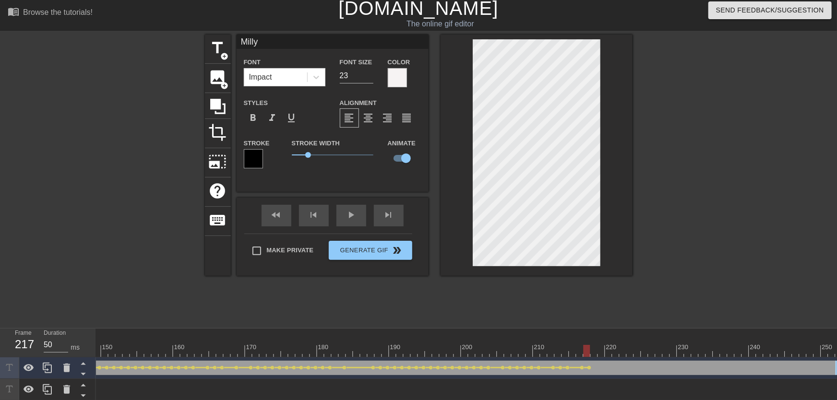
type input "22"
click at [368, 77] on input "22" at bounding box center [357, 75] width 34 height 15
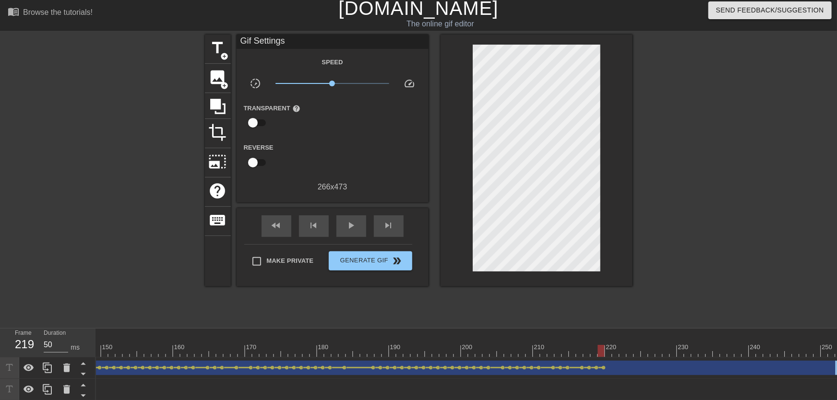
click at [616, 321] on div "title add_circle image add_circle crop photo_size_select_large help keyboard Gi…" at bounding box center [419, 179] width 428 height 288
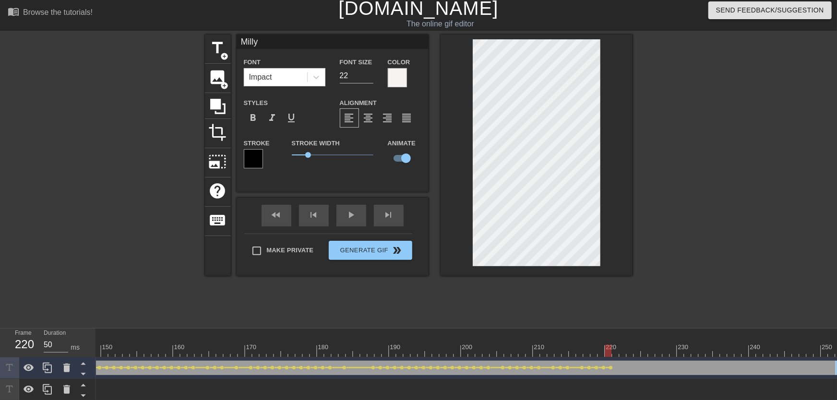
click at [605, 280] on div "title add_circle image add_circle crop photo_size_select_large help keyboard Mi…" at bounding box center [419, 179] width 428 height 288
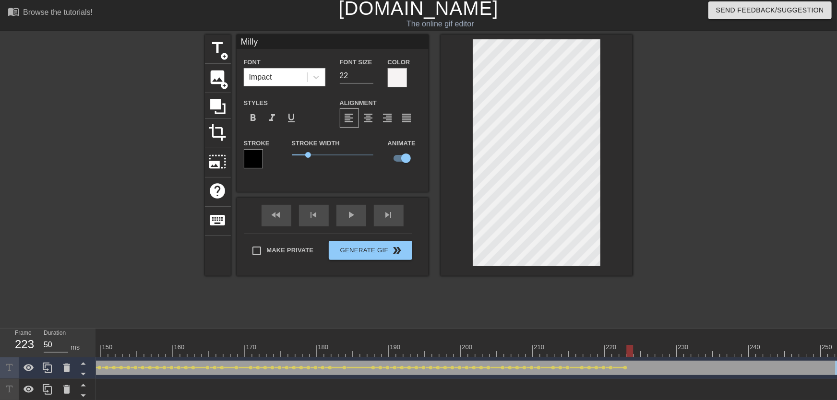
drag, startPoint x: 621, startPoint y: 347, endPoint x: 631, endPoint y: 344, distance: 10.5
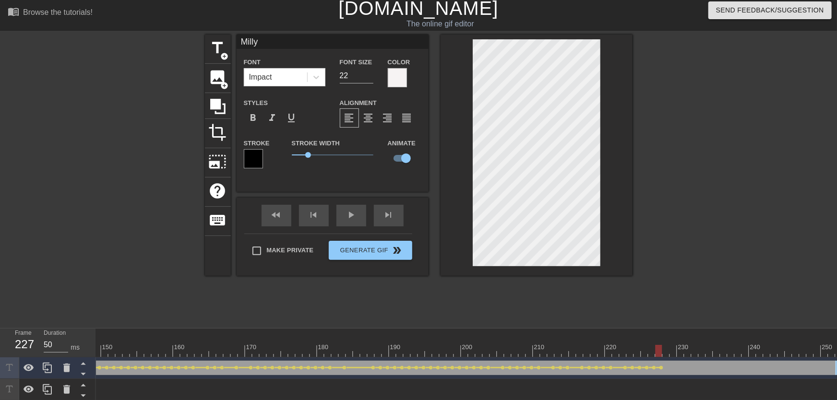
click at [620, 272] on div at bounding box center [537, 155] width 192 height 241
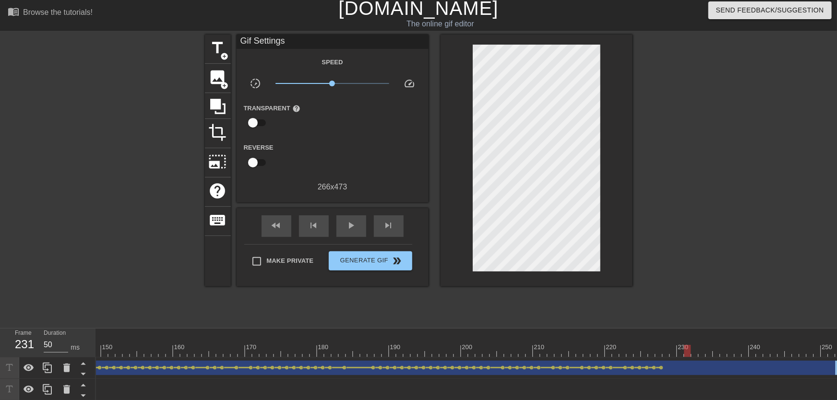
drag, startPoint x: 668, startPoint y: 351, endPoint x: 685, endPoint y: 351, distance: 16.8
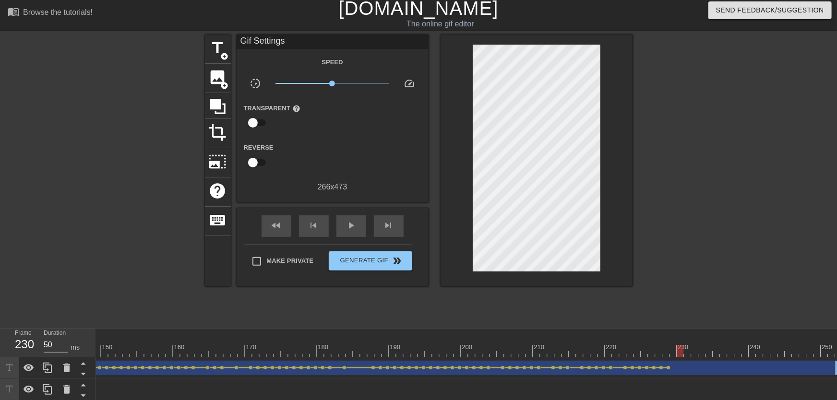
click at [697, 348] on div at bounding box center [695, 351] width 7 height 12
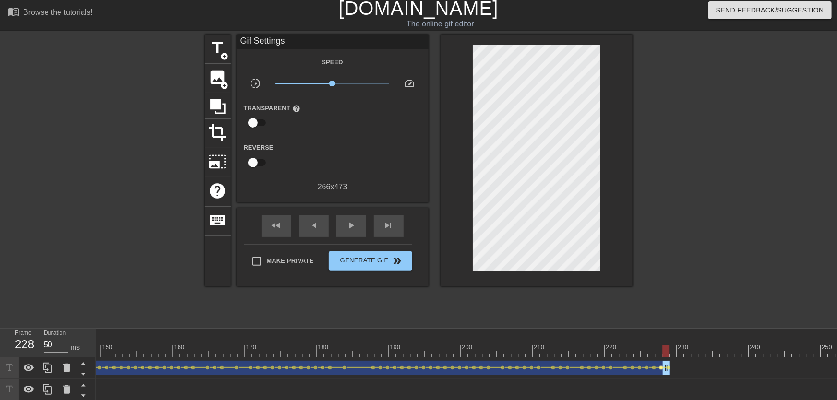
drag, startPoint x: 834, startPoint y: 367, endPoint x: 661, endPoint y: 368, distance: 173.3
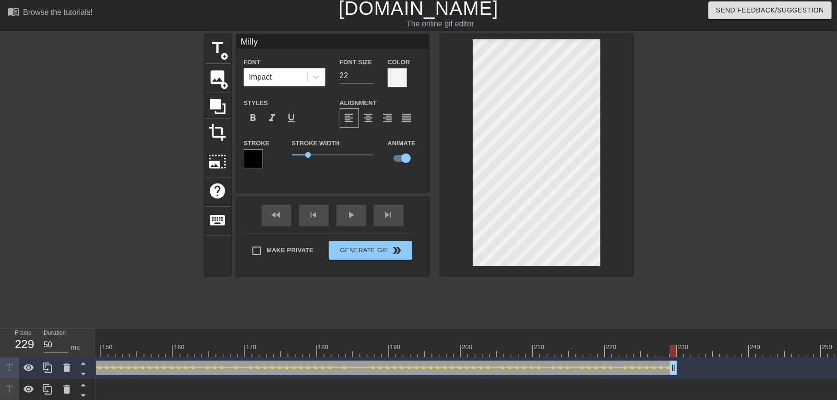
drag, startPoint x: 672, startPoint y: 342, endPoint x: 675, endPoint y: 362, distance: 20.3
drag, startPoint x: 725, startPoint y: 373, endPoint x: 845, endPoint y: 371, distance: 119.6
click at [837, 371] on html "menu_book Browse the tutorials! [DOMAIN_NAME] The online gif editor Send Feedba…" at bounding box center [418, 199] width 837 height 404
drag, startPoint x: 650, startPoint y: 349, endPoint x: 673, endPoint y: 350, distance: 22.6
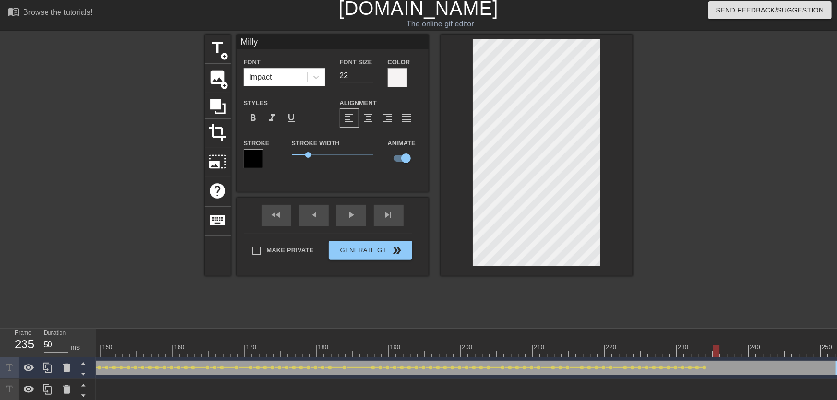
click at [717, 347] on div at bounding box center [716, 351] width 7 height 12
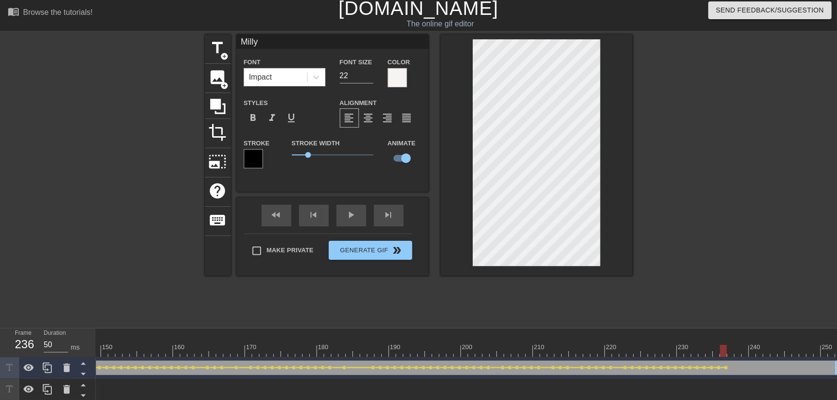
click at [616, 219] on div at bounding box center [537, 155] width 192 height 241
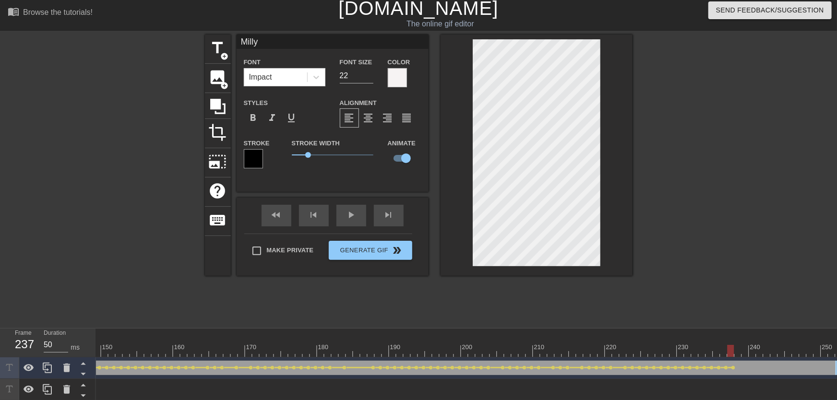
click at [626, 258] on div at bounding box center [537, 155] width 192 height 241
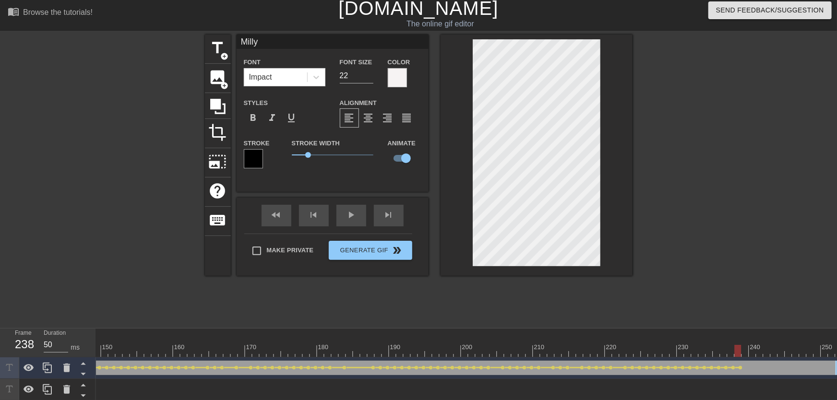
click at [741, 348] on div at bounding box center [738, 351] width 7 height 12
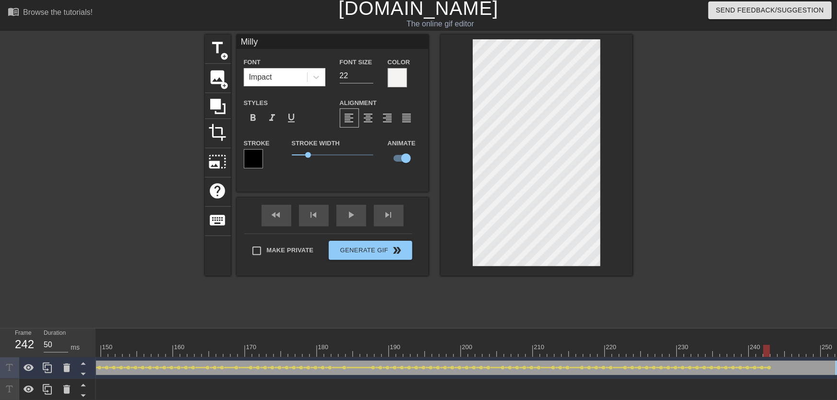
drag, startPoint x: 770, startPoint y: 345, endPoint x: 790, endPoint y: 357, distance: 23.5
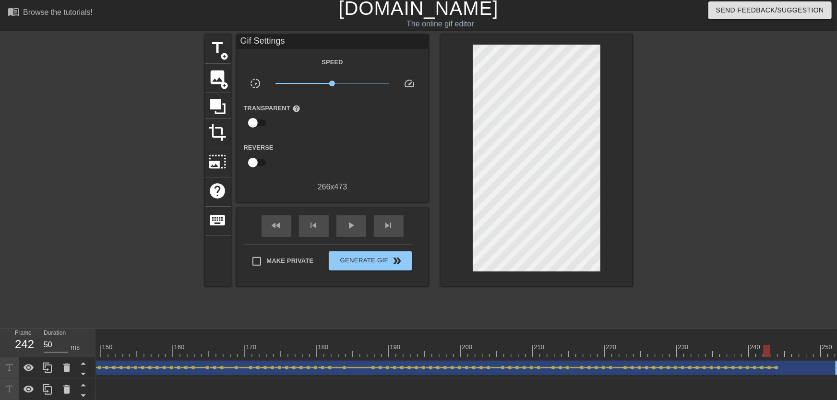
scroll to position [3, 7]
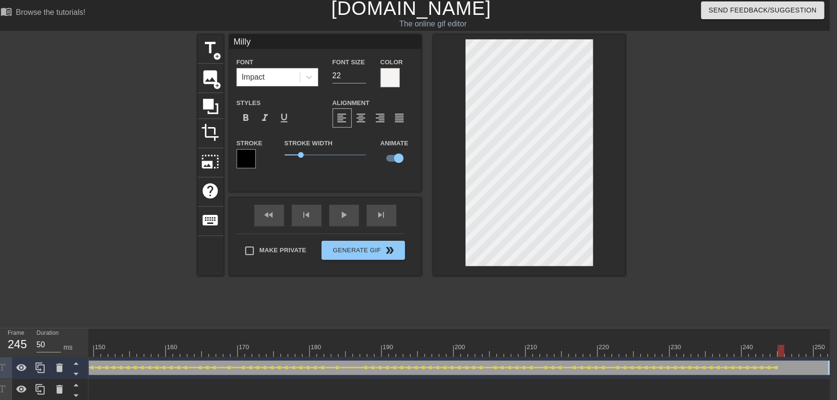
click at [658, 145] on div at bounding box center [709, 179] width 144 height 288
click at [602, 139] on div at bounding box center [530, 155] width 192 height 241
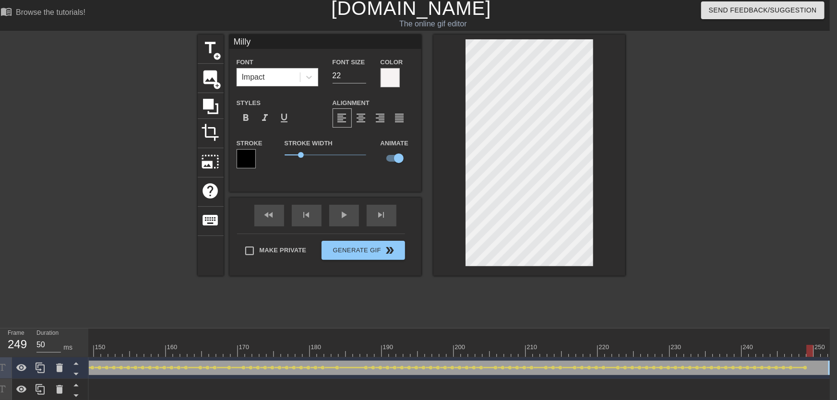
drag, startPoint x: 830, startPoint y: 348, endPoint x: 823, endPoint y: 347, distance: 6.8
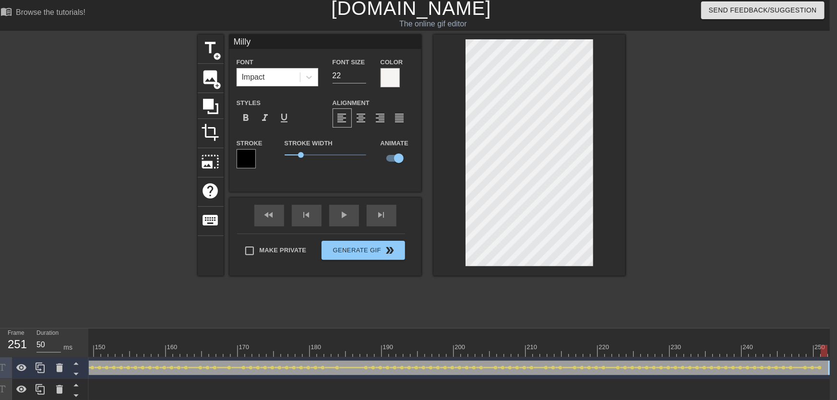
click at [341, 214] on div "fast_rewind skip_previous play_arrow skip_next" at bounding box center [325, 216] width 157 height 36
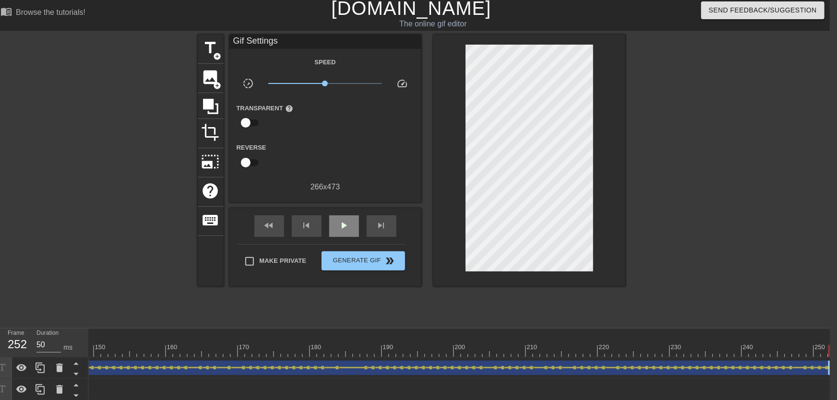
click at [337, 222] on div "play_arrow" at bounding box center [344, 227] width 30 height 22
drag, startPoint x: 232, startPoint y: 338, endPoint x: 223, endPoint y: 338, distance: 9.2
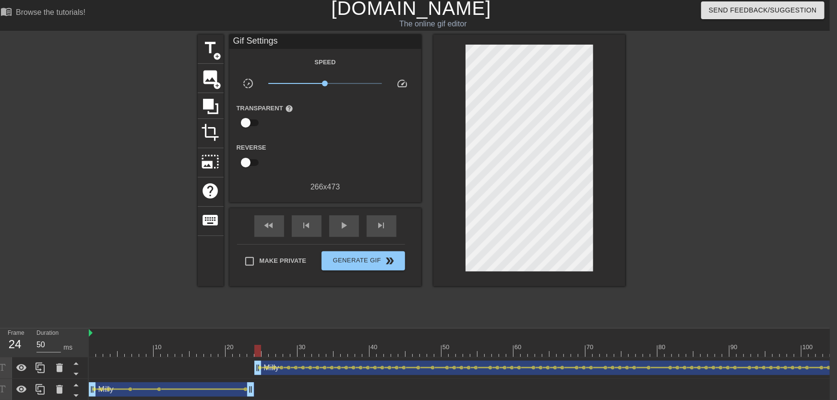
drag, startPoint x: 90, startPoint y: 346, endPoint x: 261, endPoint y: 360, distance: 172.0
click at [261, 360] on div "10 20 30 40 50 60 70 80 90 100 110 120 130 140 150 160" at bounding box center [459, 365] width 741 height 72
click at [348, 231] on span "play_arrow" at bounding box center [344, 226] width 12 height 12
click at [342, 270] on button "Generate Gif double_arrow" at bounding box center [363, 261] width 83 height 19
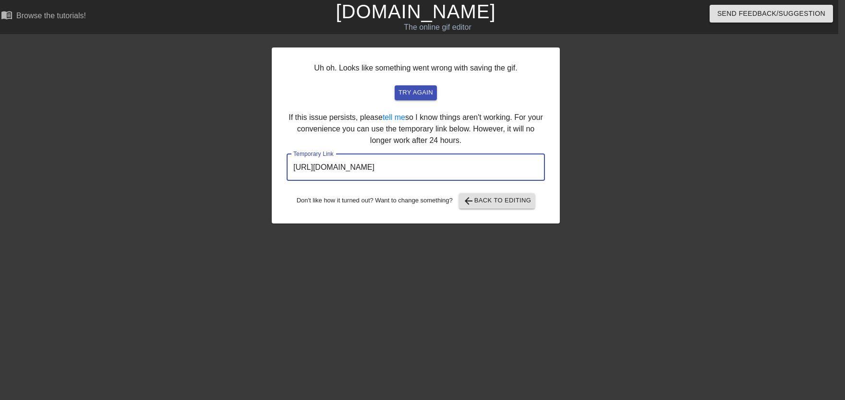
click at [348, 173] on input "[URL][DOMAIN_NAME]" at bounding box center [416, 167] width 258 height 27
click at [518, 206] on span "arrow_back Back to Editing" at bounding box center [497, 201] width 69 height 12
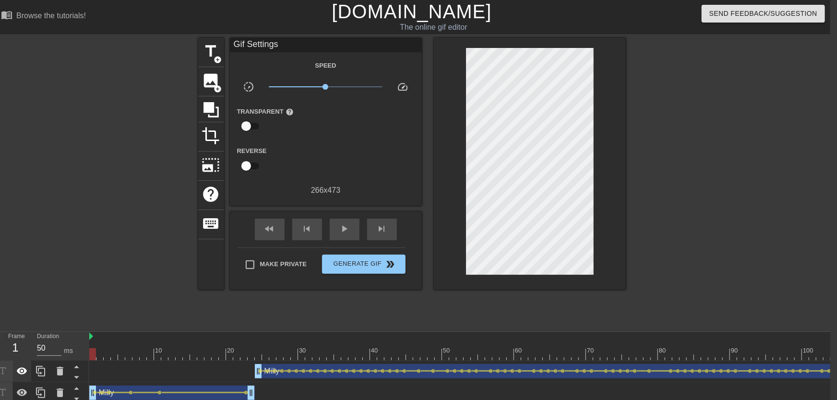
drag, startPoint x: 203, startPoint y: 360, endPoint x: 28, endPoint y: 366, distance: 174.9
click at [26, 367] on div "Frame 1 Duration 50 ms 10 20 30 40 50 60 70 80 90 100 110 120 130 140 150" at bounding box center [411, 368] width 837 height 72
drag, startPoint x: 126, startPoint y: 353, endPoint x: 82, endPoint y: 352, distance: 44.2
click at [82, 352] on div "Frame 1 Duration 50 ms 10 20 30 40 50 60 70 80 90 100 110 120 130 140 150" at bounding box center [411, 368] width 837 height 72
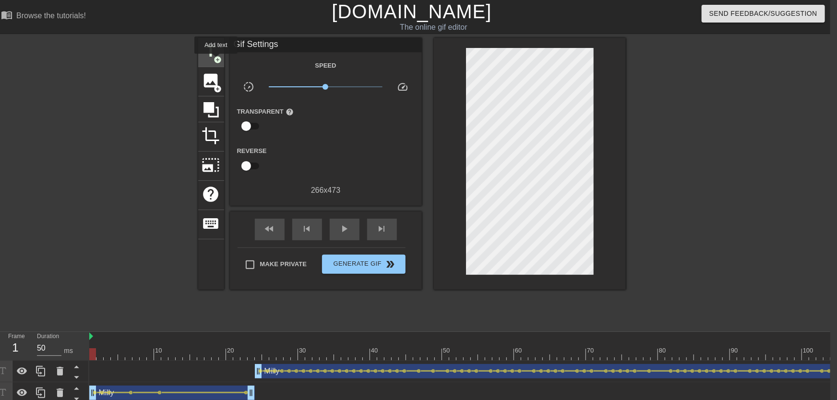
click at [217, 60] on span "add_circle" at bounding box center [218, 60] width 8 height 8
click at [219, 61] on span "add_circle" at bounding box center [218, 60] width 8 height 8
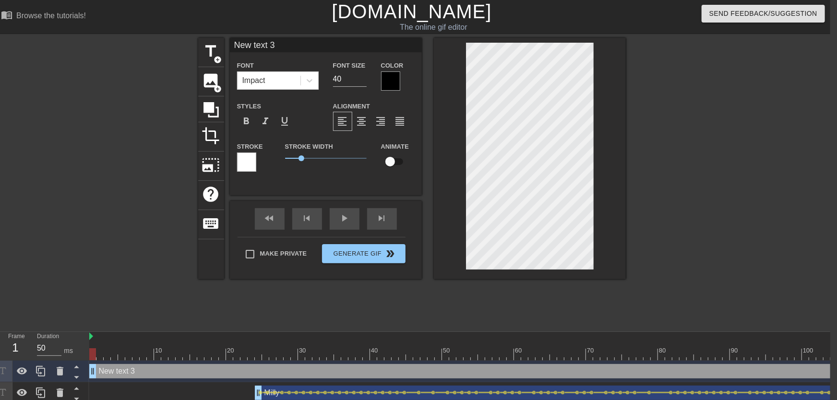
type input "New text"
type textarea "New text"
type input "New text"
type textarea "New text"
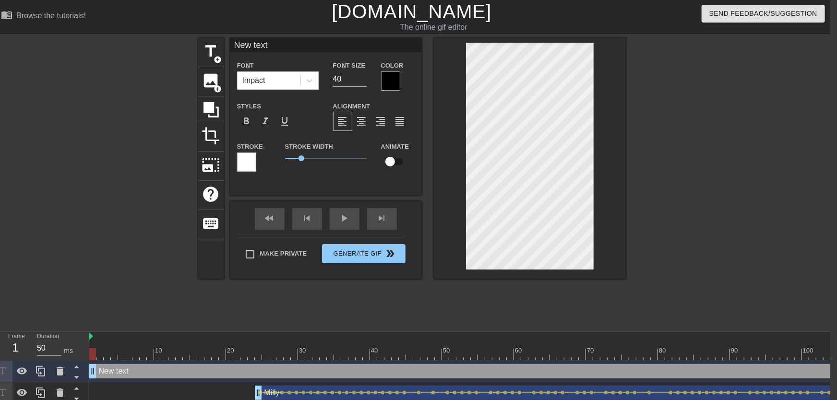
type input "New tex"
type textarea "New tex"
type input "New te"
type textarea "New te"
type input "New t"
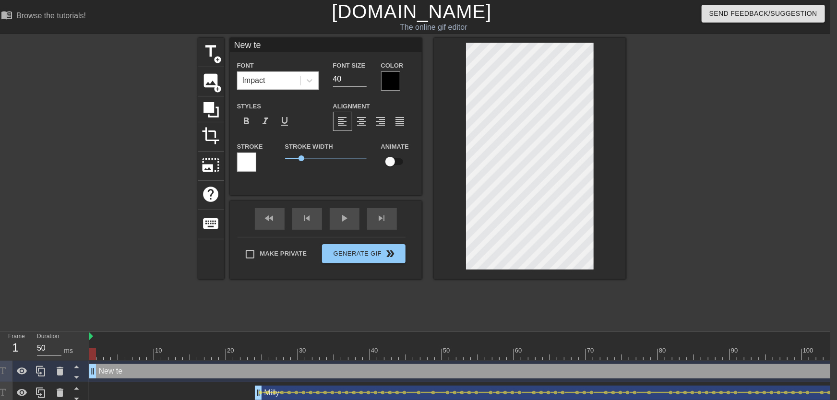
type textarea "New t"
type input "New"
type textarea "New"
type input "New"
type textarea "New"
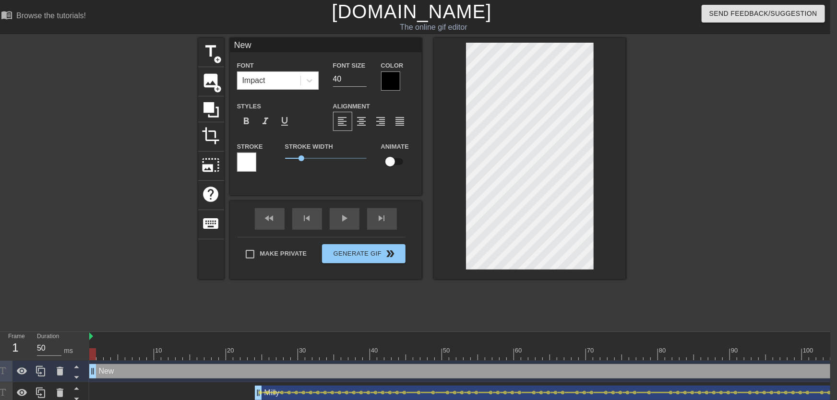
type input "Ne"
type textarea "Ne"
type input "N"
type textarea "N"
type input "No"
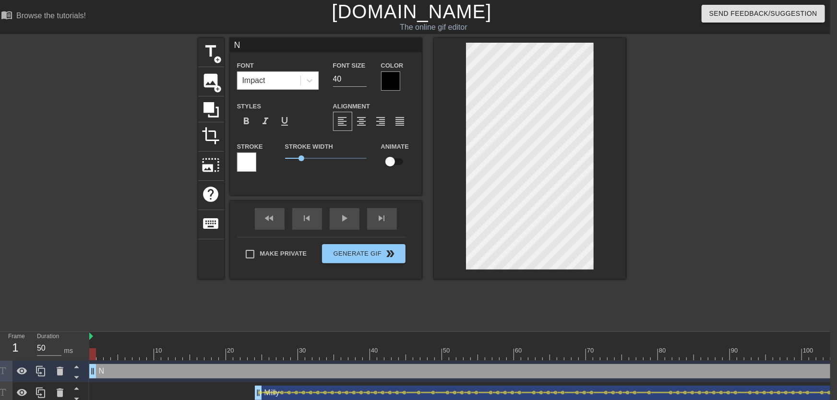
type textarea "No"
type input "NoM"
type textarea "NoM"
type input "NoMi"
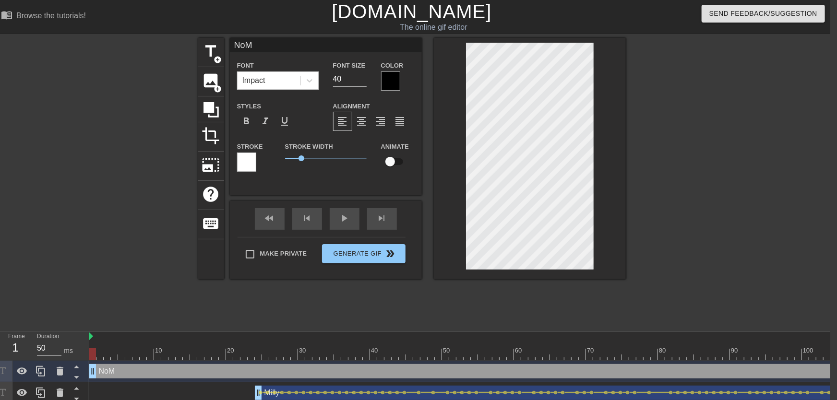
type textarea "NoMi"
type input "NoMil"
type textarea "NoMil"
type input "NoMill"
type textarea "NoMill"
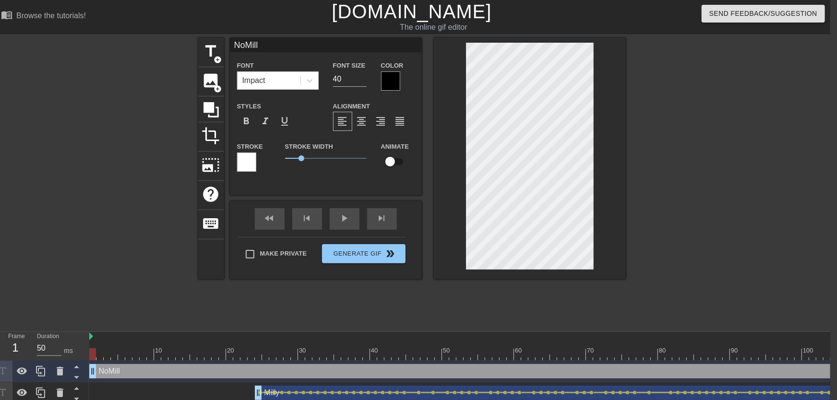
type input "NoMilly"
type textarea "NoMilly"
click at [390, 163] on input "checkbox" at bounding box center [390, 162] width 55 height 18
checkbox input "true"
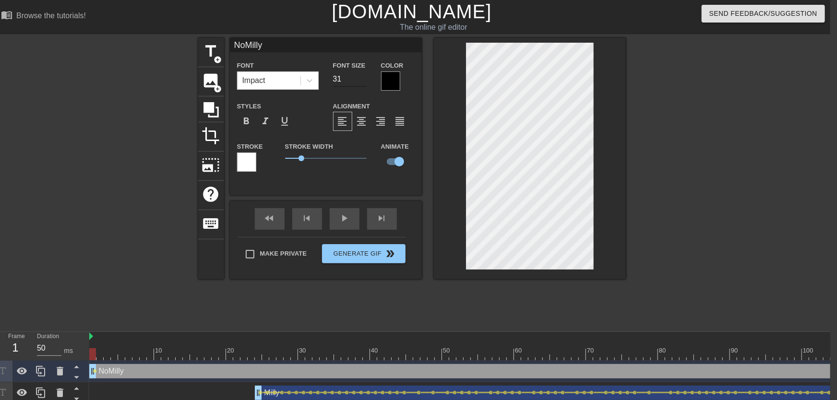
type input "31"
click at [360, 82] on input "31" at bounding box center [350, 79] width 34 height 15
drag, startPoint x: 93, startPoint y: 353, endPoint x: 64, endPoint y: 348, distance: 29.3
click at [64, 348] on div "Frame 1 Duration 50 ms 10 20 30 40 50 60 70 80 90 100 110 120 130 140 150" at bounding box center [411, 379] width 837 height 94
click at [363, 81] on input "30" at bounding box center [350, 79] width 34 height 15
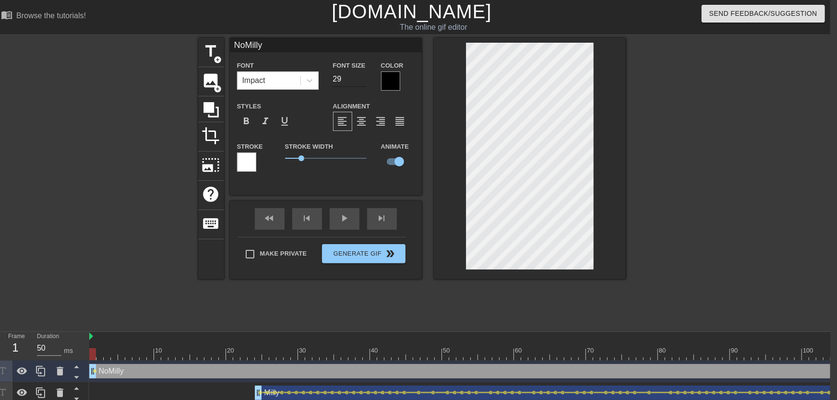
click at [363, 81] on input "29" at bounding box center [350, 79] width 34 height 15
click at [363, 81] on input "28" at bounding box center [350, 79] width 34 height 15
type input "29"
click at [362, 76] on input "29" at bounding box center [350, 79] width 34 height 15
drag, startPoint x: 98, startPoint y: 350, endPoint x: 109, endPoint y: 350, distance: 10.6
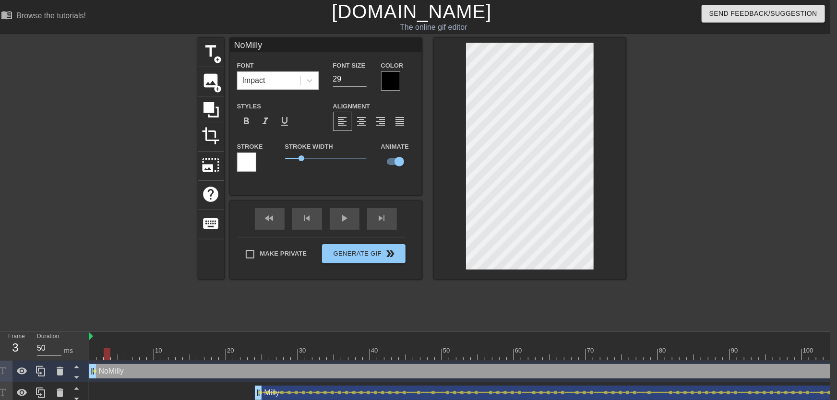
drag, startPoint x: 111, startPoint y: 344, endPoint x: 124, endPoint y: 348, distance: 13.9
drag, startPoint x: 95, startPoint y: 348, endPoint x: 121, endPoint y: 343, distance: 27.3
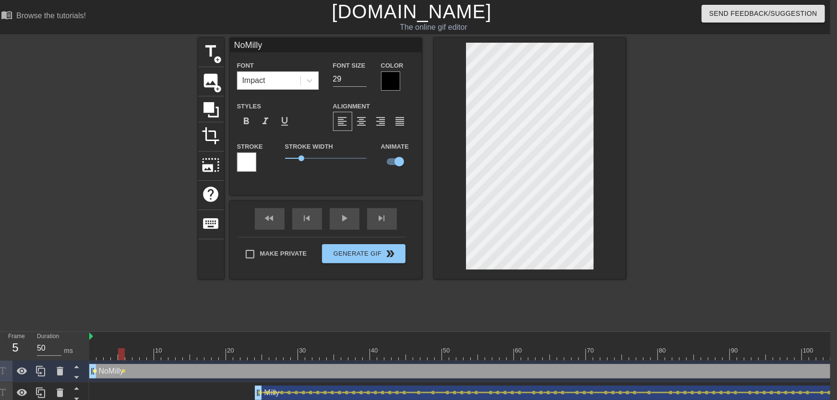
click at [94, 370] on span "lens" at bounding box center [95, 371] width 4 height 4
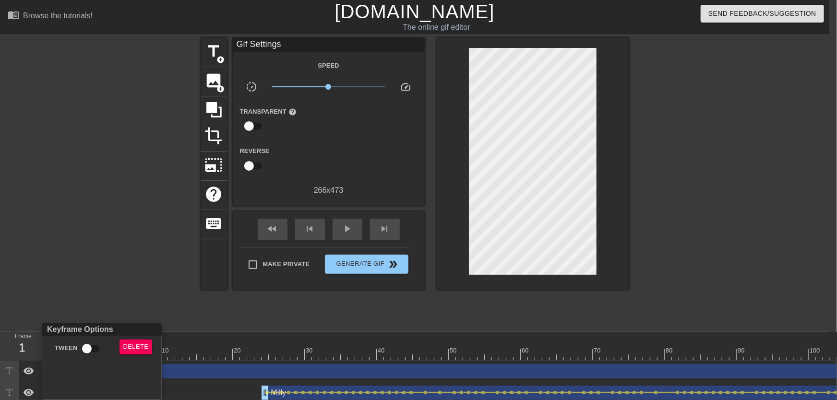
scroll to position [0, 0]
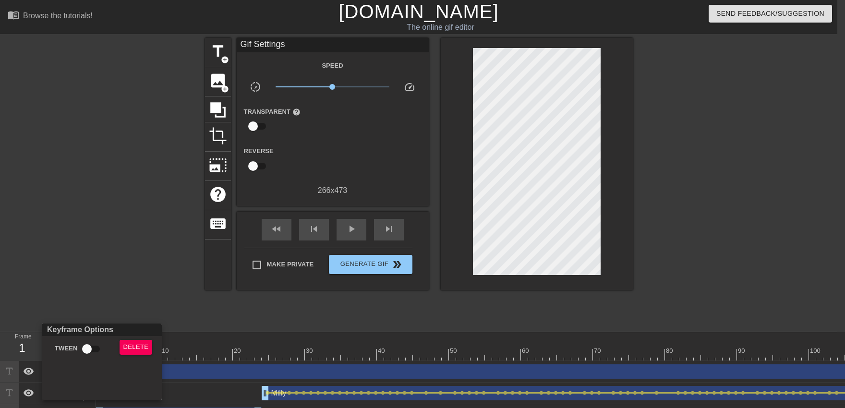
click at [87, 348] on input "Tween" at bounding box center [87, 349] width 55 height 18
checkbox input "true"
click at [128, 251] on div at bounding box center [422, 204] width 845 height 408
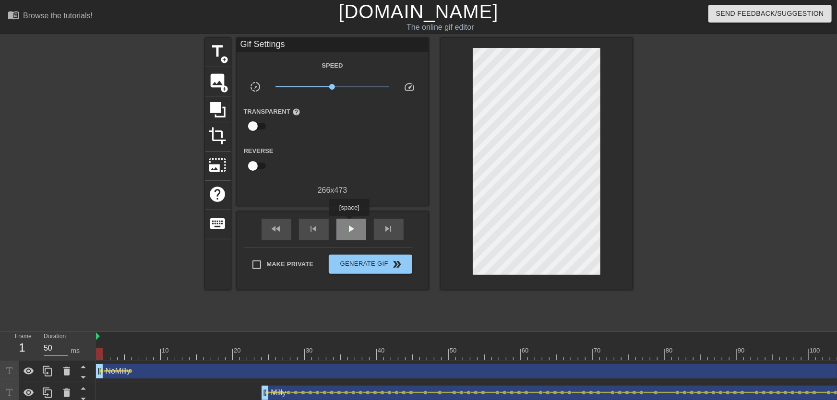
click at [350, 223] on div "play_arrow" at bounding box center [352, 230] width 30 height 22
click at [351, 226] on span "pause" at bounding box center [352, 229] width 12 height 12
drag, startPoint x: 100, startPoint y: 351, endPoint x: 133, endPoint y: 359, distance: 34.0
drag, startPoint x: 110, startPoint y: 357, endPoint x: 99, endPoint y: 355, distance: 10.7
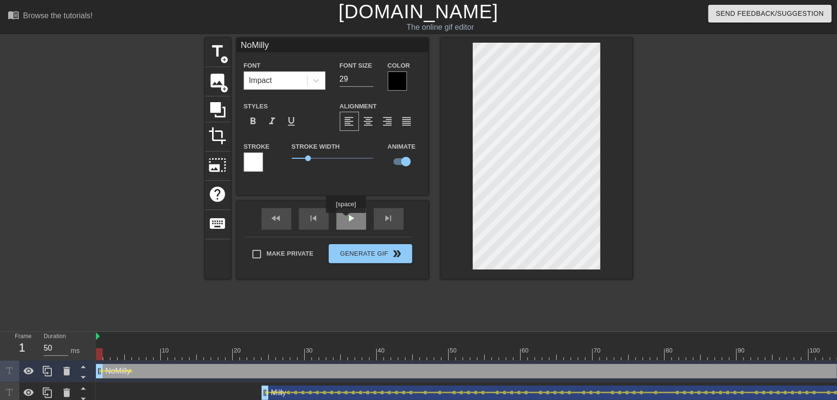
click at [351, 220] on div "play_arrow" at bounding box center [352, 219] width 30 height 22
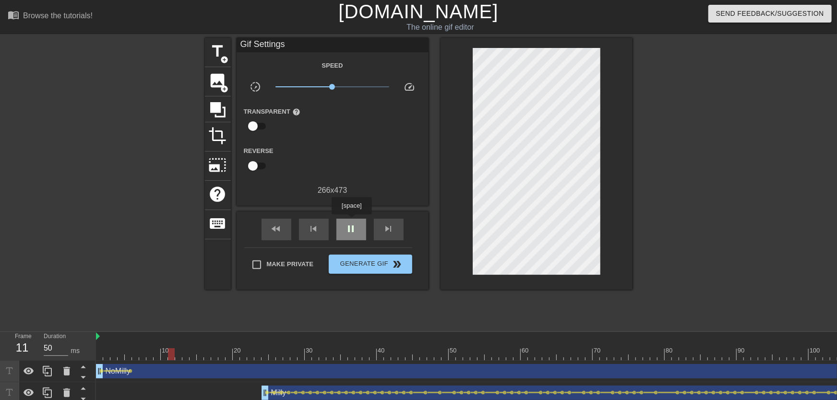
click at [351, 221] on div "pause" at bounding box center [352, 230] width 30 height 22
drag, startPoint x: 103, startPoint y: 346, endPoint x: 133, endPoint y: 352, distance: 29.9
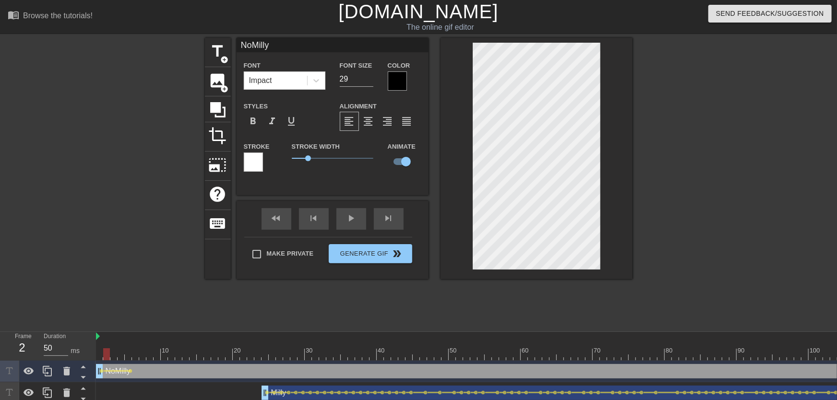
drag, startPoint x: 97, startPoint y: 352, endPoint x: 116, endPoint y: 351, distance: 19.2
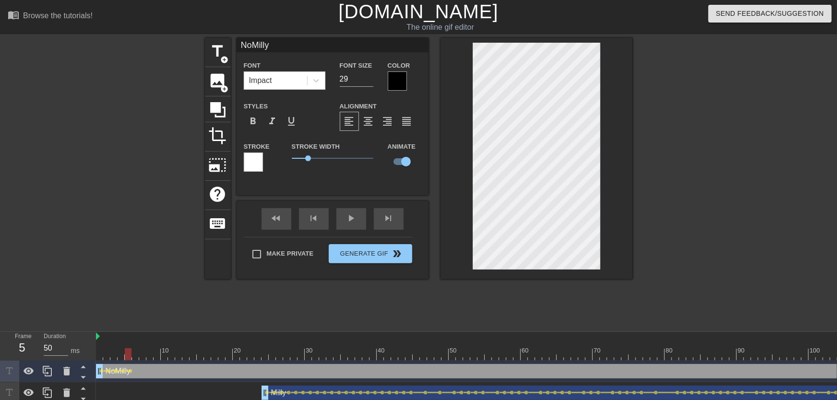
drag, startPoint x: 131, startPoint y: 354, endPoint x: 57, endPoint y: 357, distance: 73.5
click at [57, 357] on div "Frame 5 Duration 50 ms 10 20 30 40 50 60 70 80 90 100 110 120 130 140 150" at bounding box center [418, 379] width 837 height 94
click at [348, 221] on div "play_arrow" at bounding box center [352, 219] width 30 height 22
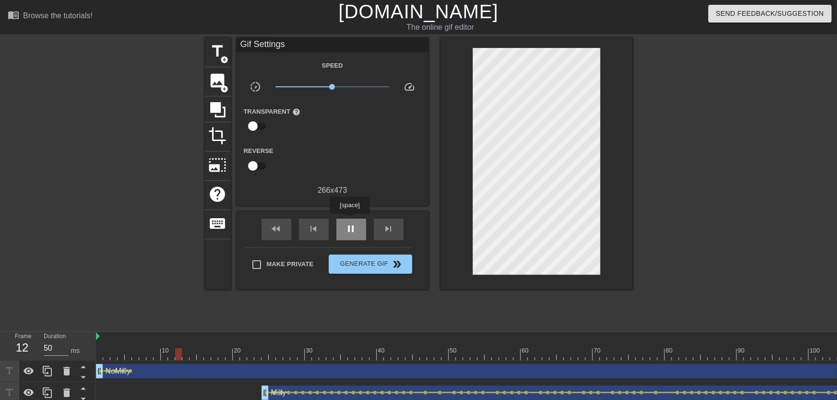
click at [350, 221] on div "pause" at bounding box center [352, 230] width 30 height 22
drag, startPoint x: 130, startPoint y: 352, endPoint x: 139, endPoint y: 353, distance: 9.2
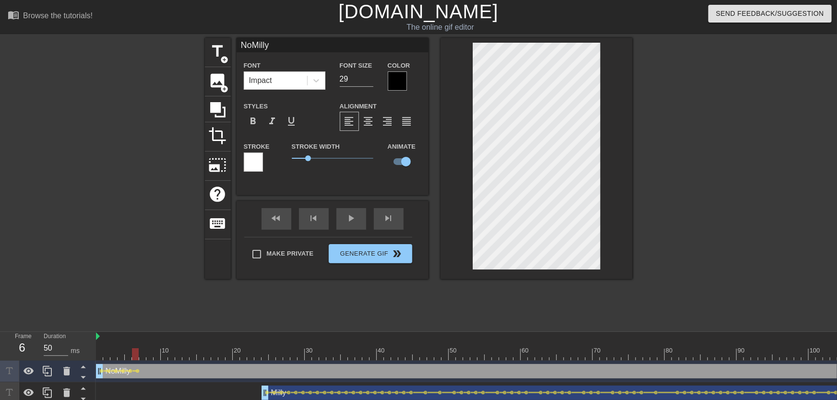
drag, startPoint x: 174, startPoint y: 358, endPoint x: 188, endPoint y: 357, distance: 14.0
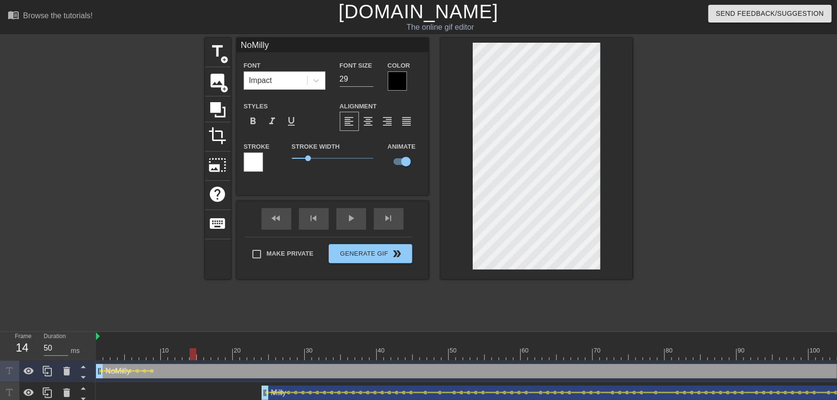
drag, startPoint x: 199, startPoint y: 349, endPoint x: 219, endPoint y: 350, distance: 20.7
drag, startPoint x: 229, startPoint y: 350, endPoint x: 257, endPoint y: 351, distance: 28.8
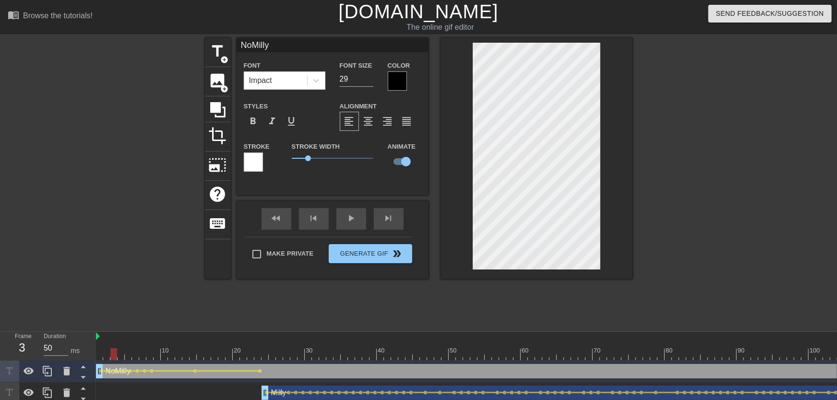
drag, startPoint x: 132, startPoint y: 362, endPoint x: 94, endPoint y: 345, distance: 41.2
click at [83, 362] on div "Frame 3 Duration 50 ms 10 20 30 40 50 60 70 80 90 100 110 120 130 140 150" at bounding box center [418, 379] width 837 height 94
click at [346, 217] on div "fast_rewind skip_previous play_arrow skip_next" at bounding box center [332, 219] width 157 height 36
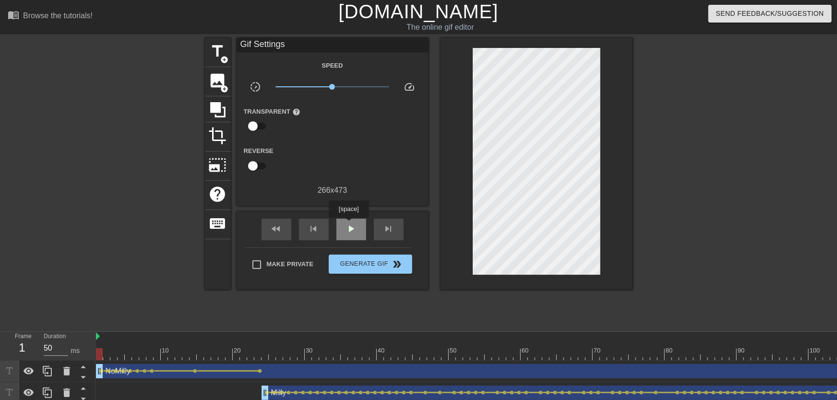
click at [349, 225] on span "play_arrow" at bounding box center [352, 229] width 12 height 12
drag, startPoint x: 121, startPoint y: 351, endPoint x: 194, endPoint y: 351, distance: 73.0
drag, startPoint x: 204, startPoint y: 354, endPoint x: 9, endPoint y: 371, distance: 195.6
click at [8, 372] on div "Frame 8 Duration 50 ms 10 20 30 40 50 60 70 80 90 100 110 120 130 140 150" at bounding box center [418, 379] width 837 height 94
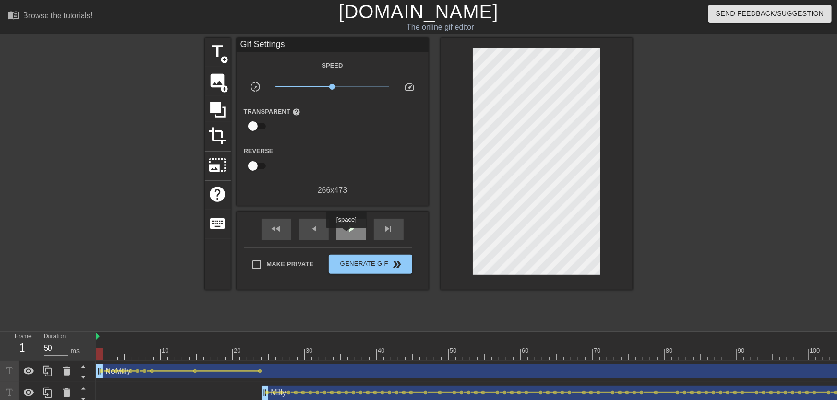
click at [346, 235] on span "play_arrow" at bounding box center [352, 229] width 12 height 12
click at [262, 342] on div at bounding box center [265, 348] width 7 height 12
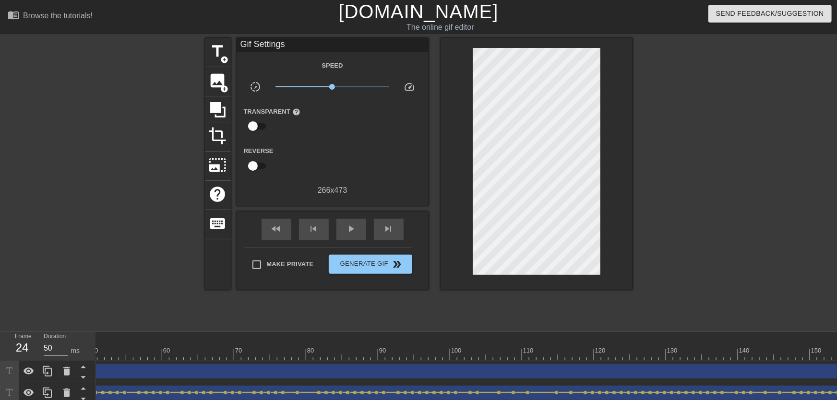
scroll to position [0, 1068]
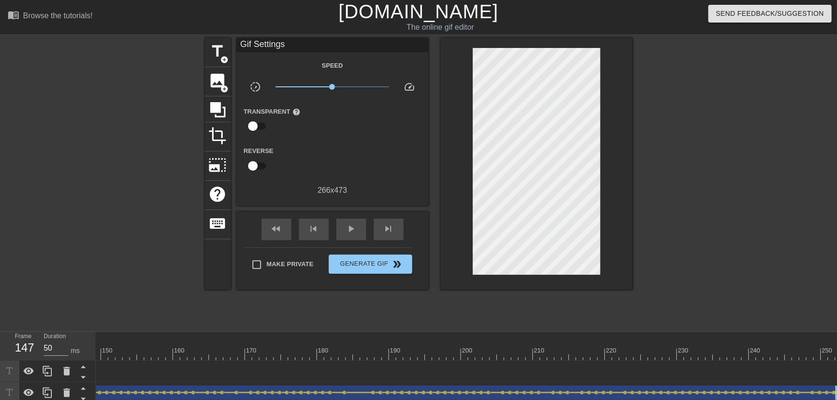
drag, startPoint x: 836, startPoint y: 368, endPoint x: 107, endPoint y: 352, distance: 729.5
click at [13, 366] on div "Frame 147 Duration 50 ms 10 20 30 40 50 60 70 80 90 100 110 120 130 140 150" at bounding box center [418, 379] width 837 height 94
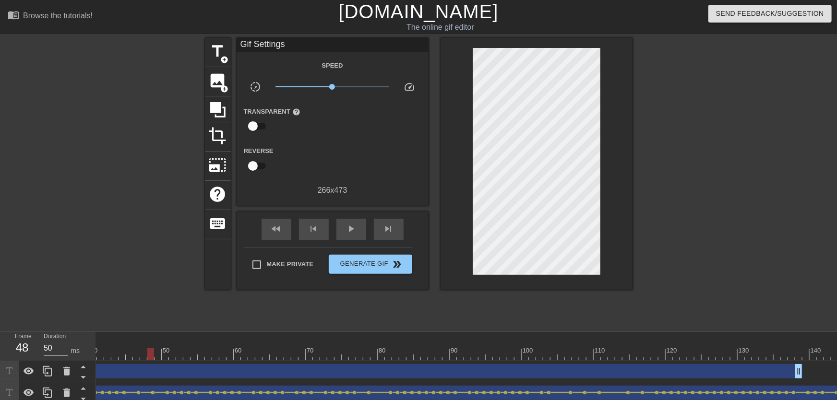
scroll to position [0, 444]
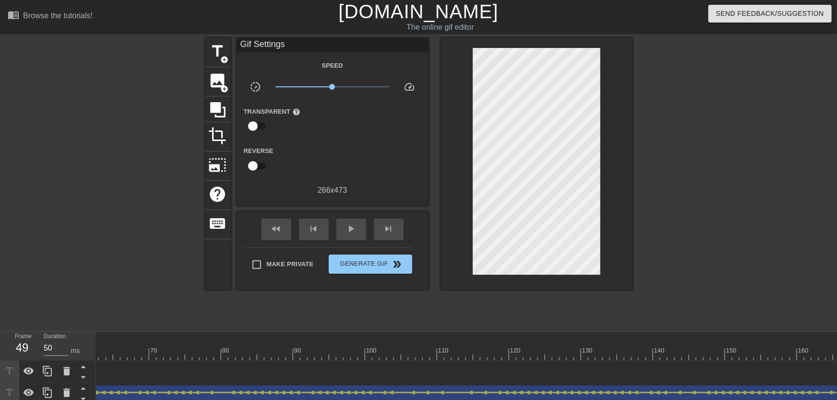
drag, startPoint x: 642, startPoint y: 373, endPoint x: 0, endPoint y: 339, distance: 642.8
click at [0, 339] on div "Frame 49 Duration 50 ms 10 20 30 40 50 60 70 80 90 100 110 120 130 140 150" at bounding box center [418, 379] width 837 height 94
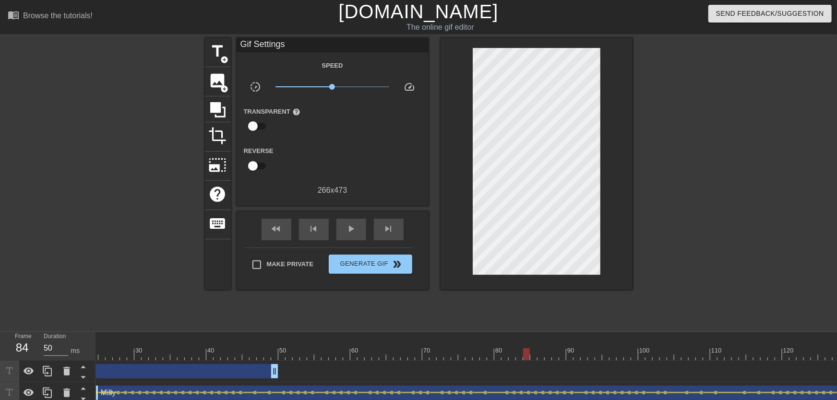
scroll to position [0, 0]
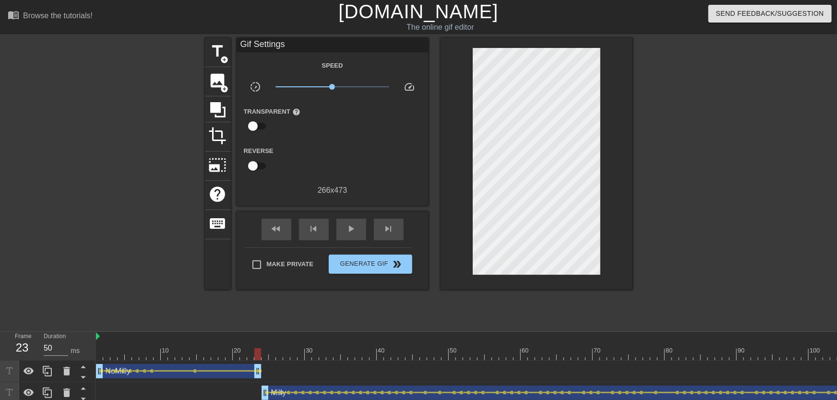
drag, startPoint x: 447, startPoint y: 367, endPoint x: 259, endPoint y: 356, distance: 187.6
click at [259, 356] on div "10 20 30 40 50 60 70 80 90 100 110 120 130 140 150 160" at bounding box center [466, 379] width 741 height 94
drag, startPoint x: 237, startPoint y: 348, endPoint x: 200, endPoint y: 355, distance: 37.6
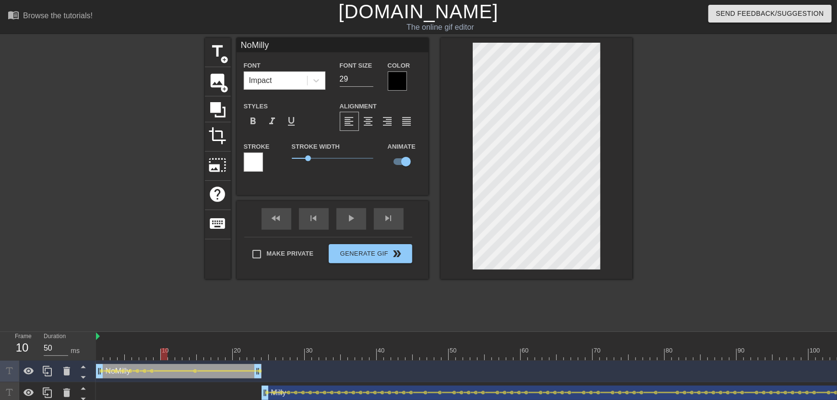
drag, startPoint x: 174, startPoint y: 354, endPoint x: 167, endPoint y: 356, distance: 7.8
click at [341, 221] on div "play_arrow" at bounding box center [352, 219] width 30 height 22
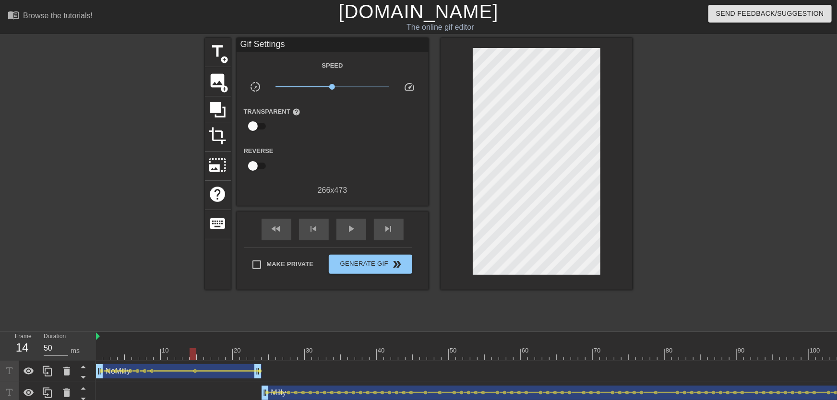
drag, startPoint x: 192, startPoint y: 351, endPoint x: 126, endPoint y: 351, distance: 65.3
click at [362, 238] on div "play_arrow" at bounding box center [352, 230] width 30 height 22
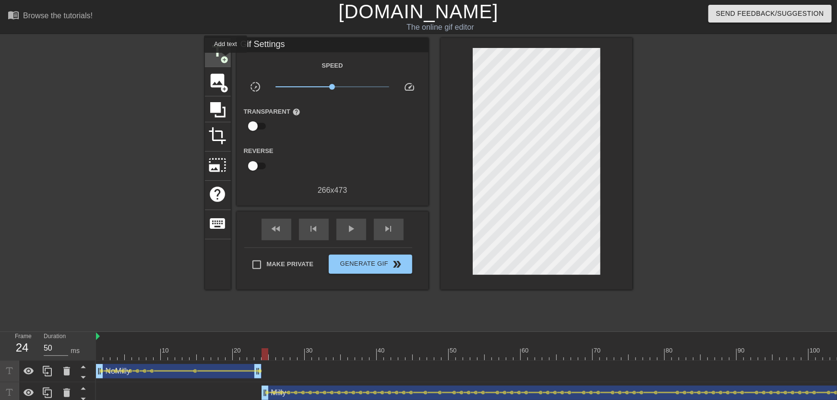
click at [226, 60] on span "add_circle" at bounding box center [225, 60] width 8 height 8
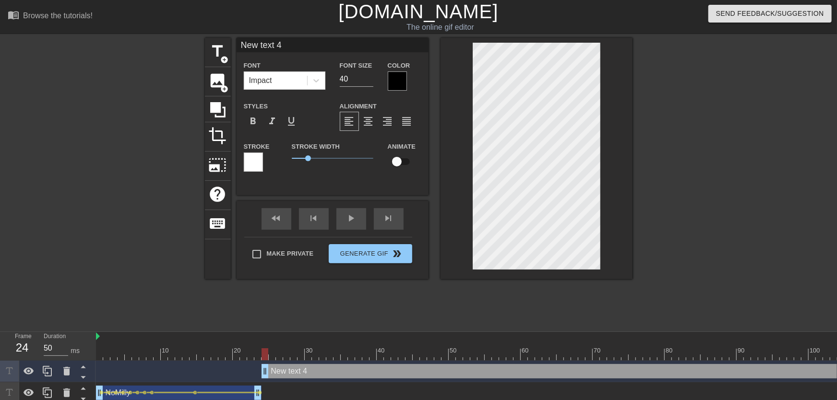
type input "New text"
type textarea "New text"
type input "New text"
type textarea "New text"
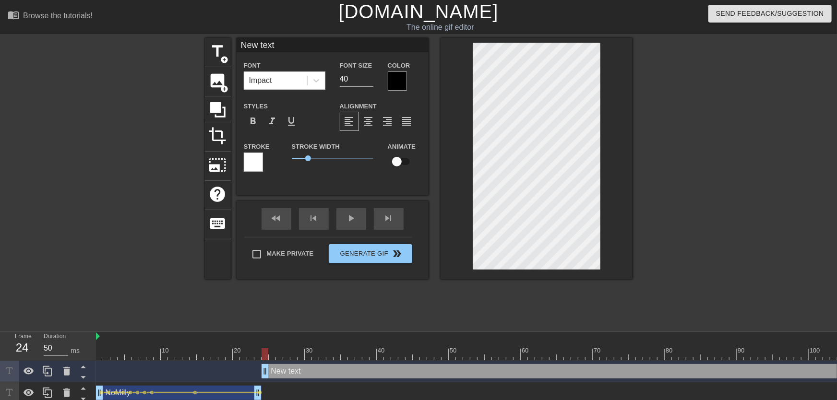
type input "New tex"
type textarea "New tex"
type input "New te"
type textarea "New te"
type input "New t"
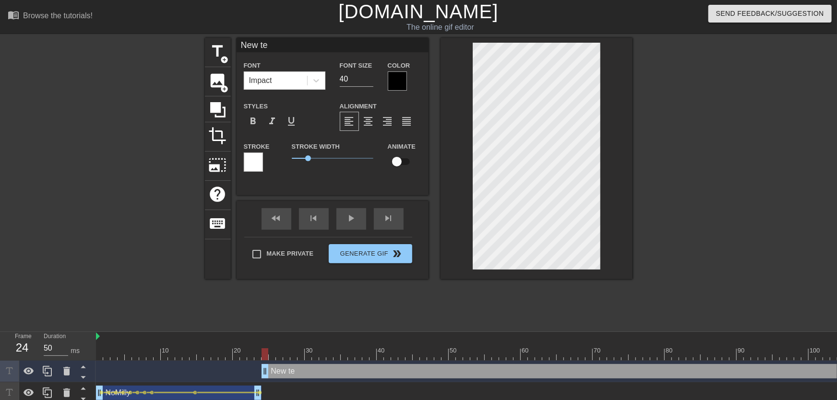
type textarea "New t"
type input "New"
type textarea "New"
type input "New"
type textarea "New"
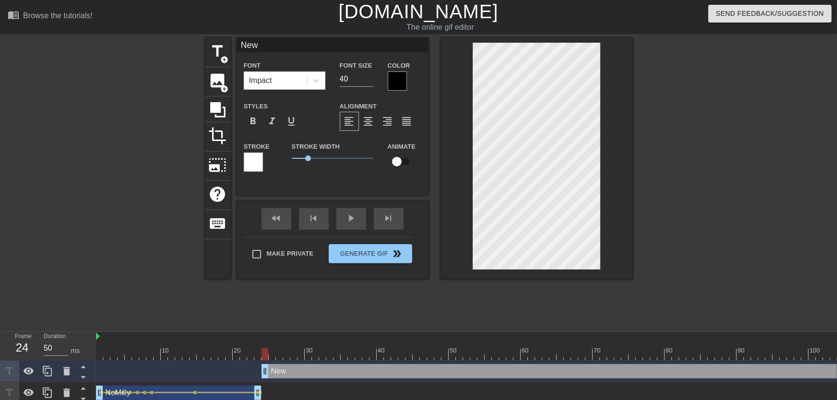
scroll to position [0, 0]
type input "Ne"
type textarea "Ne"
type input "N"
type textarea "N"
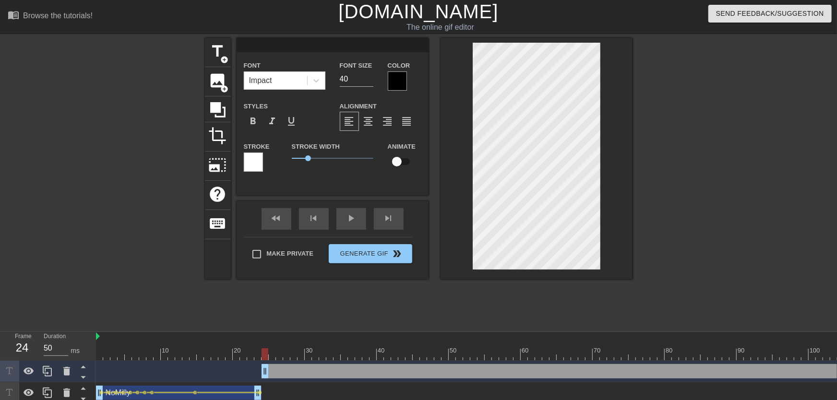
type input "T"
type textarea "T"
type input "To"
type textarea "To"
type input "Ton"
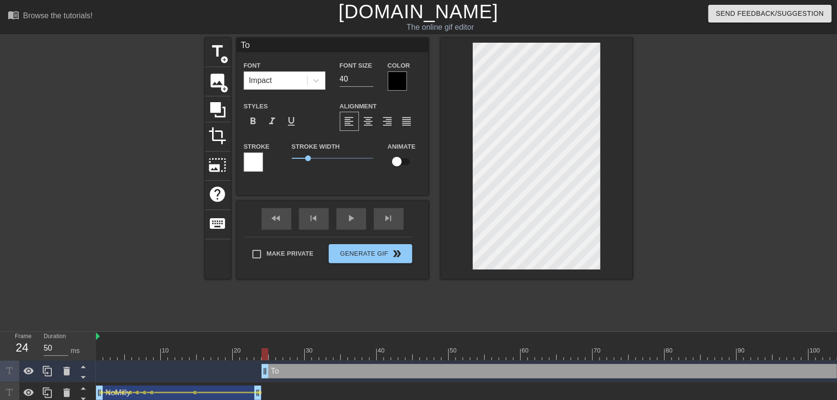
type textarea "Ton"
type input "[PERSON_NAME]"
type textarea "[PERSON_NAME]"
click at [402, 88] on div at bounding box center [397, 81] width 19 height 19
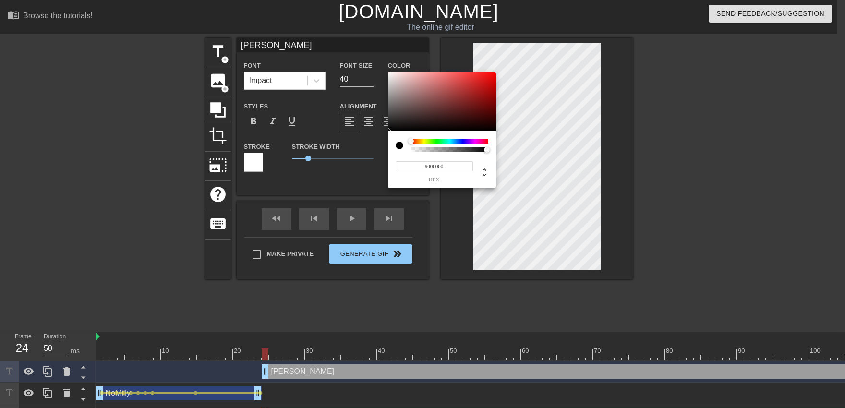
type input "#F8F4F4"
click at [389, 73] on div at bounding box center [442, 102] width 108 height 60
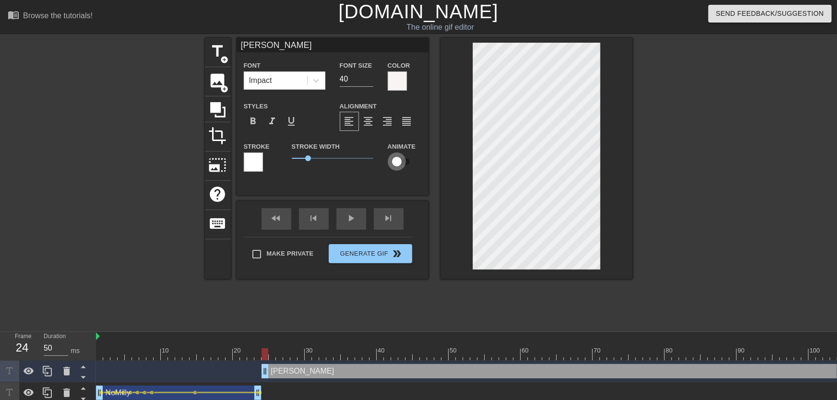
click at [408, 157] on input "checkbox" at bounding box center [397, 162] width 55 height 18
checkbox input "true"
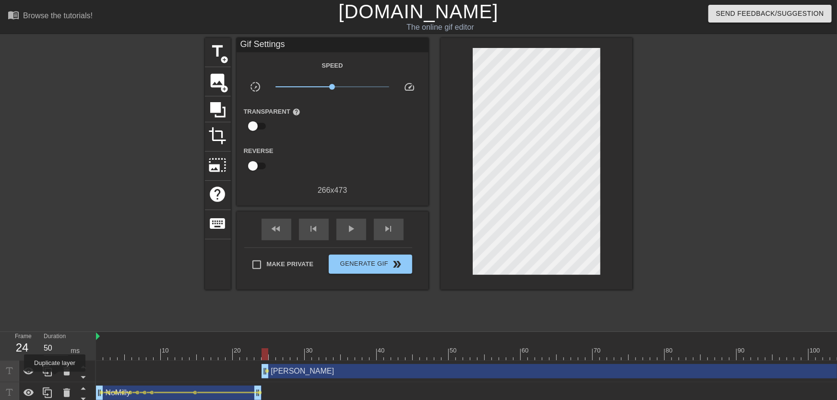
drag, startPoint x: 266, startPoint y: 373, endPoint x: 213, endPoint y: 388, distance: 55.0
click at [60, 374] on div "Frame 24 Duration 50 ms 10 20 30 40 50 60 70 80 90 100 110 120 130 140 150" at bounding box center [418, 389] width 837 height 115
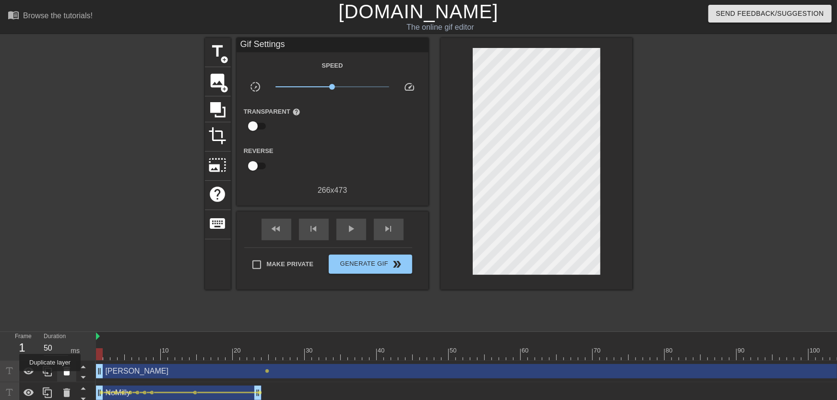
drag, startPoint x: 265, startPoint y: 376, endPoint x: 58, endPoint y: 377, distance: 206.5
click at [45, 379] on div "Frame 1 Duration 50 ms 10 20 30 40 50 60 70 80 90 100 110 120 130 140 150" at bounding box center [418, 389] width 837 height 115
click at [266, 372] on span "lens" at bounding box center [268, 371] width 4 height 4
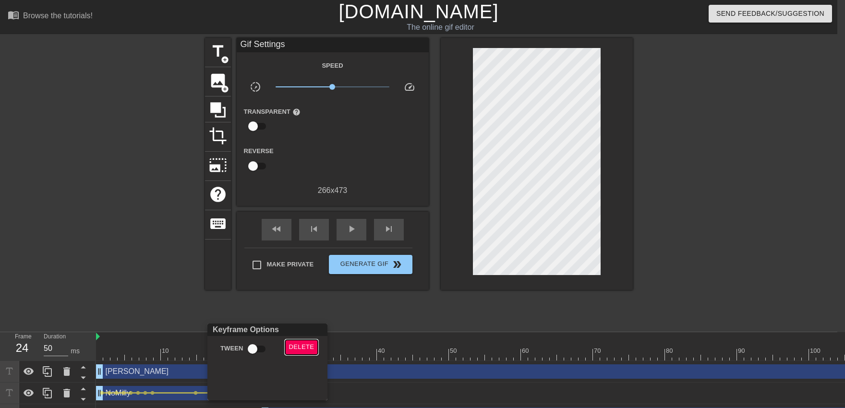
click at [309, 351] on span "Delete" at bounding box center [301, 347] width 25 height 11
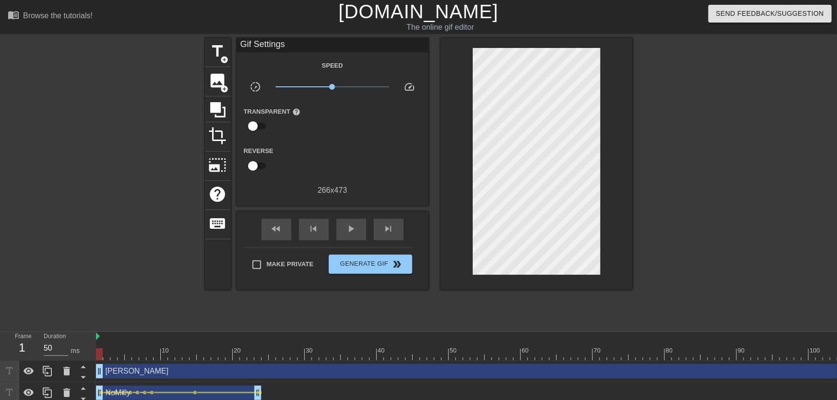
drag, startPoint x: 180, startPoint y: 348, endPoint x: 53, endPoint y: 358, distance: 127.6
click at [53, 358] on div "Frame 1 Duration 50 ms 10 20 30 40 50 60 70 80 90 100 110 120 130 140 150" at bounding box center [418, 389] width 837 height 115
click at [226, 58] on span "add_circle" at bounding box center [225, 60] width 8 height 8
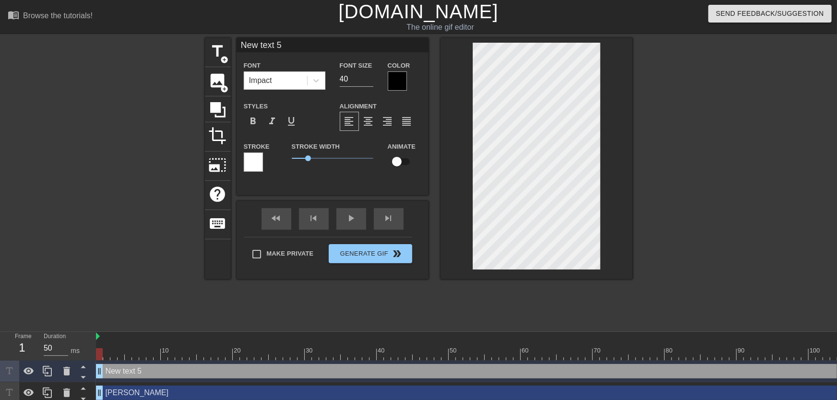
click at [394, 81] on div at bounding box center [397, 81] width 19 height 19
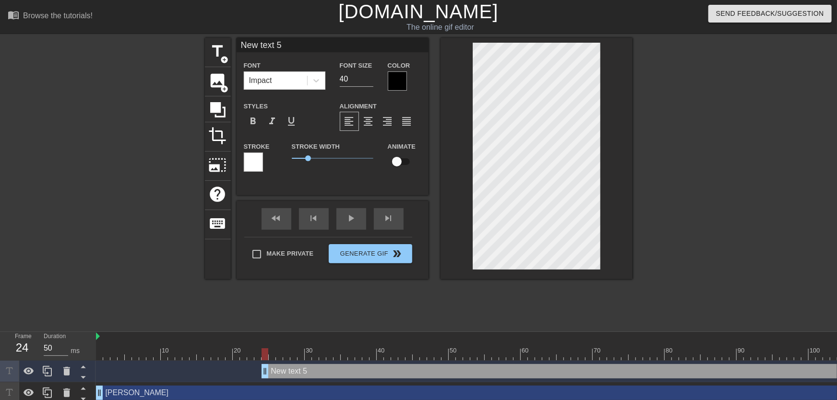
drag, startPoint x: 99, startPoint y: 368, endPoint x: 262, endPoint y: 375, distance: 162.9
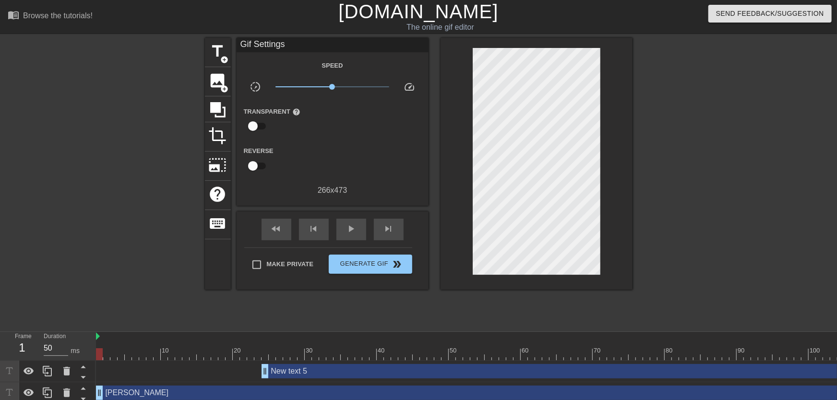
drag, startPoint x: 232, startPoint y: 353, endPoint x: 0, endPoint y: 331, distance: 233.4
click at [0, 331] on div "menu_book Browse the tutorials! [DOMAIN_NAME] The online gif editor Send Feedba…" at bounding box center [418, 234] width 837 height 469
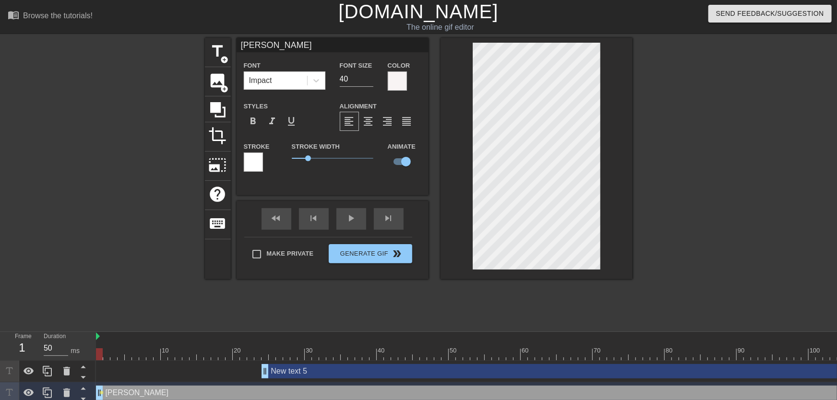
click at [399, 86] on div at bounding box center [397, 81] width 19 height 19
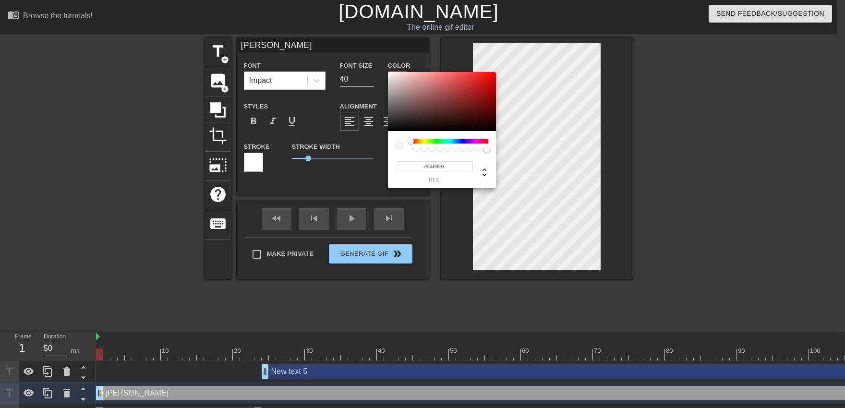
click at [389, 74] on div at bounding box center [389, 74] width 6 height 6
type input "#F6EEEE"
drag, startPoint x: 395, startPoint y: 84, endPoint x: 391, endPoint y: 74, distance: 10.8
click at [391, 74] on div at bounding box center [442, 102] width 108 height 60
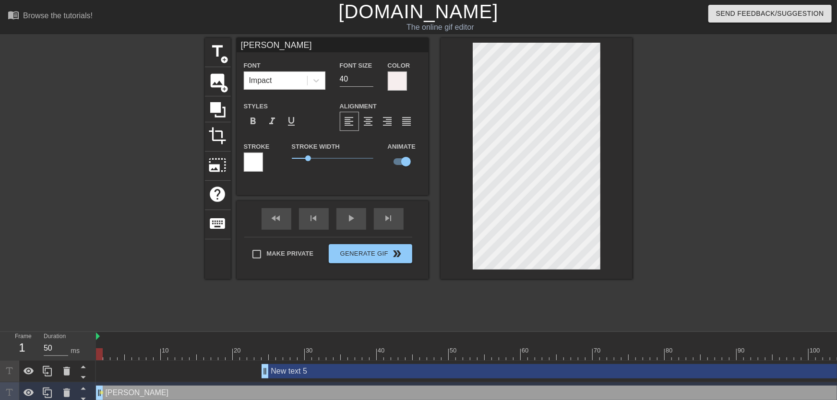
click at [254, 169] on div at bounding box center [253, 162] width 19 height 19
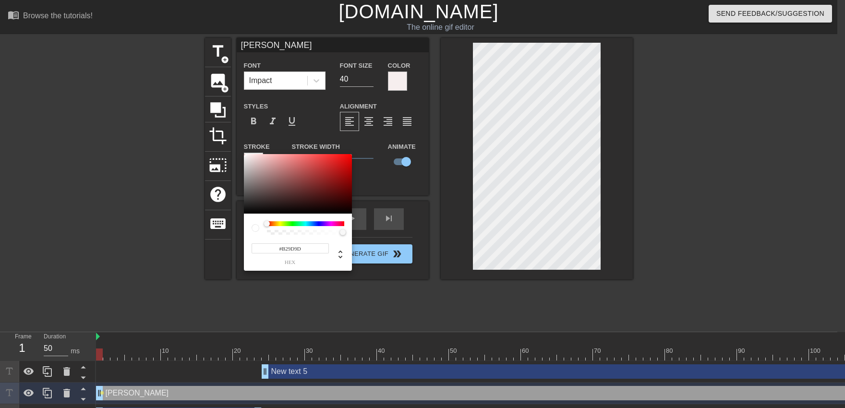
type input "#000000"
drag, startPoint x: 257, startPoint y: 174, endPoint x: 568, endPoint y: 267, distance: 325.1
click at [244, 214] on div at bounding box center [298, 184] width 108 height 60
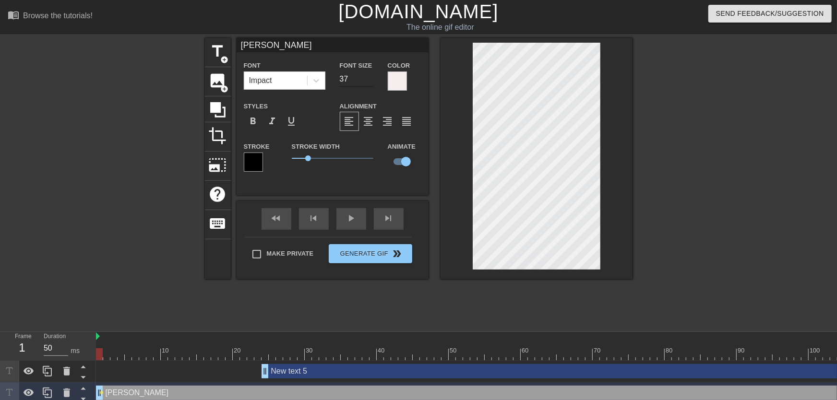
type input "37"
click at [369, 82] on input "37" at bounding box center [357, 79] width 34 height 15
drag, startPoint x: 103, startPoint y: 352, endPoint x: 109, endPoint y: 346, distance: 8.2
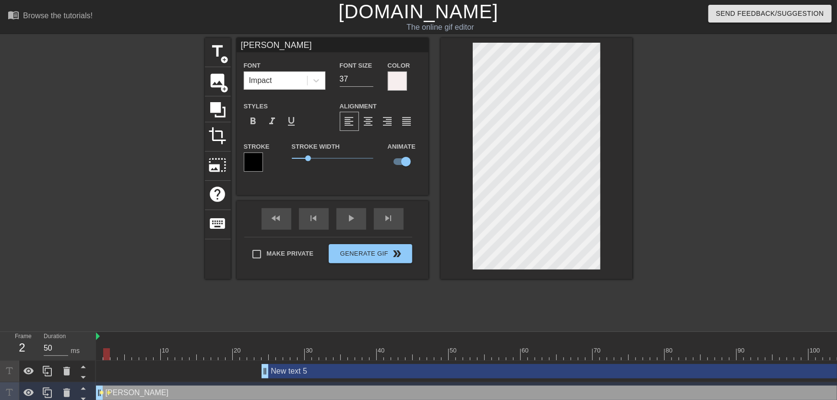
click at [103, 394] on span "lens" at bounding box center [102, 393] width 4 height 4
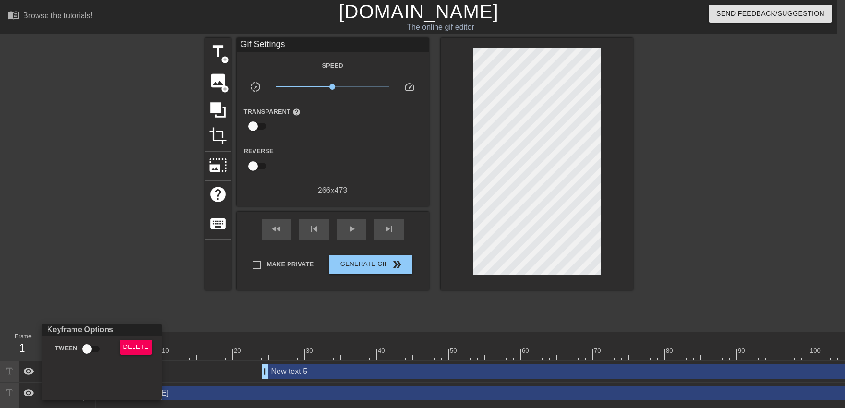
click at [94, 354] on input "Tween" at bounding box center [87, 349] width 55 height 18
checkbox input "true"
click at [190, 340] on div at bounding box center [422, 204] width 845 height 408
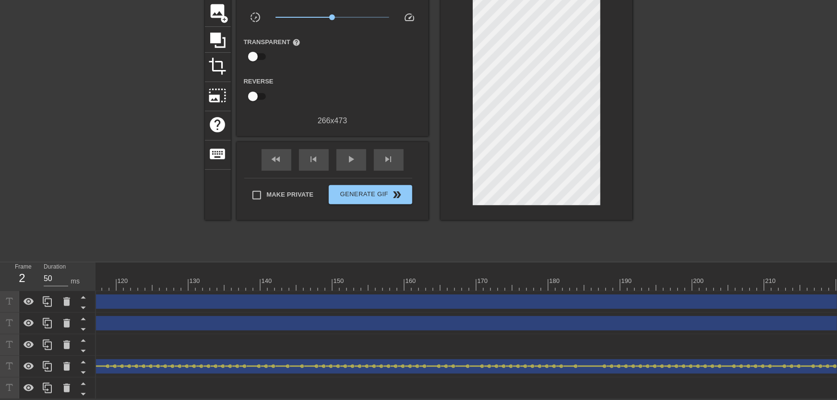
scroll to position [0, 1068]
drag, startPoint x: 836, startPoint y: 313, endPoint x: 1, endPoint y: 340, distance: 835.8
click at [1, 340] on div "Frame 252 Duration 50 ms 10 20 30 40 50 60 70 80 90 100 110 120 130 140 150" at bounding box center [418, 331] width 837 height 137
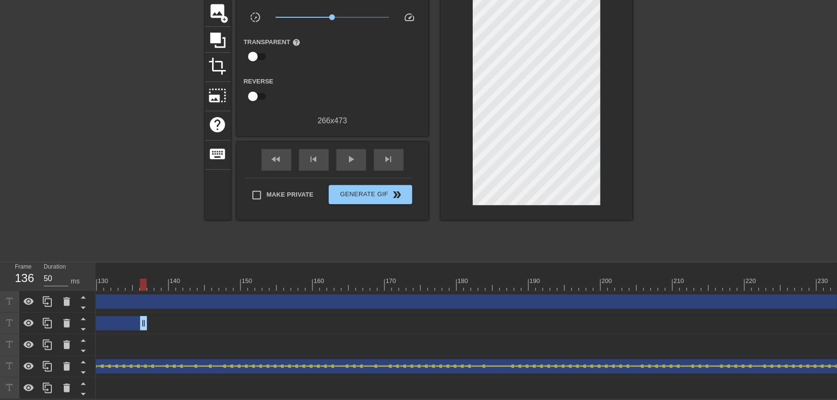
scroll to position [0, 736]
drag, startPoint x: 339, startPoint y: 319, endPoint x: 119, endPoint y: 304, distance: 220.9
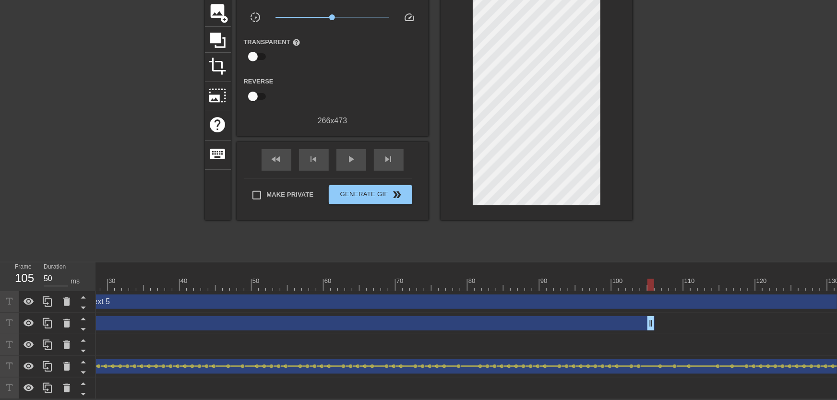
scroll to position [0, 109]
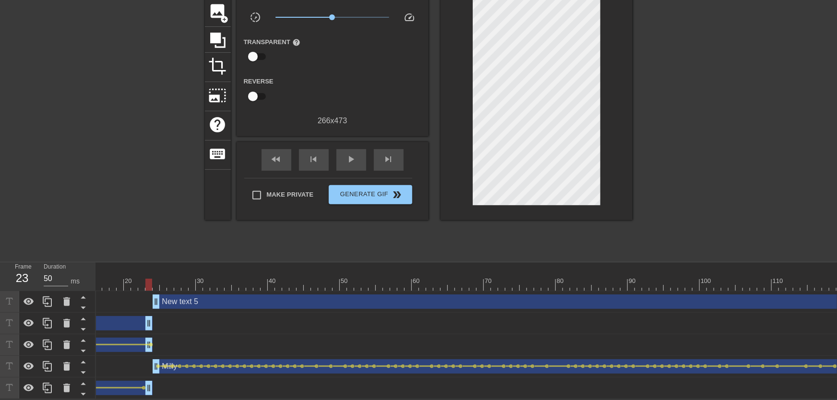
drag, startPoint x: 740, startPoint y: 316, endPoint x: 150, endPoint y: 329, distance: 589.7
click at [150, 329] on div "New text 5 drag_handle drag_handle [PERSON_NAME] drag_handle drag_handle lens l…" at bounding box center [357, 345] width 741 height 108
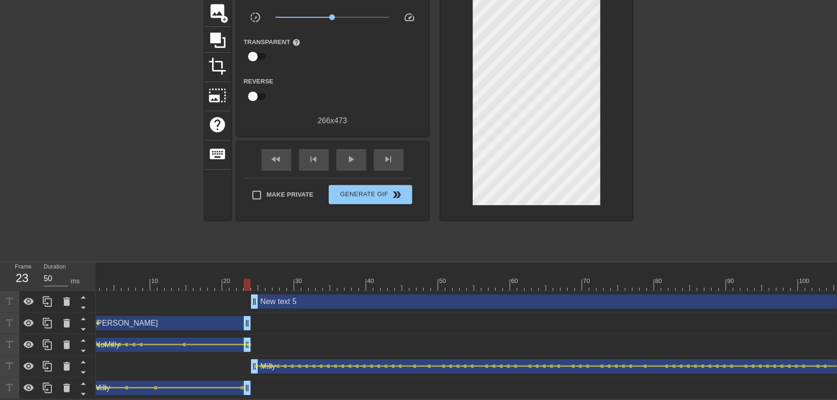
scroll to position [0, 0]
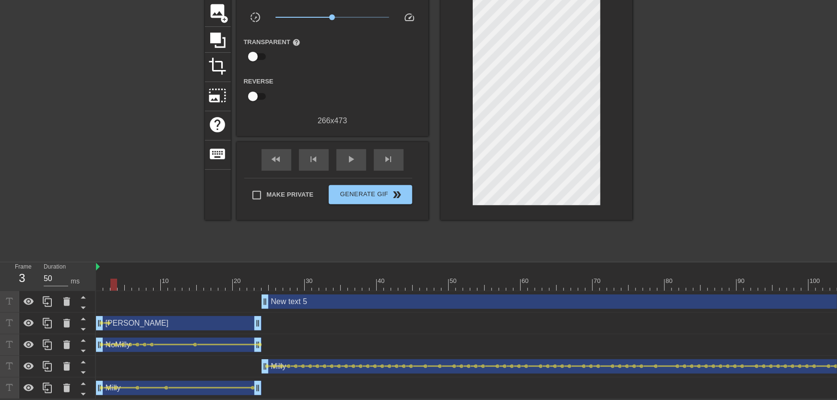
drag, startPoint x: 119, startPoint y: 279, endPoint x: 129, endPoint y: 278, distance: 10.3
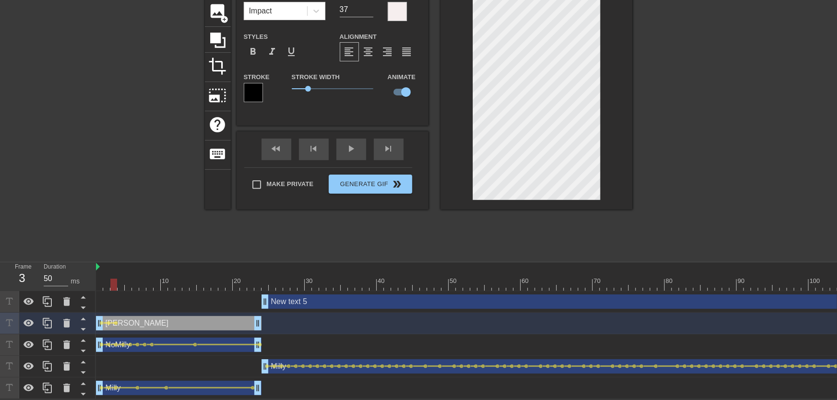
drag, startPoint x: 144, startPoint y: 278, endPoint x: 156, endPoint y: 277, distance: 12.0
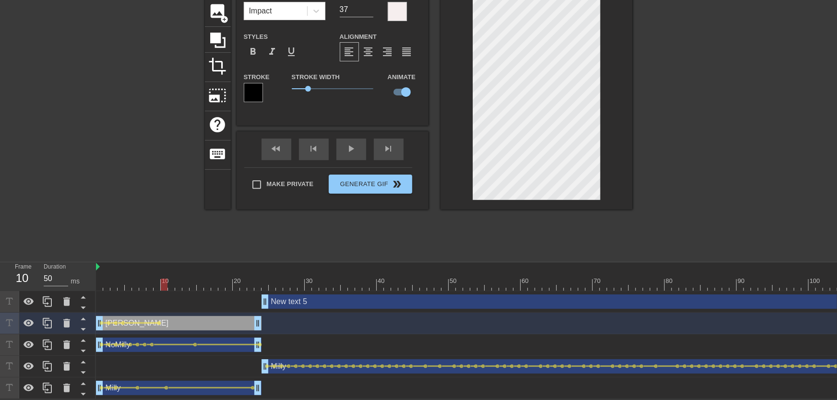
drag, startPoint x: 166, startPoint y: 278, endPoint x: 189, endPoint y: 280, distance: 23.1
drag, startPoint x: 178, startPoint y: 278, endPoint x: 206, endPoint y: 272, distance: 29.1
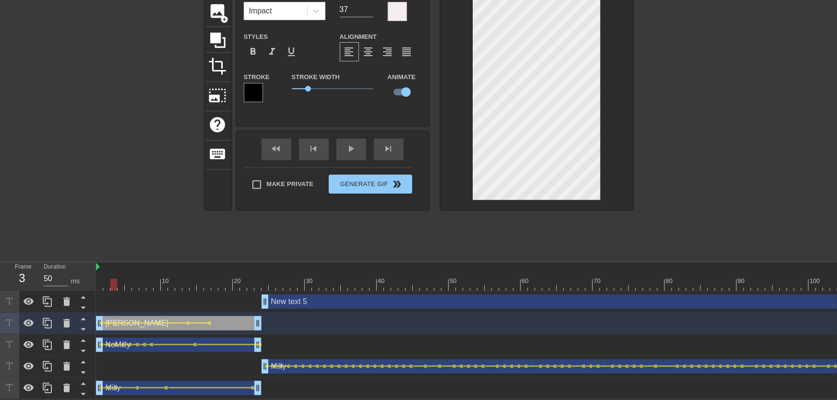
drag, startPoint x: 184, startPoint y: 266, endPoint x: 69, endPoint y: 272, distance: 115.3
click at [69, 272] on div "Frame 3 Duration 50 ms 10 20 30 40 50 60 70 80 90 100 110 120 130 140 150" at bounding box center [418, 331] width 837 height 137
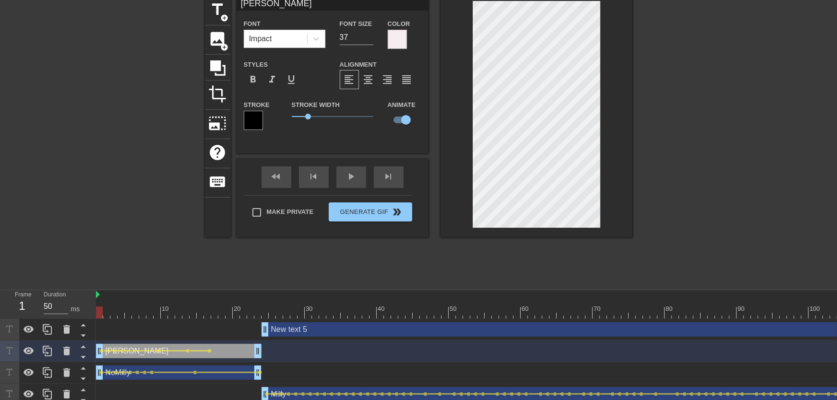
scroll to position [5, 0]
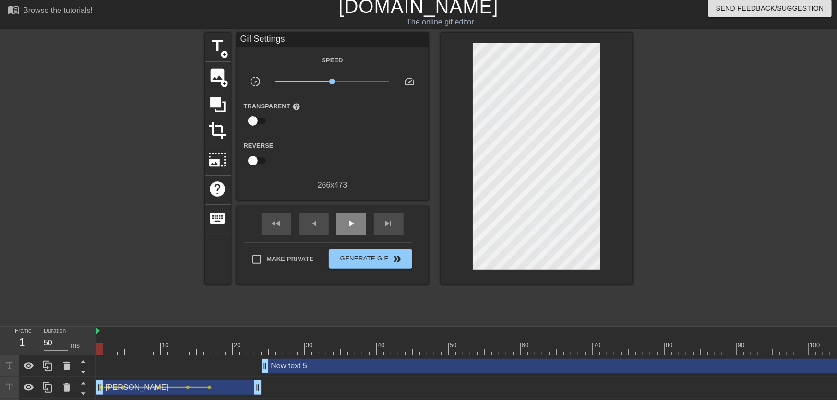
click at [346, 212] on div "fast_rewind skip_previous play_arrow skip_next" at bounding box center [332, 224] width 157 height 36
click at [350, 218] on span "play_arrow" at bounding box center [352, 224] width 12 height 12
drag, startPoint x: 153, startPoint y: 350, endPoint x: 190, endPoint y: 352, distance: 36.6
click at [188, 388] on span "lens" at bounding box center [188, 388] width 4 height 4
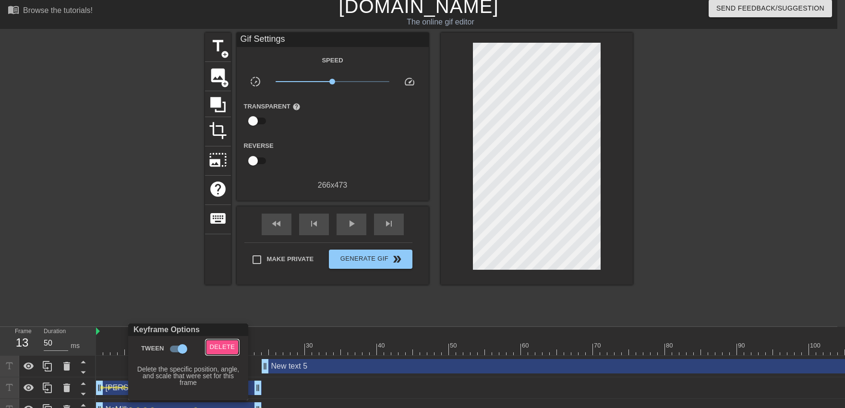
click at [220, 345] on span "Delete" at bounding box center [222, 347] width 25 height 11
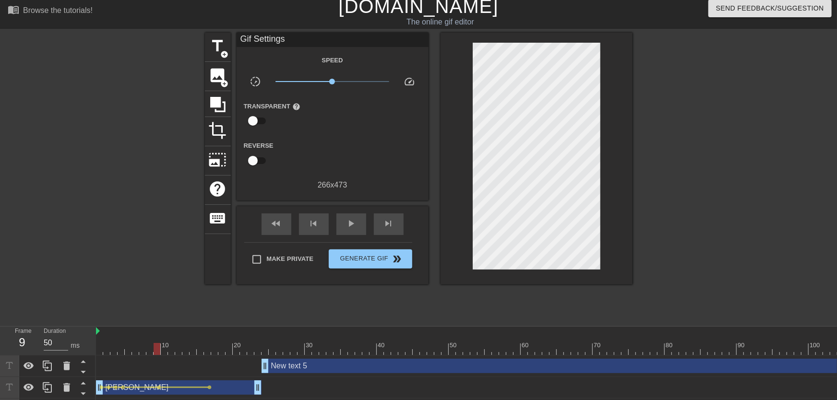
drag, startPoint x: 178, startPoint y: 336, endPoint x: 157, endPoint y: 345, distance: 23.6
click at [343, 230] on div "play_arrow" at bounding box center [352, 225] width 30 height 22
drag, startPoint x: 170, startPoint y: 349, endPoint x: 208, endPoint y: 352, distance: 38.1
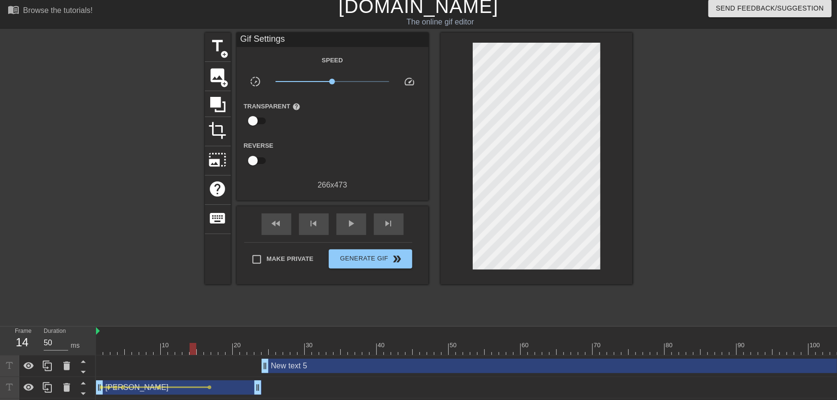
drag, startPoint x: 169, startPoint y: 352, endPoint x: 193, endPoint y: 353, distance: 24.0
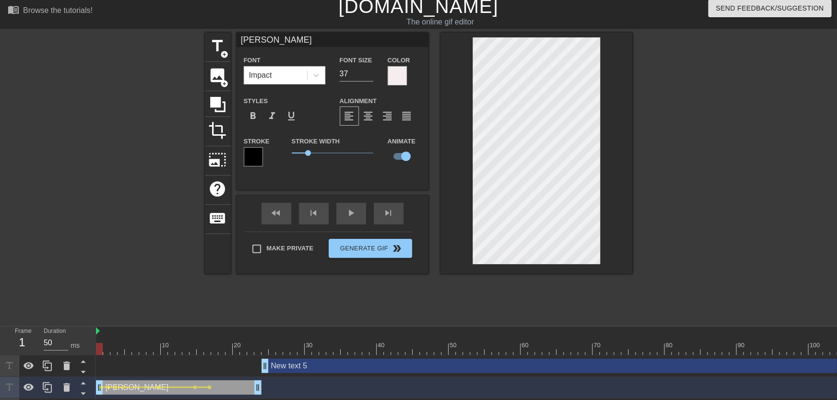
drag, startPoint x: 99, startPoint y: 346, endPoint x: 90, endPoint y: 346, distance: 9.1
click at [90, 346] on div "Frame 1 Duration 50 ms 10 20 30 40 50 60 70 80 90 100 110 120 130 140 150" at bounding box center [418, 395] width 837 height 137
click at [357, 222] on div "play_arrow" at bounding box center [352, 214] width 30 height 22
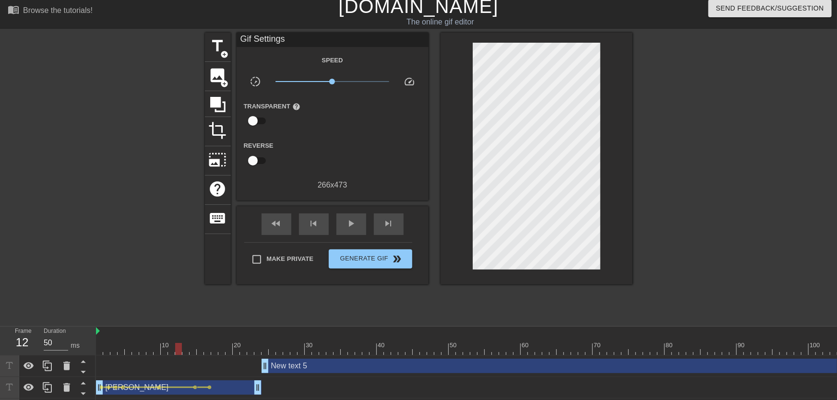
drag, startPoint x: 156, startPoint y: 349, endPoint x: 179, endPoint y: 352, distance: 23.4
click at [196, 388] on span "lens" at bounding box center [195, 388] width 4 height 4
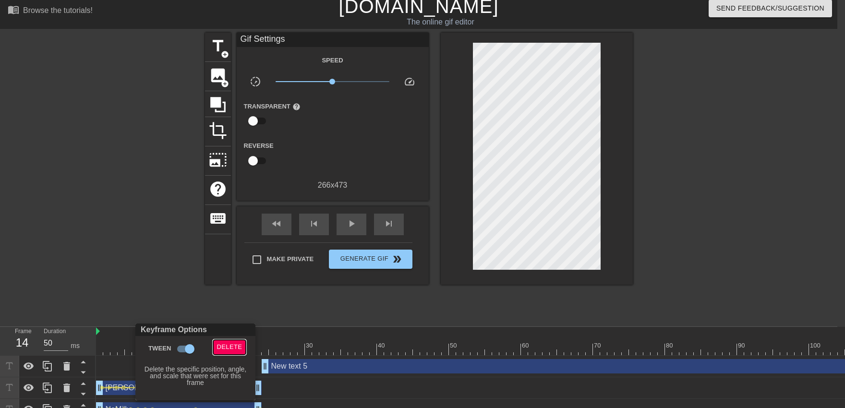
click at [230, 347] on span "Delete" at bounding box center [229, 347] width 25 height 11
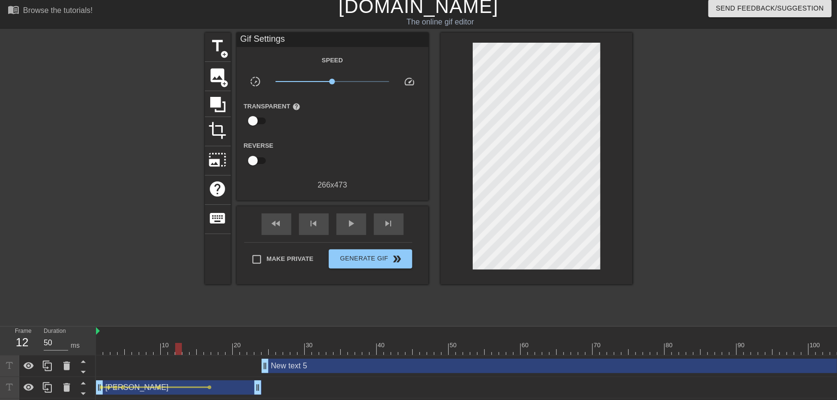
drag, startPoint x: 159, startPoint y: 342, endPoint x: 192, endPoint y: 359, distance: 36.5
click at [208, 386] on span "lens" at bounding box center [210, 388] width 4 height 4
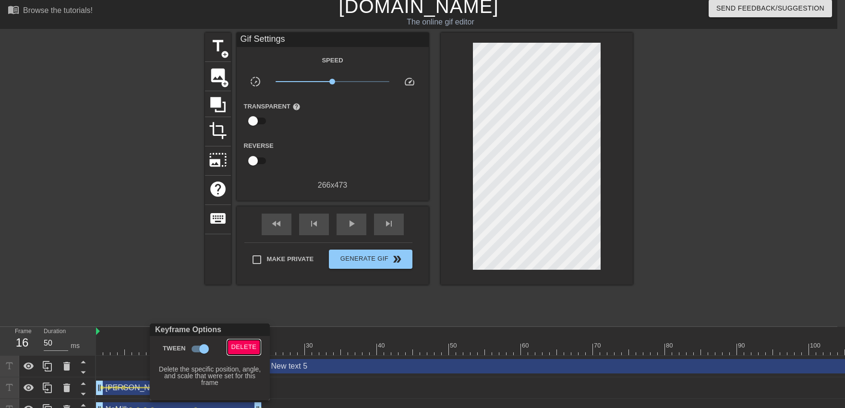
click at [236, 353] on button "Delete" at bounding box center [244, 347] width 33 height 15
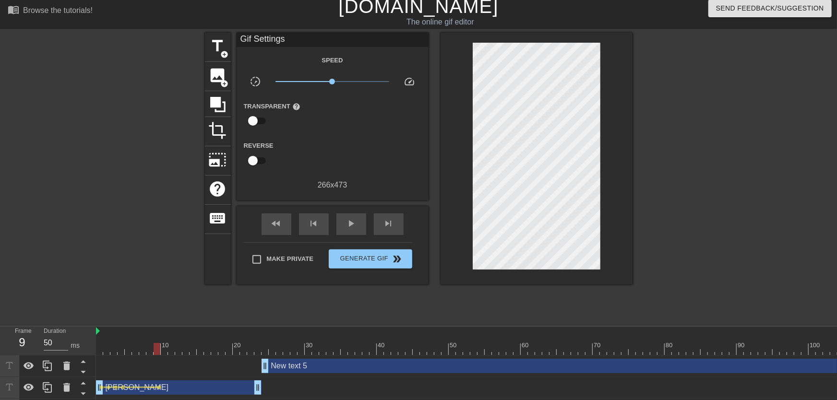
drag, startPoint x: 159, startPoint y: 344, endPoint x: 160, endPoint y: 350, distance: 6.3
drag, startPoint x: 142, startPoint y: 346, endPoint x: 156, endPoint y: 350, distance: 15.0
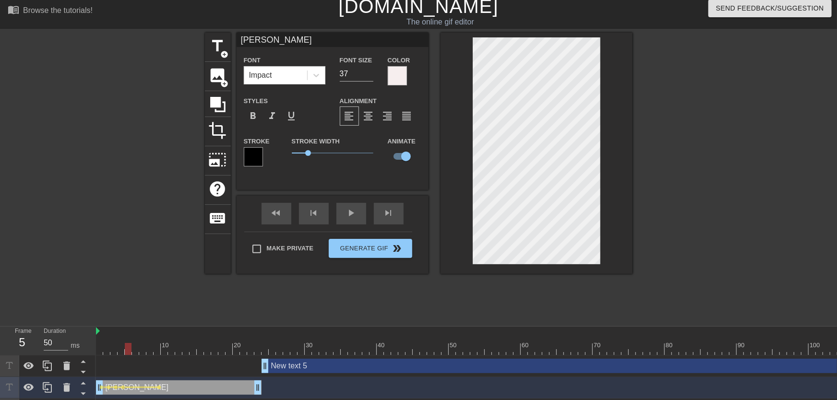
drag, startPoint x: 126, startPoint y: 349, endPoint x: 124, endPoint y: 321, distance: 27.4
click at [87, 346] on div "Frame 5 Duration 50 ms 10 20 30 40 50 60 70 80 90 100 110 120 130 140 150" at bounding box center [418, 395] width 837 height 137
click at [354, 216] on div "play_arrow" at bounding box center [352, 214] width 30 height 22
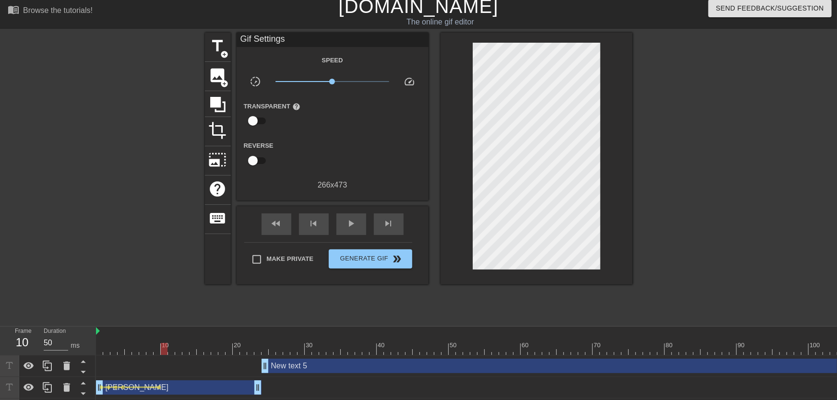
drag, startPoint x: 165, startPoint y: 351, endPoint x: 163, endPoint y: 342, distance: 8.9
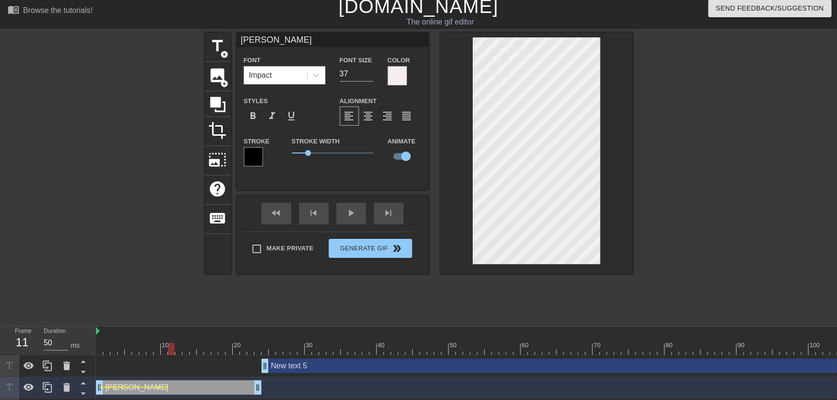
drag, startPoint x: 156, startPoint y: 349, endPoint x: 172, endPoint y: 352, distance: 16.7
click at [367, 75] on input "32" at bounding box center [357, 73] width 34 height 15
click at [364, 73] on input "32" at bounding box center [357, 73] width 34 height 15
type input "33"
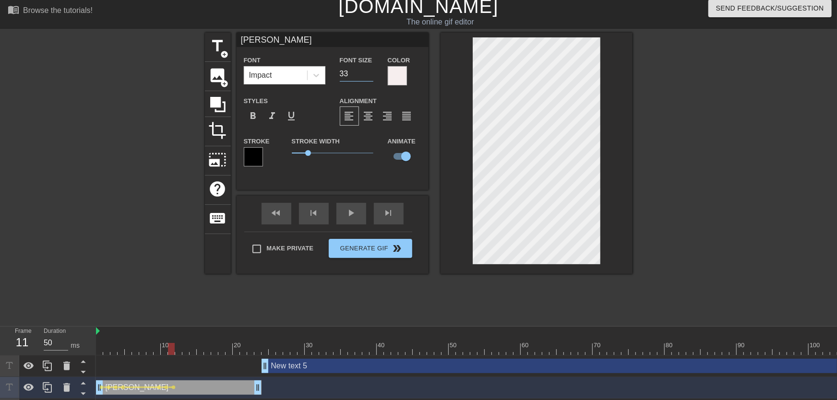
click at [366, 72] on input "33" at bounding box center [357, 73] width 34 height 15
drag, startPoint x: 195, startPoint y: 347, endPoint x: 263, endPoint y: 352, distance: 67.4
click at [263, 352] on div at bounding box center [265, 349] width 7 height 12
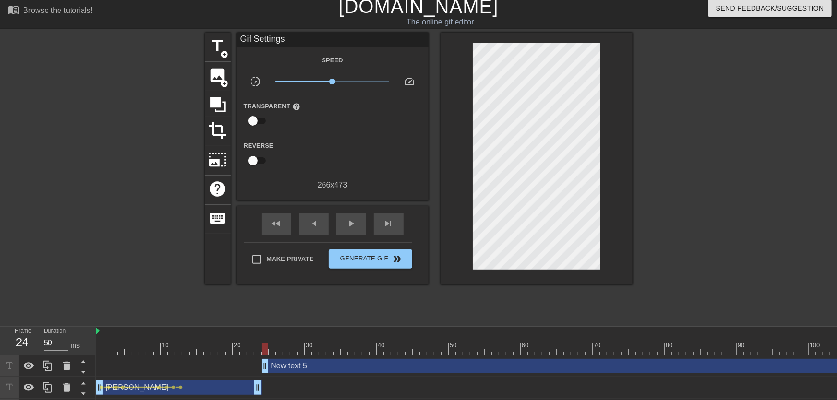
drag, startPoint x: 260, startPoint y: 355, endPoint x: 256, endPoint y: 352, distance: 5.1
click at [256, 352] on div "10 20 30 40 50 60 70 80 90 100 110 120 130 140 150 160" at bounding box center [466, 395] width 741 height 137
drag, startPoint x: 232, startPoint y: 344, endPoint x: 55, endPoint y: 360, distance: 177.4
click at [55, 360] on div "Frame 1 Duration 50 ms 10 20 30 40 50 60 70 80 90 100 110 120 130 140 150" at bounding box center [418, 395] width 837 height 137
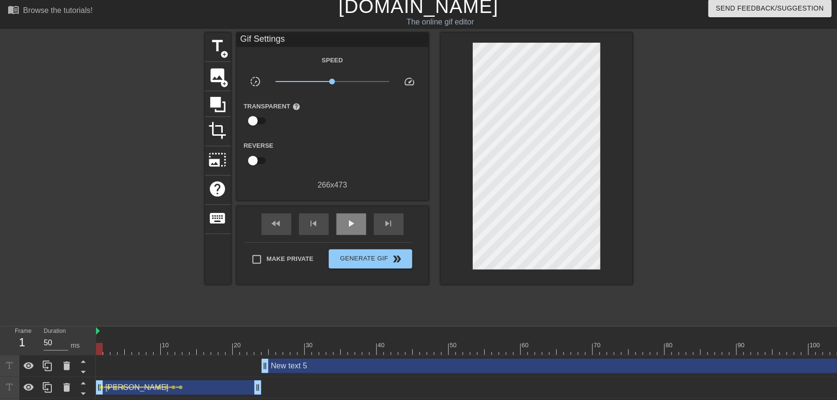
click at [355, 228] on span "play_arrow" at bounding box center [352, 224] width 12 height 12
drag, startPoint x: 177, startPoint y: 343, endPoint x: 155, endPoint y: 363, distance: 29.9
click at [155, 363] on div "10 20 30 40 50 60 70 80 90 100 110 120 130 140 150 160" at bounding box center [466, 395] width 741 height 137
drag, startPoint x: 113, startPoint y: 347, endPoint x: 61, endPoint y: 366, distance: 55.7
click at [61, 366] on div "Frame 7 Duration 50 ms 10 20 30 40 50 60 70 80 90 100 110 120 130 140 150" at bounding box center [418, 395] width 837 height 137
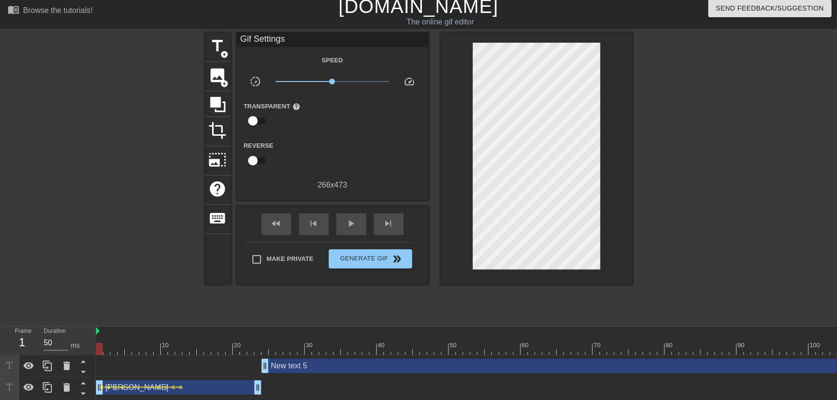
click at [338, 235] on div "fast_rewind skip_previous play_arrow skip_next" at bounding box center [332, 224] width 157 height 36
click at [341, 233] on div "play_arrow" at bounding box center [352, 225] width 30 height 22
drag, startPoint x: 160, startPoint y: 347, endPoint x: 173, endPoint y: 347, distance: 13.0
click at [173, 387] on span "lens" at bounding box center [174, 388] width 4 height 4
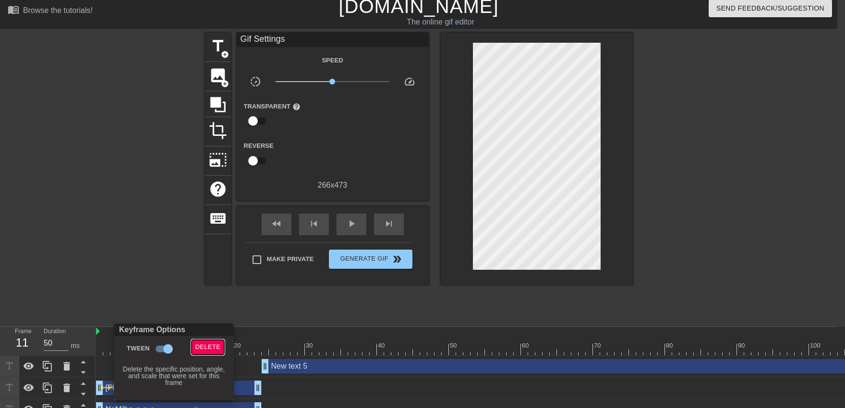
click at [209, 345] on span "Delete" at bounding box center [207, 347] width 25 height 11
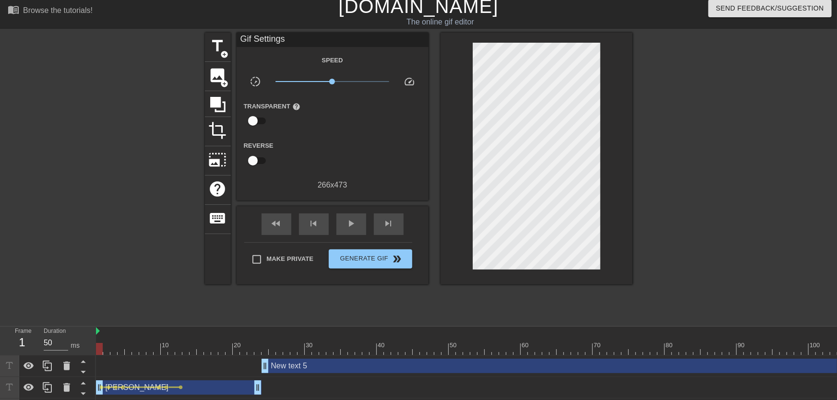
drag, startPoint x: 98, startPoint y: 347, endPoint x: 197, endPoint y: 299, distance: 109.7
click at [77, 347] on div "Frame 1 Duration 50 ms 10 20 30 40 50 60 70 80 90 100 110 120 130 140 150" at bounding box center [418, 395] width 837 height 137
click at [348, 233] on div "play_arrow" at bounding box center [352, 225] width 30 height 22
click at [167, 389] on div "[PERSON_NAME] drag_handle drag_handle" at bounding box center [179, 388] width 166 height 14
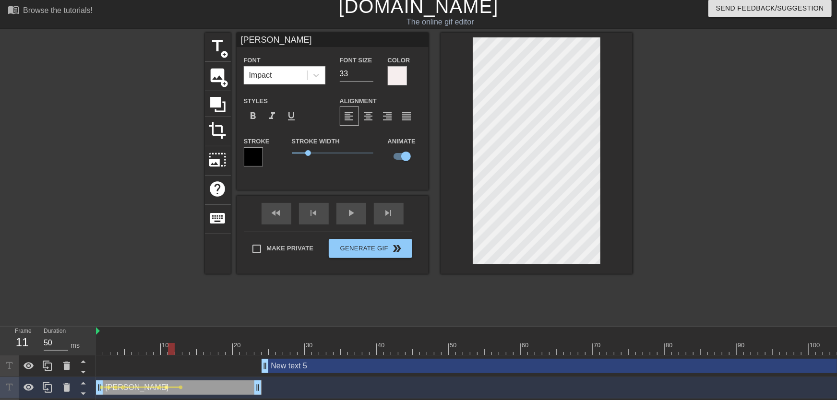
click at [167, 389] on span "lens" at bounding box center [167, 388] width 4 height 4
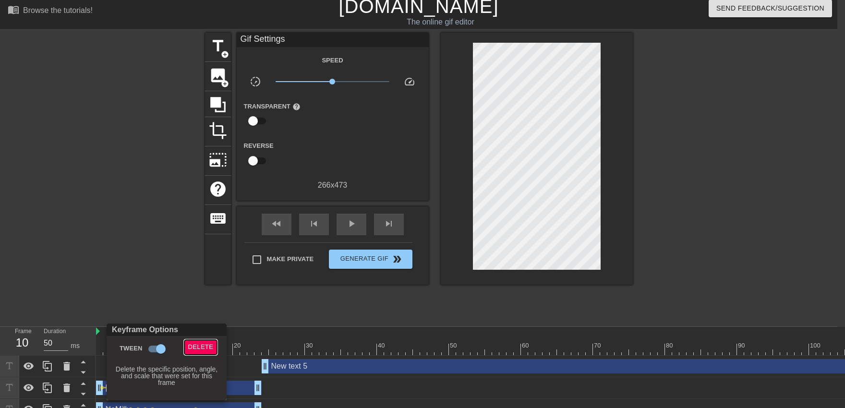
click at [201, 343] on span "Delete" at bounding box center [200, 347] width 25 height 11
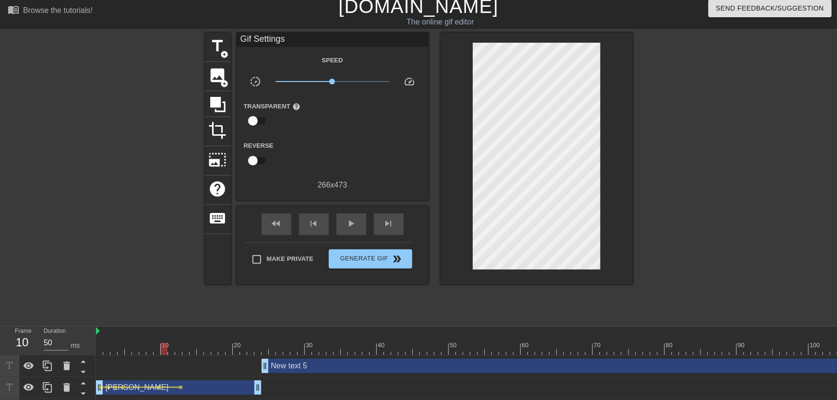
drag, startPoint x: 187, startPoint y: 336, endPoint x: 41, endPoint y: 338, distance: 146.0
click at [36, 345] on div "Frame 10 Duration 50 ms 10 20 30 40 50 60 70 80 90 100 110 120 130 140 150" at bounding box center [418, 395] width 837 height 137
click at [358, 227] on div "play_arrow" at bounding box center [352, 225] width 30 height 22
drag, startPoint x: 161, startPoint y: 345, endPoint x: 182, endPoint y: 348, distance: 21.7
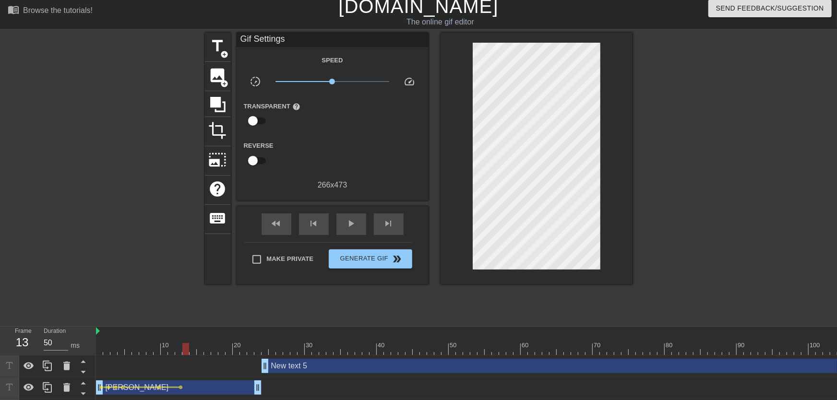
click at [182, 347] on div at bounding box center [185, 349] width 7 height 12
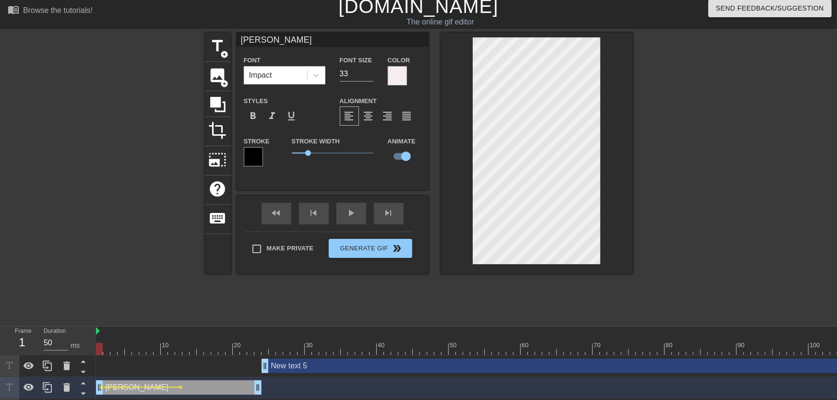
drag, startPoint x: 90, startPoint y: 351, endPoint x: 92, endPoint y: 320, distance: 30.8
click at [14, 350] on div "Frame 1 Duration 50 ms 10 20 30 40 50 60 70 80 90 100 110 120 130 140 150" at bounding box center [418, 395] width 837 height 137
click at [353, 223] on div "play_arrow" at bounding box center [352, 214] width 30 height 22
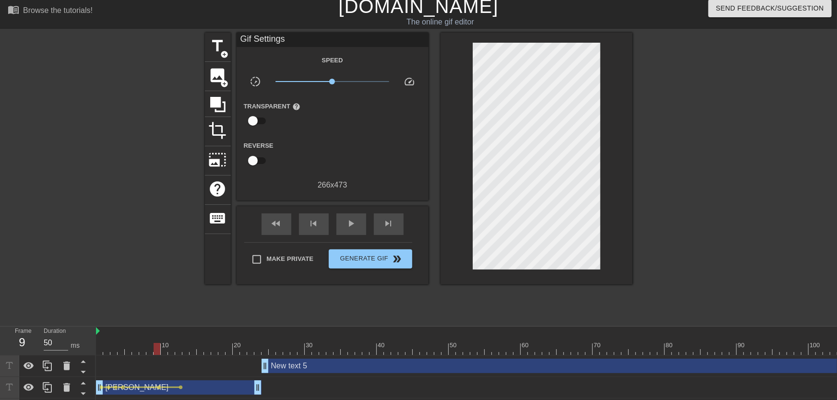
drag, startPoint x: 153, startPoint y: 345, endPoint x: 159, endPoint y: 354, distance: 10.7
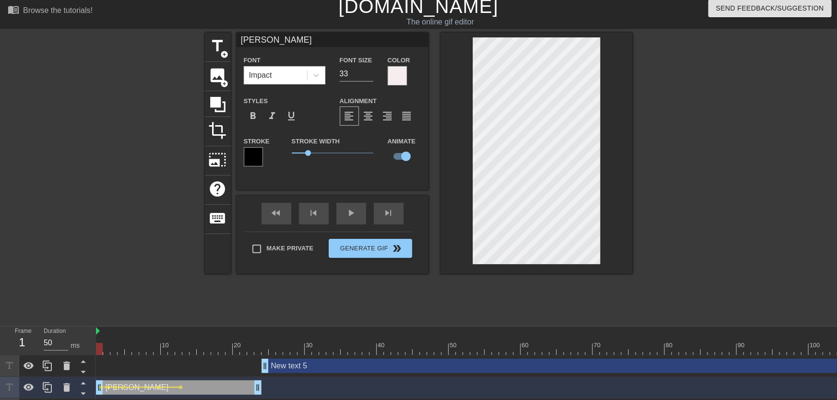
drag, startPoint x: 79, startPoint y: 348, endPoint x: 72, endPoint y: 349, distance: 7.7
click at [72, 349] on div "Frame 1 Duration 50 ms 10 20 30 40 50 60 70 80 90 100 110 120 130 140 150" at bounding box center [418, 395] width 837 height 137
click at [353, 222] on div "play_arrow" at bounding box center [352, 214] width 30 height 22
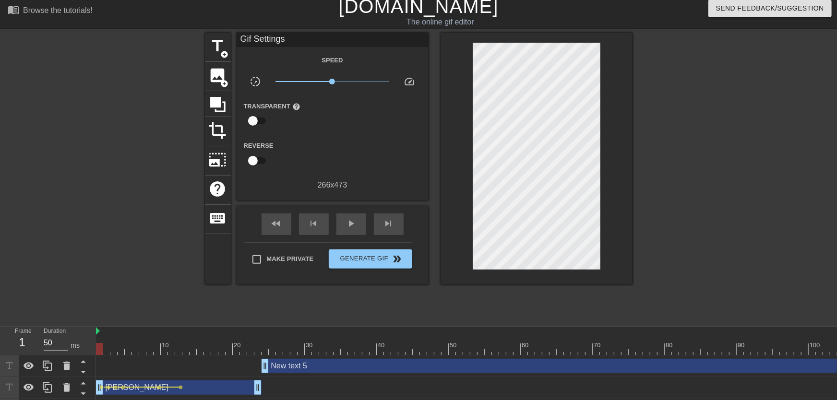
drag, startPoint x: 161, startPoint y: 336, endPoint x: 0, endPoint y: 359, distance: 162.5
click at [0, 359] on div "Frame 1 Duration 50 ms 10 20 30 40 50 60 70 80 90 100 110 120 130 140 150" at bounding box center [418, 395] width 837 height 137
click at [360, 231] on div "play_arrow" at bounding box center [352, 225] width 30 height 22
drag, startPoint x: 154, startPoint y: 341, endPoint x: 179, endPoint y: 352, distance: 27.3
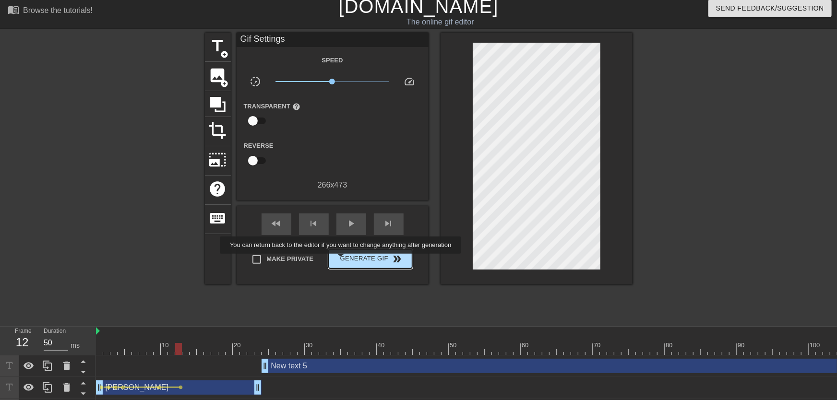
click at [342, 261] on span "Generate Gif double_arrow" at bounding box center [370, 259] width 75 height 12
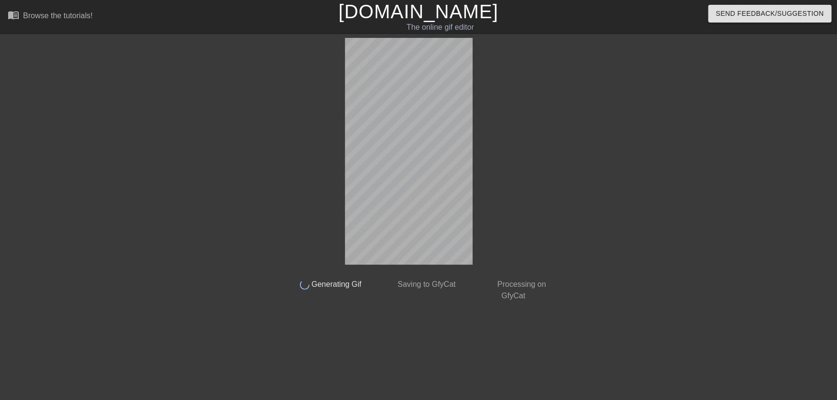
scroll to position [0, 0]
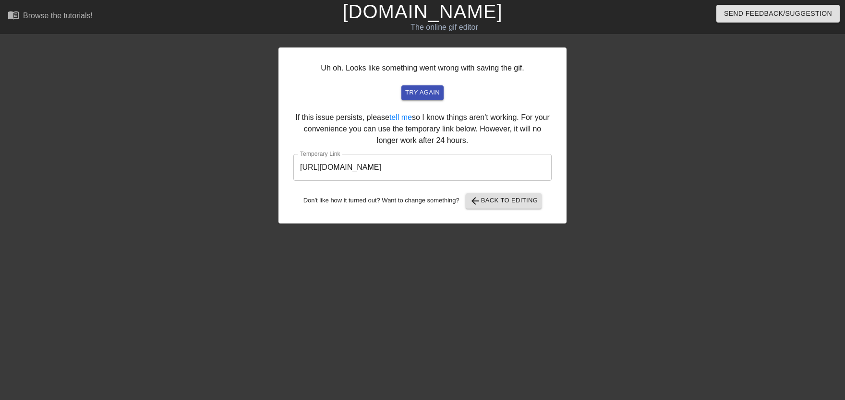
click at [330, 167] on input "[URL][DOMAIN_NAME]" at bounding box center [422, 167] width 258 height 27
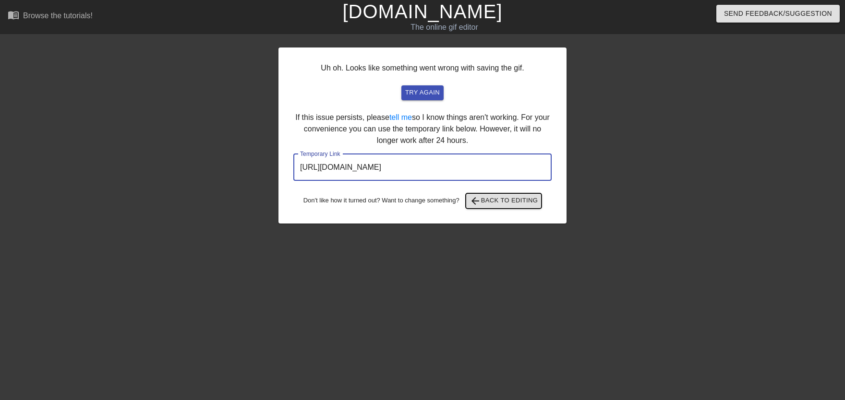
click at [504, 205] on span "arrow_back Back to Editing" at bounding box center [504, 201] width 69 height 12
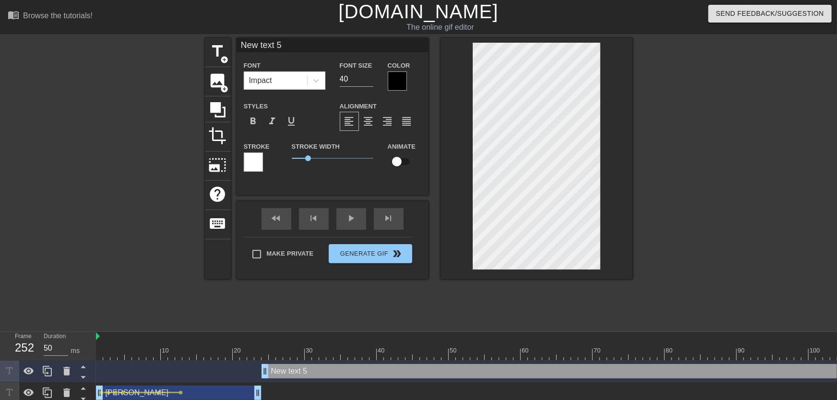
scroll to position [0, 1]
drag, startPoint x: 265, startPoint y: 373, endPoint x: 285, endPoint y: 374, distance: 20.2
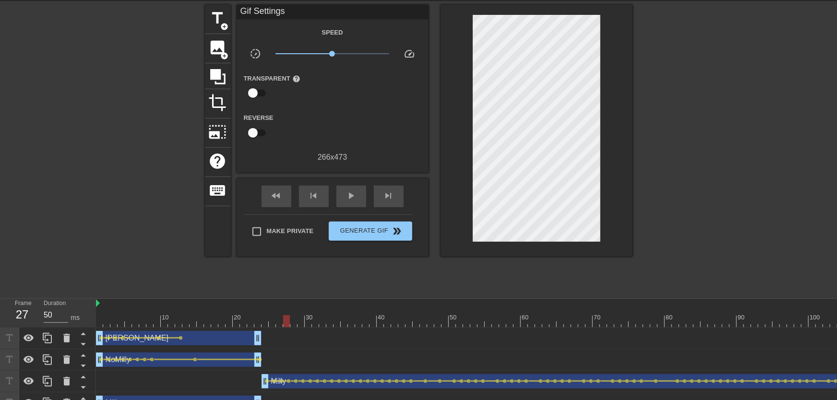
scroll to position [54, 0]
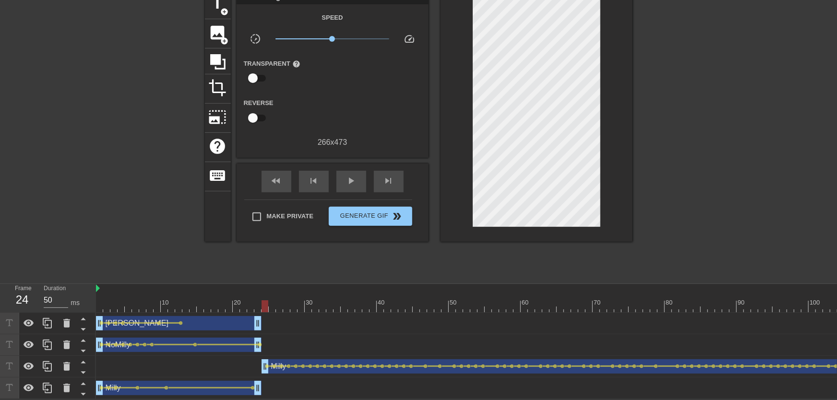
drag, startPoint x: 258, startPoint y: 297, endPoint x: 265, endPoint y: 288, distance: 11.3
click at [338, 213] on span "Generate Gif double_arrow" at bounding box center [370, 217] width 75 height 12
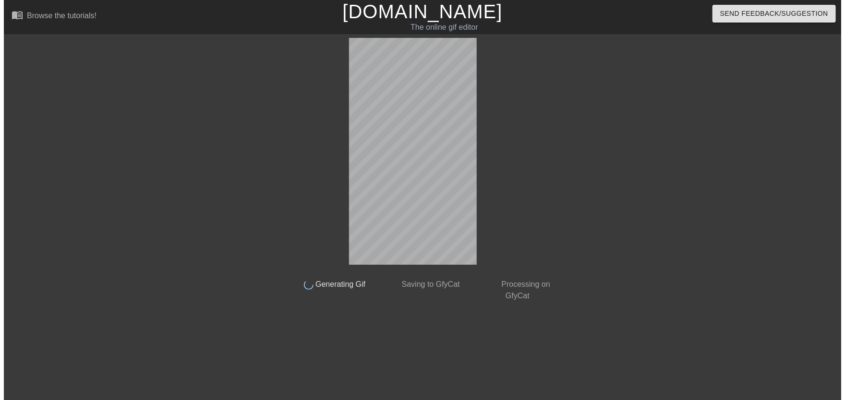
scroll to position [0, 0]
